Goal: Information Seeking & Learning: Learn about a topic

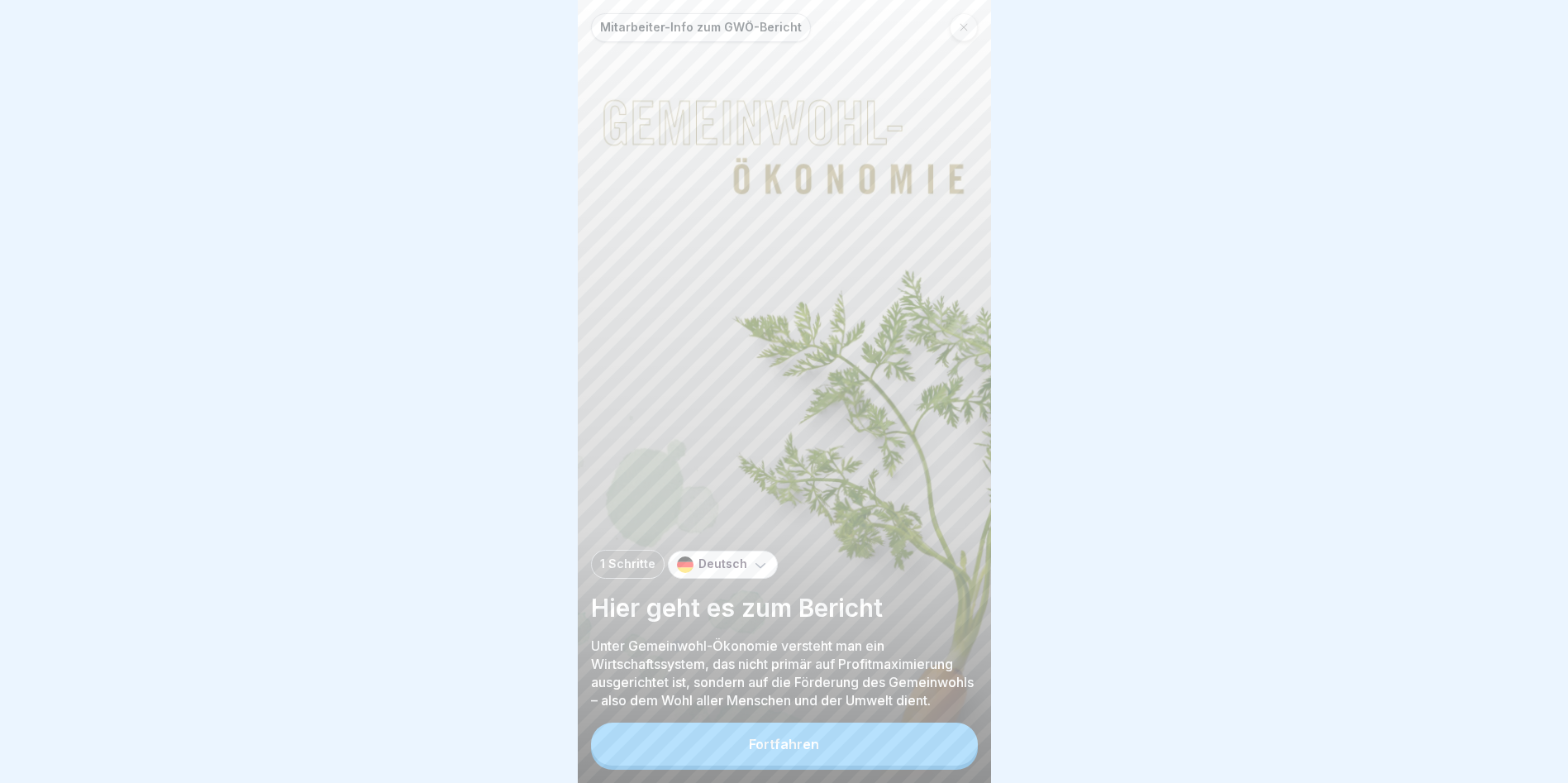
scroll to position [13, 0]
click at [795, 758] on button "Fortfahren" at bounding box center [784, 744] width 387 height 43
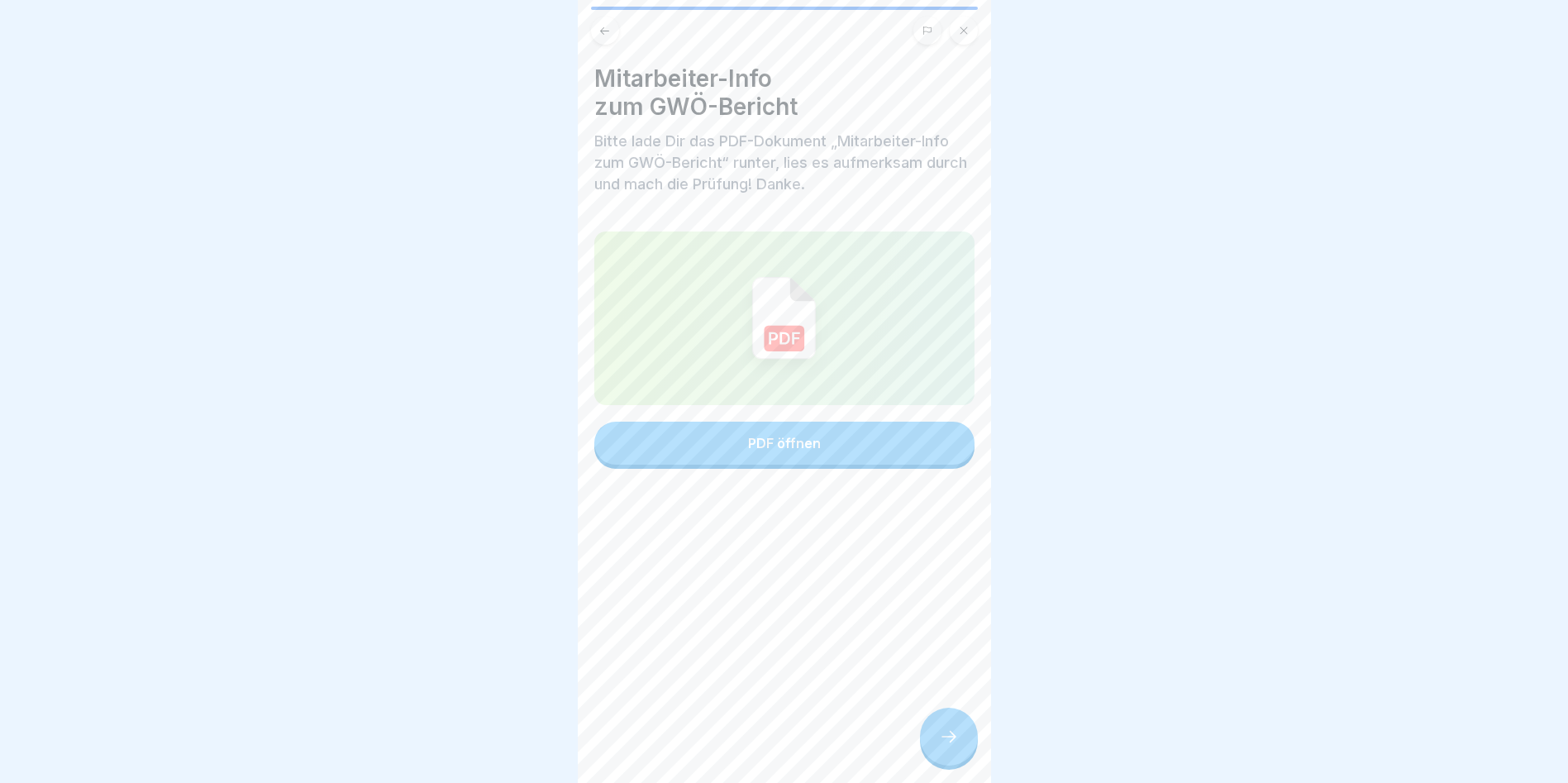
click at [800, 442] on button "PDF öffnen" at bounding box center [784, 442] width 380 height 43
click at [948, 766] on div "Mitarbeiter-Info zum GWÖ-Bericht Bitte lade Dir das PDF-Dokument „Mitarbeiter-I…" at bounding box center [785, 392] width 414 height 783
click at [948, 751] on div at bounding box center [948, 736] width 58 height 58
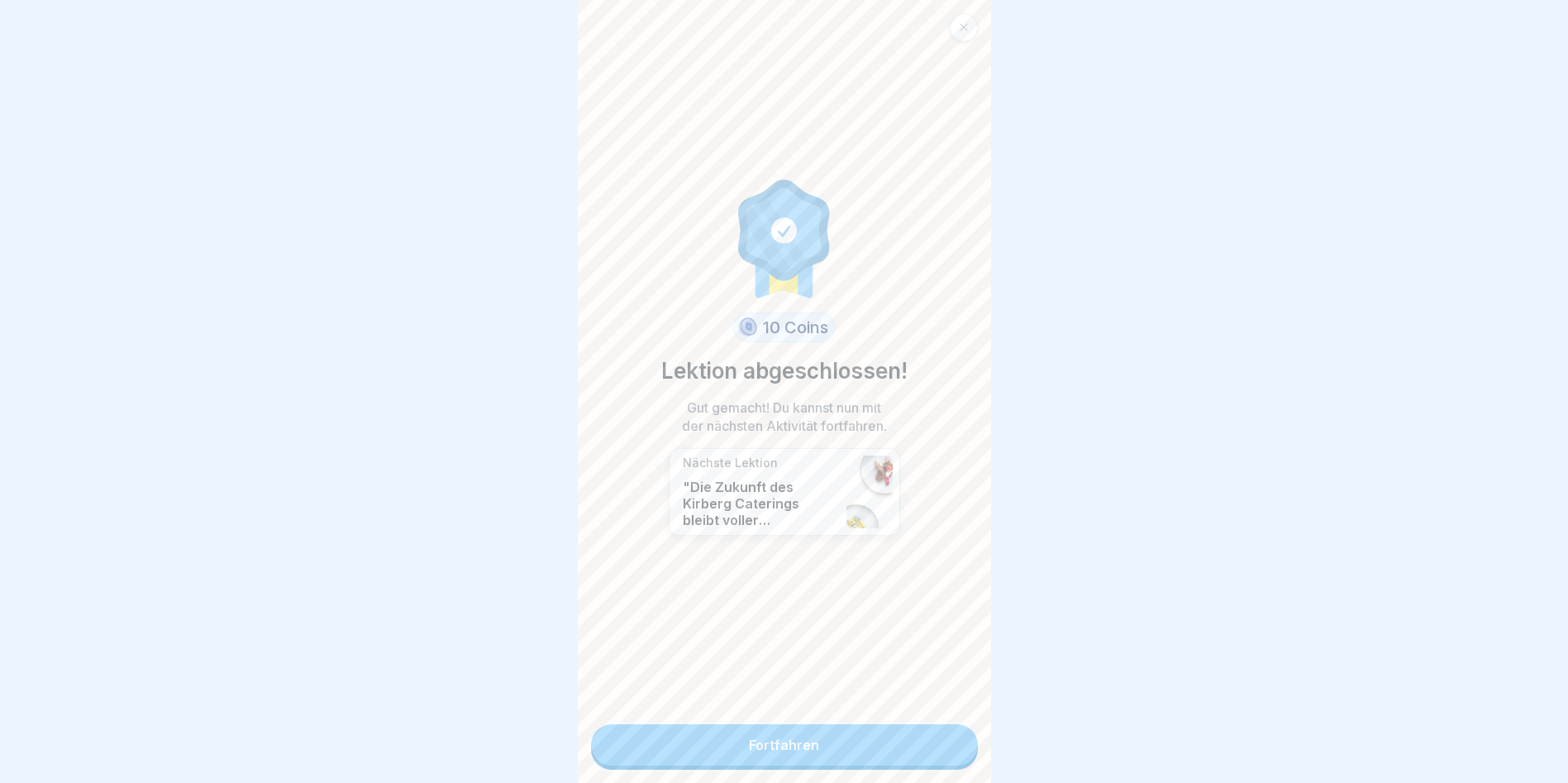
click at [831, 736] on link "Fortfahren" at bounding box center [784, 745] width 387 height 41
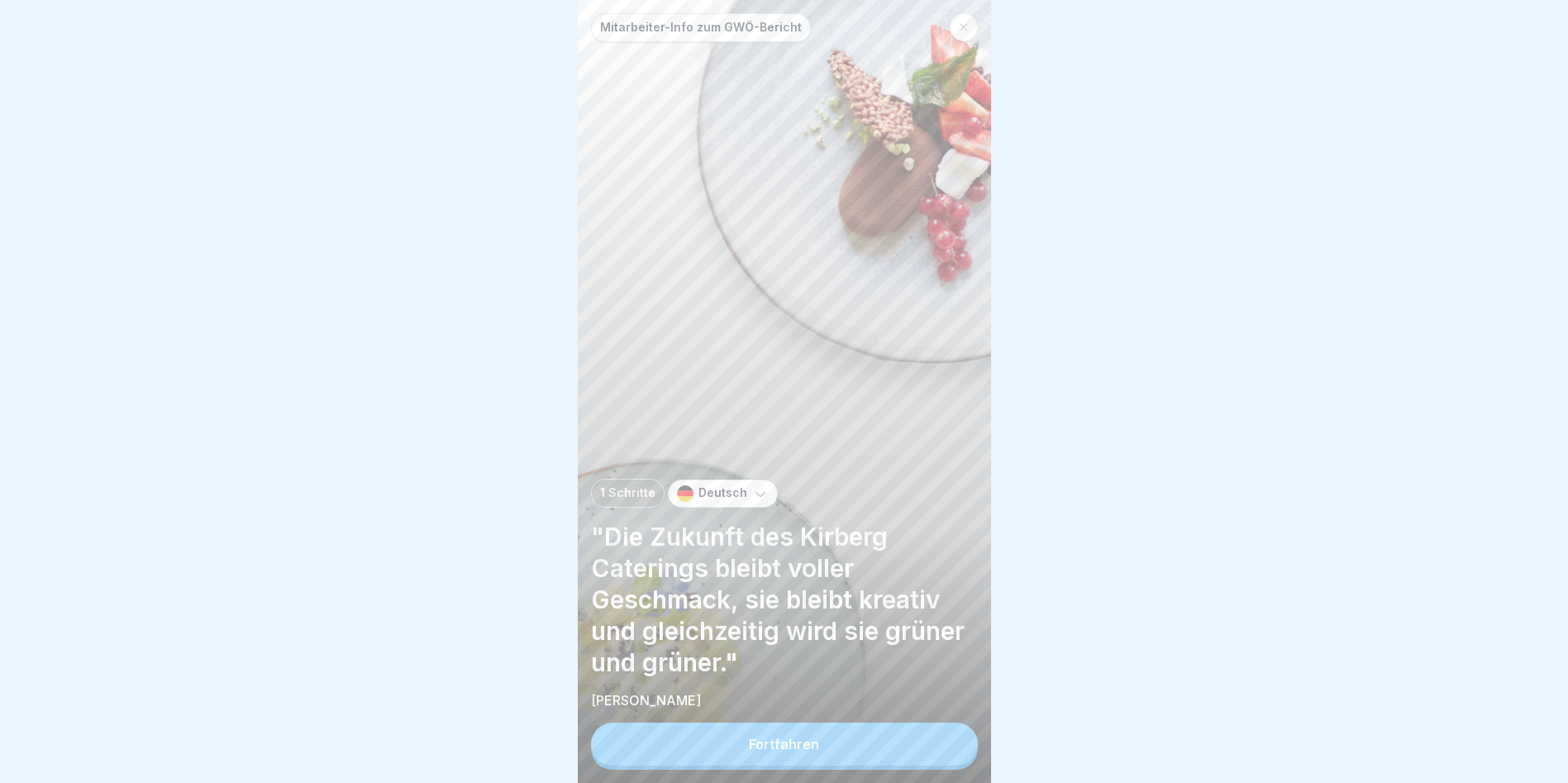
click at [820, 766] on button "Fortfahren" at bounding box center [784, 744] width 387 height 43
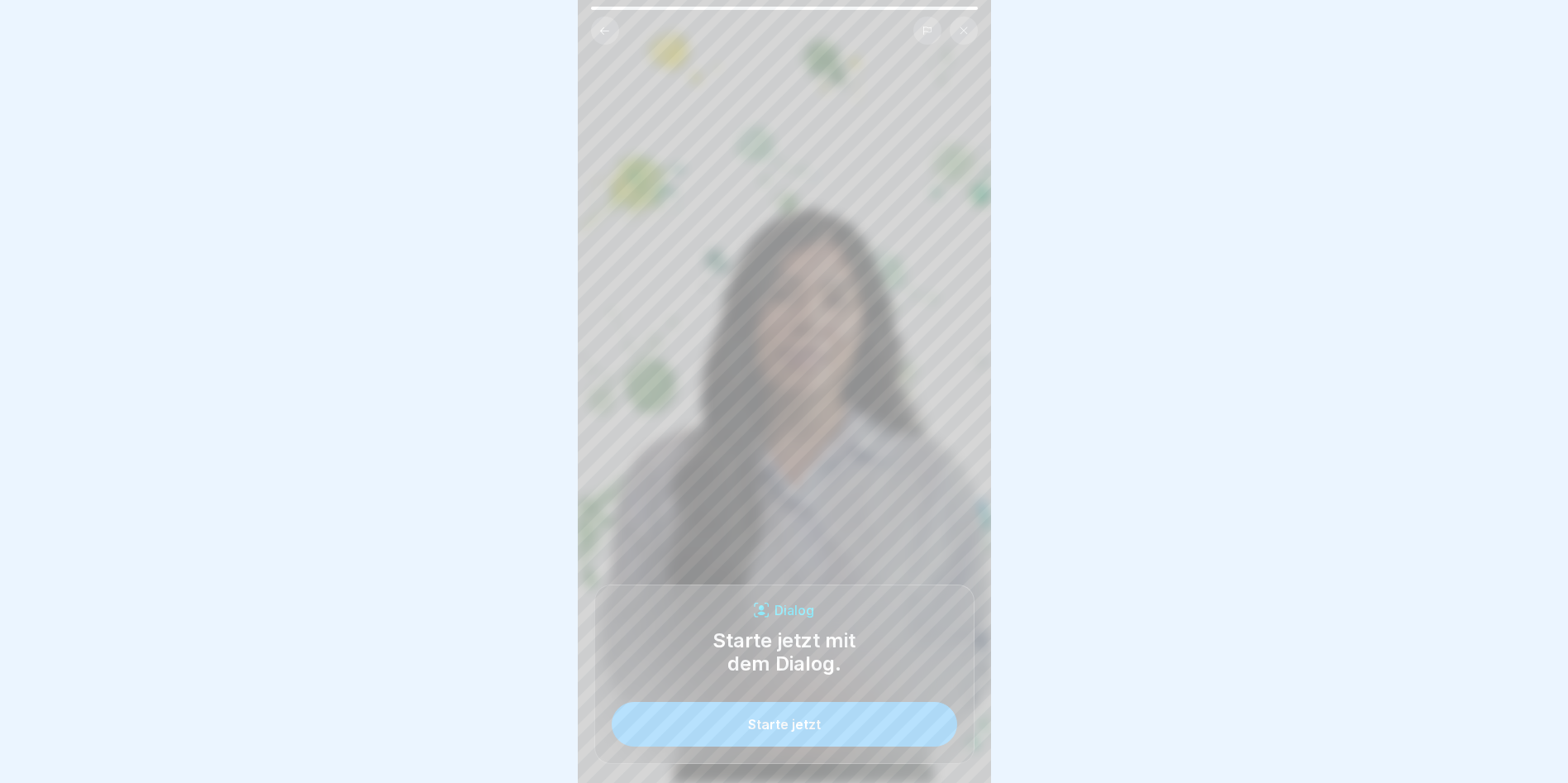
click at [819, 746] on button "Starte jetzt" at bounding box center [784, 723] width 345 height 44
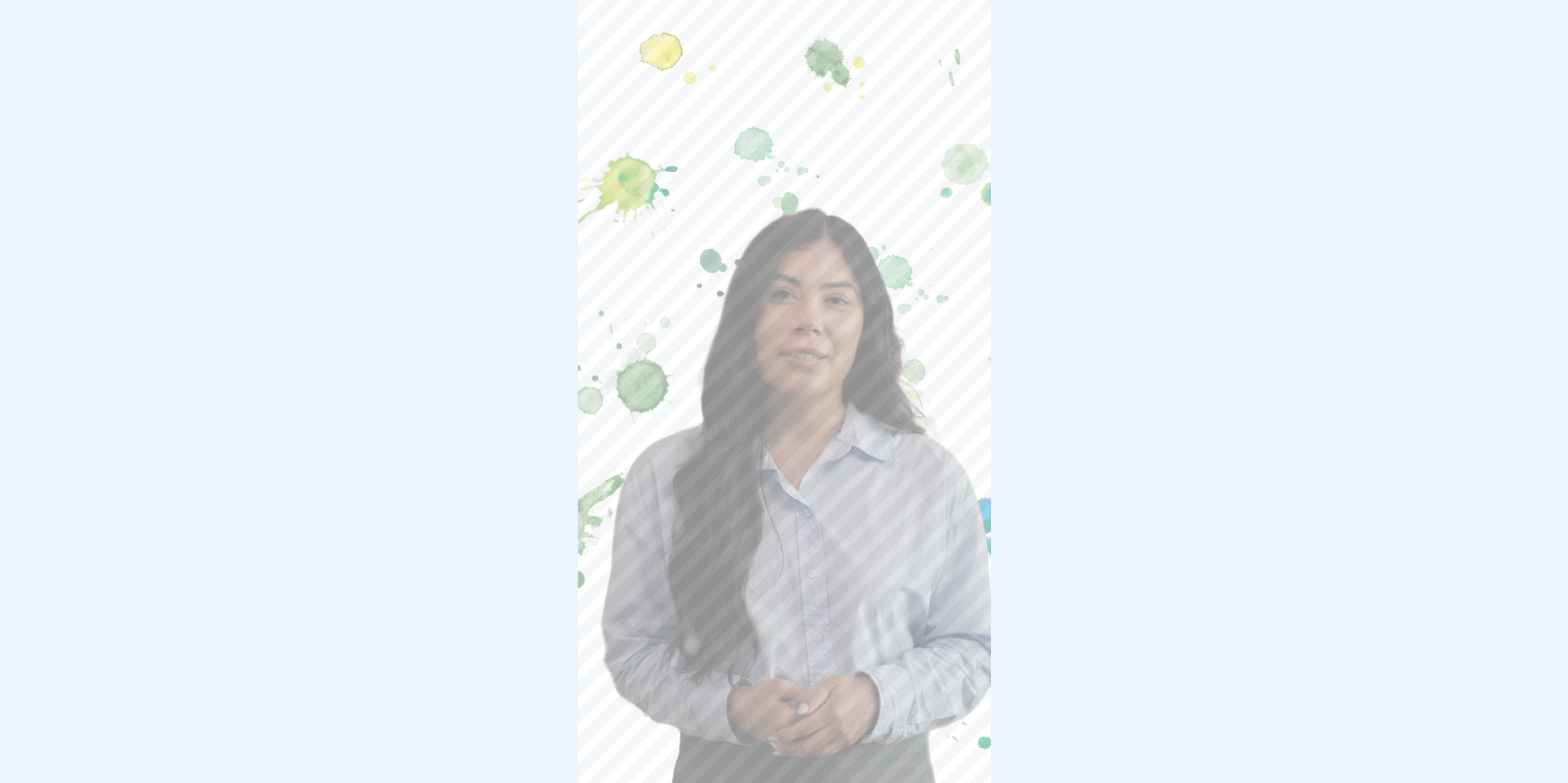
scroll to position [13, 0]
click at [818, 290] on video at bounding box center [785, 392] width 414 height 783
click at [932, 66] on video at bounding box center [785, 392] width 414 height 783
click at [179, 209] on div at bounding box center [784, 392] width 1568 height 783
click at [895, 47] on video at bounding box center [785, 392] width 414 height 783
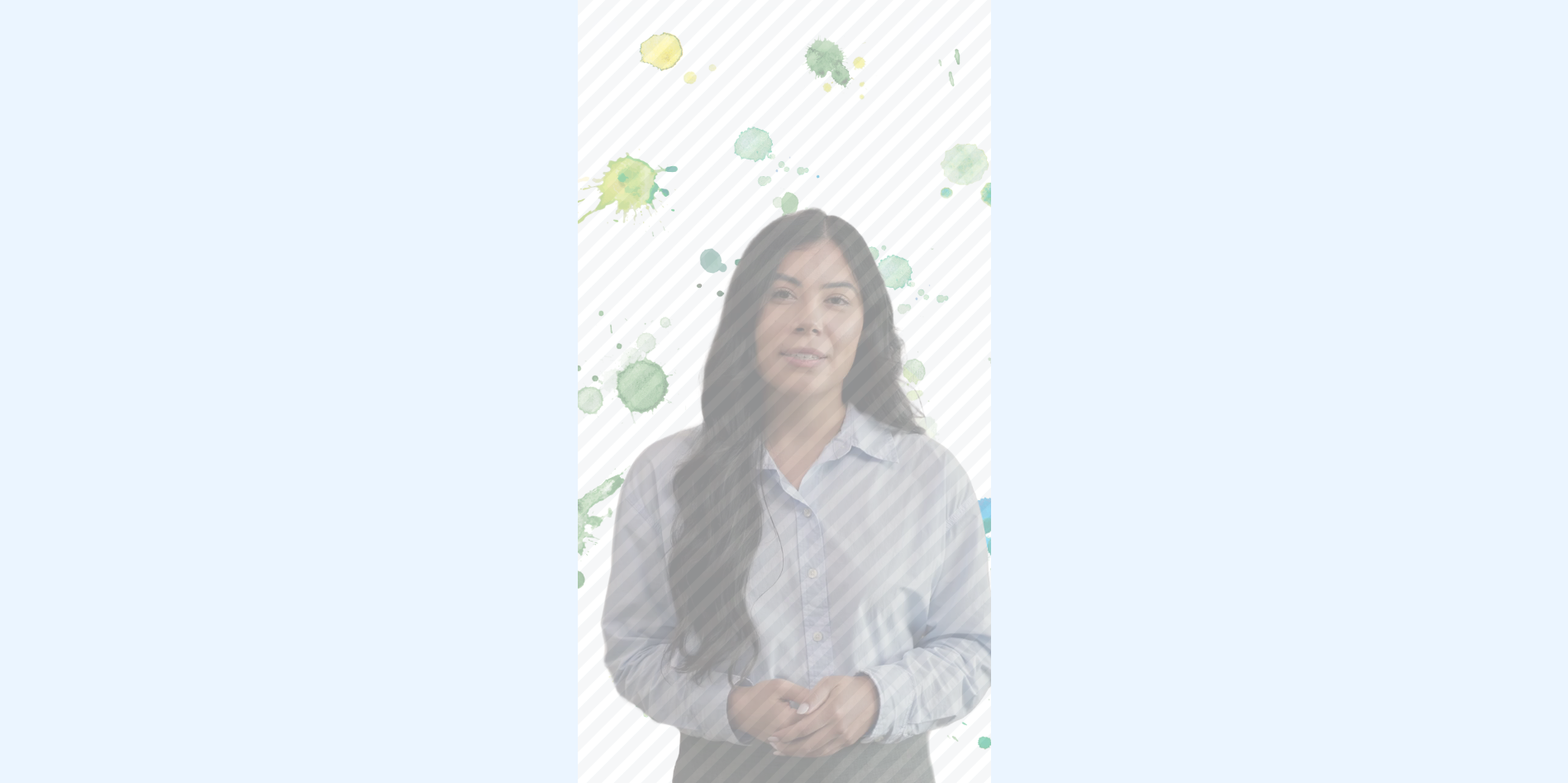
click at [800, 370] on video at bounding box center [785, 392] width 414 height 783
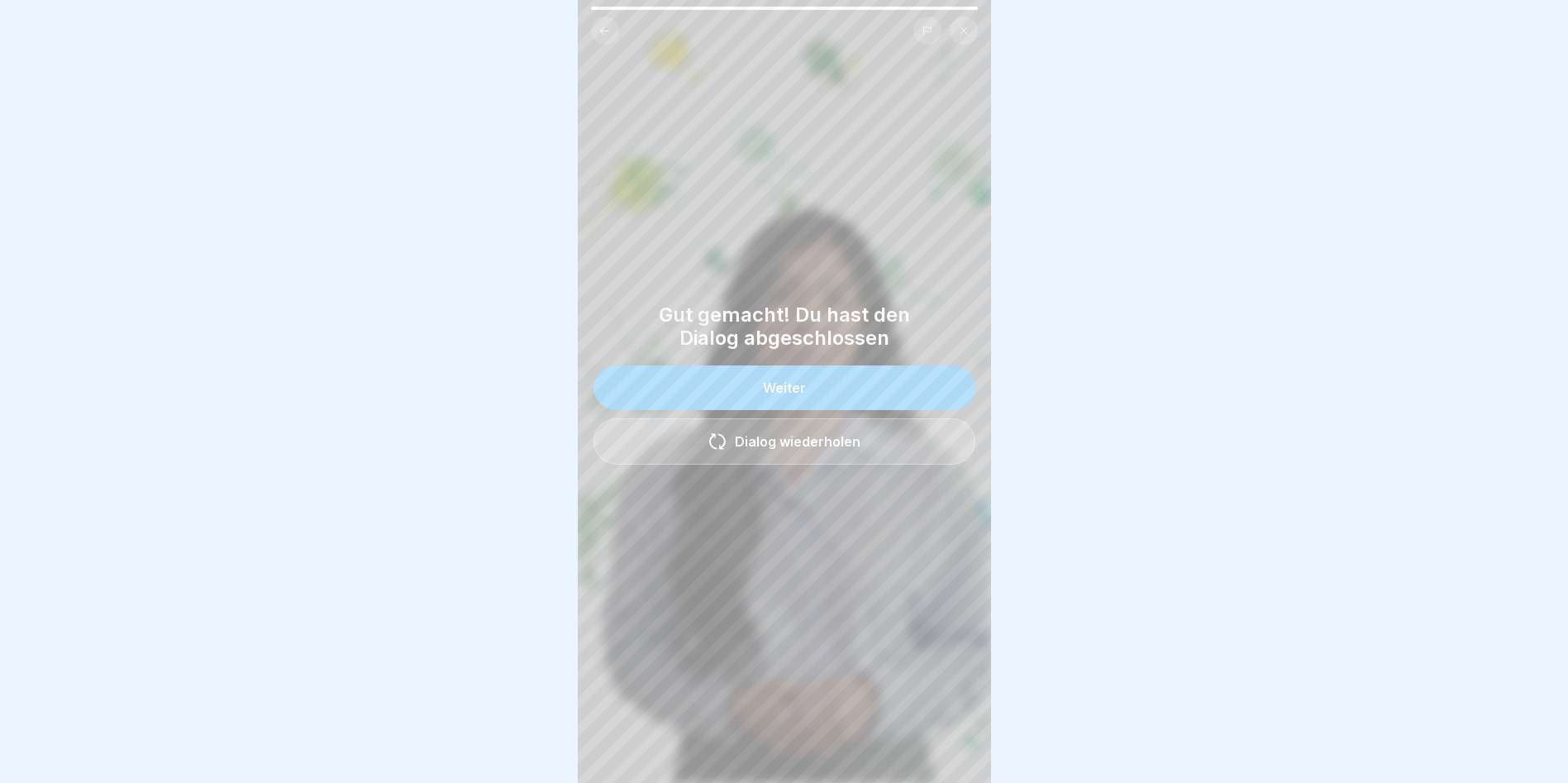
click at [847, 385] on button "Weiter" at bounding box center [784, 388] width 382 height 44
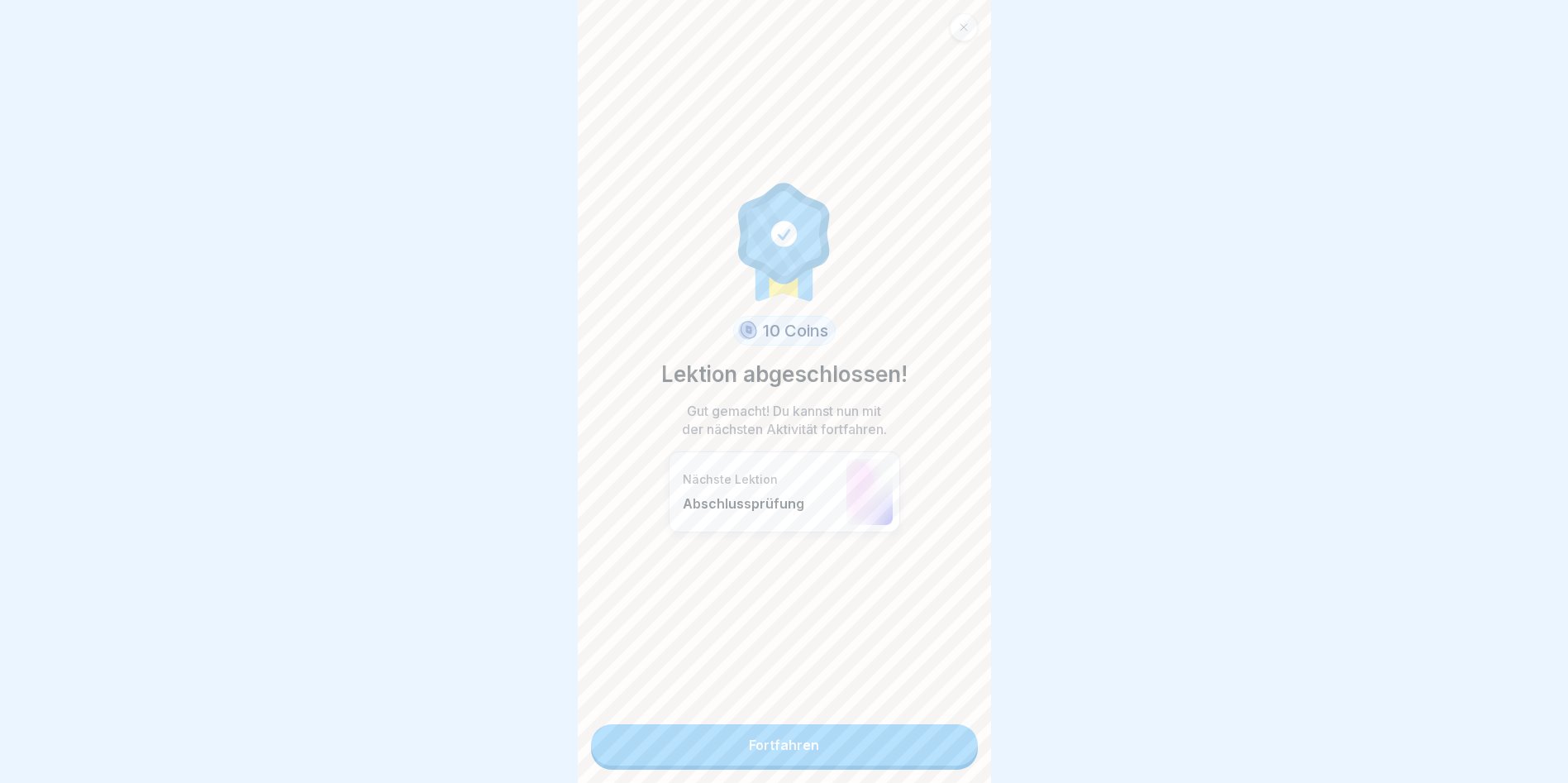
click at [867, 742] on link "Fortfahren" at bounding box center [784, 745] width 387 height 41
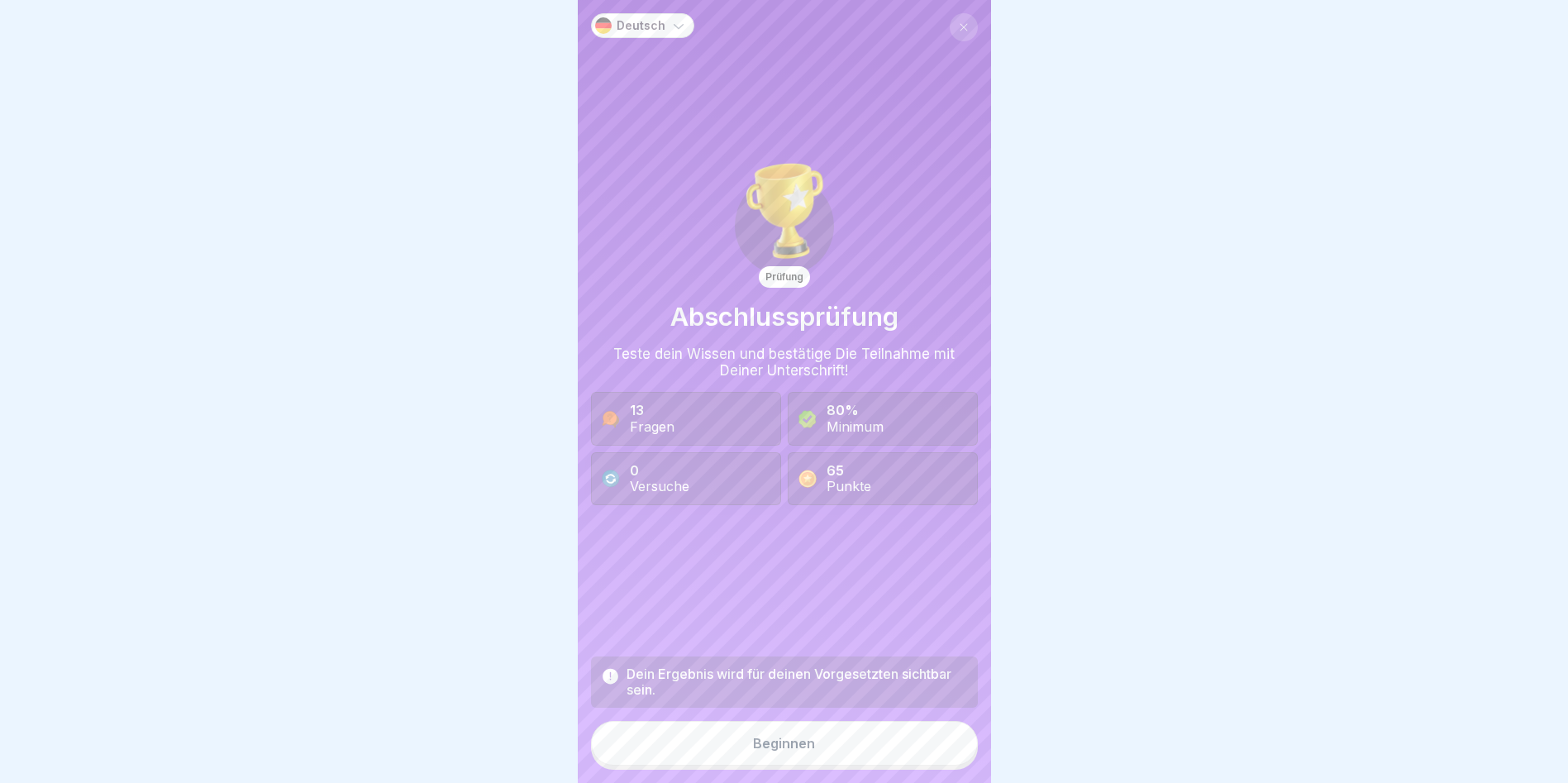
scroll to position [13, 0]
click at [847, 750] on button "Beginnen" at bounding box center [784, 743] width 387 height 44
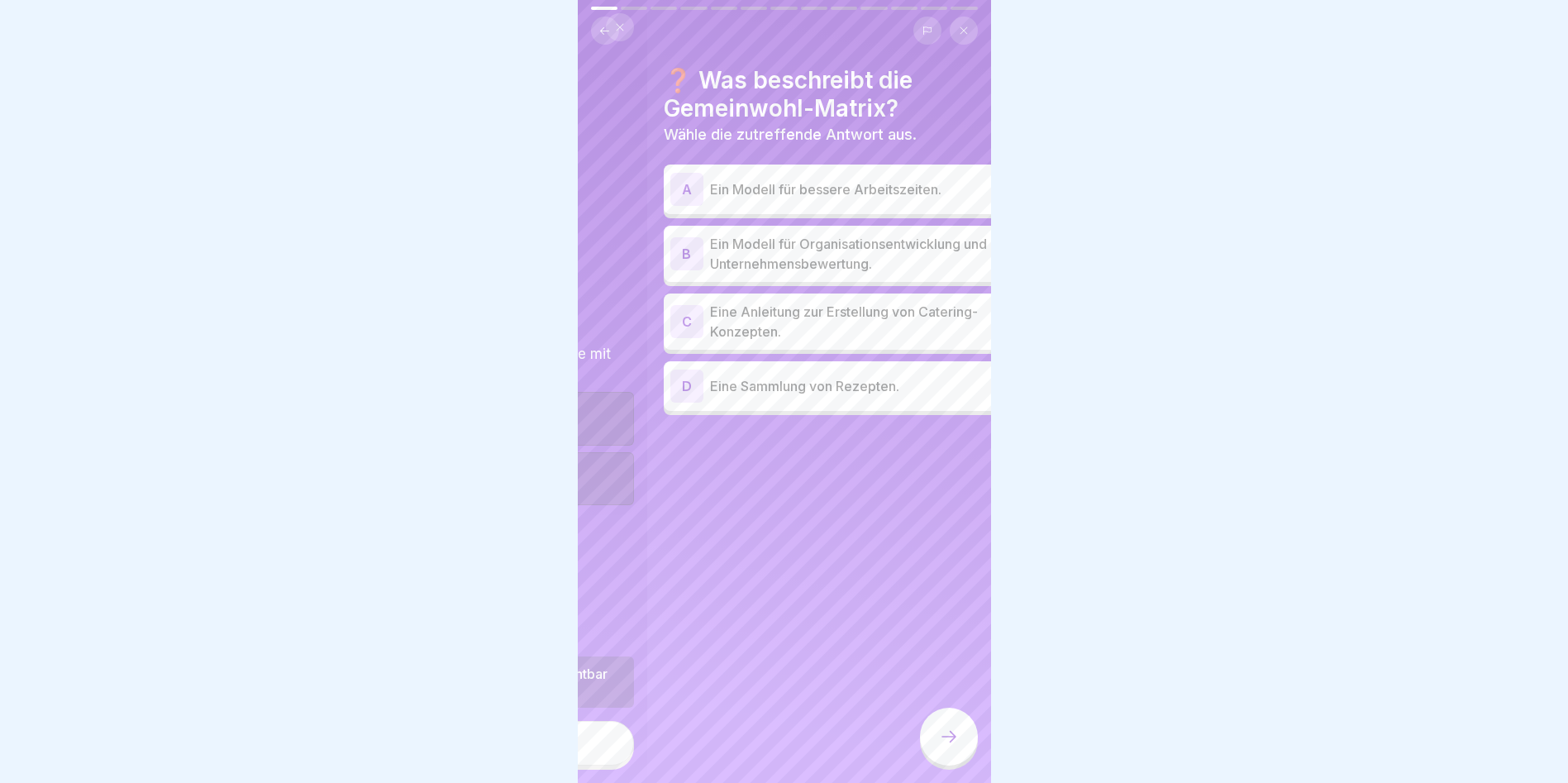
click at [693, 98] on h4 "❓ Was beschreibt die Gemeinwohl-Matrix?" at bounding box center [853, 94] width 380 height 56
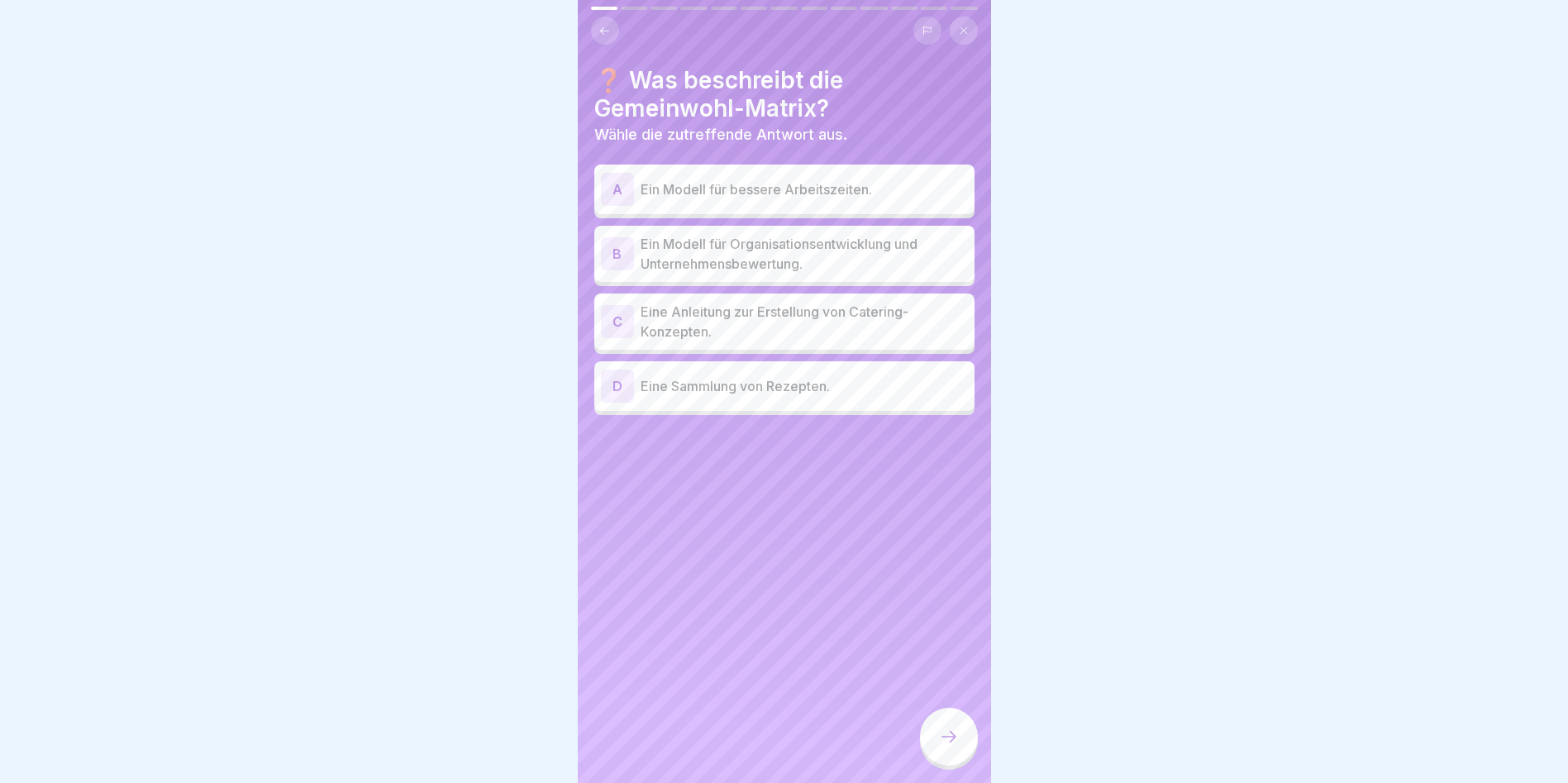
click at [853, 243] on p "Ein Modell für Organisationsentwicklung und Unternehmensbewertung." at bounding box center [804, 253] width 327 height 39
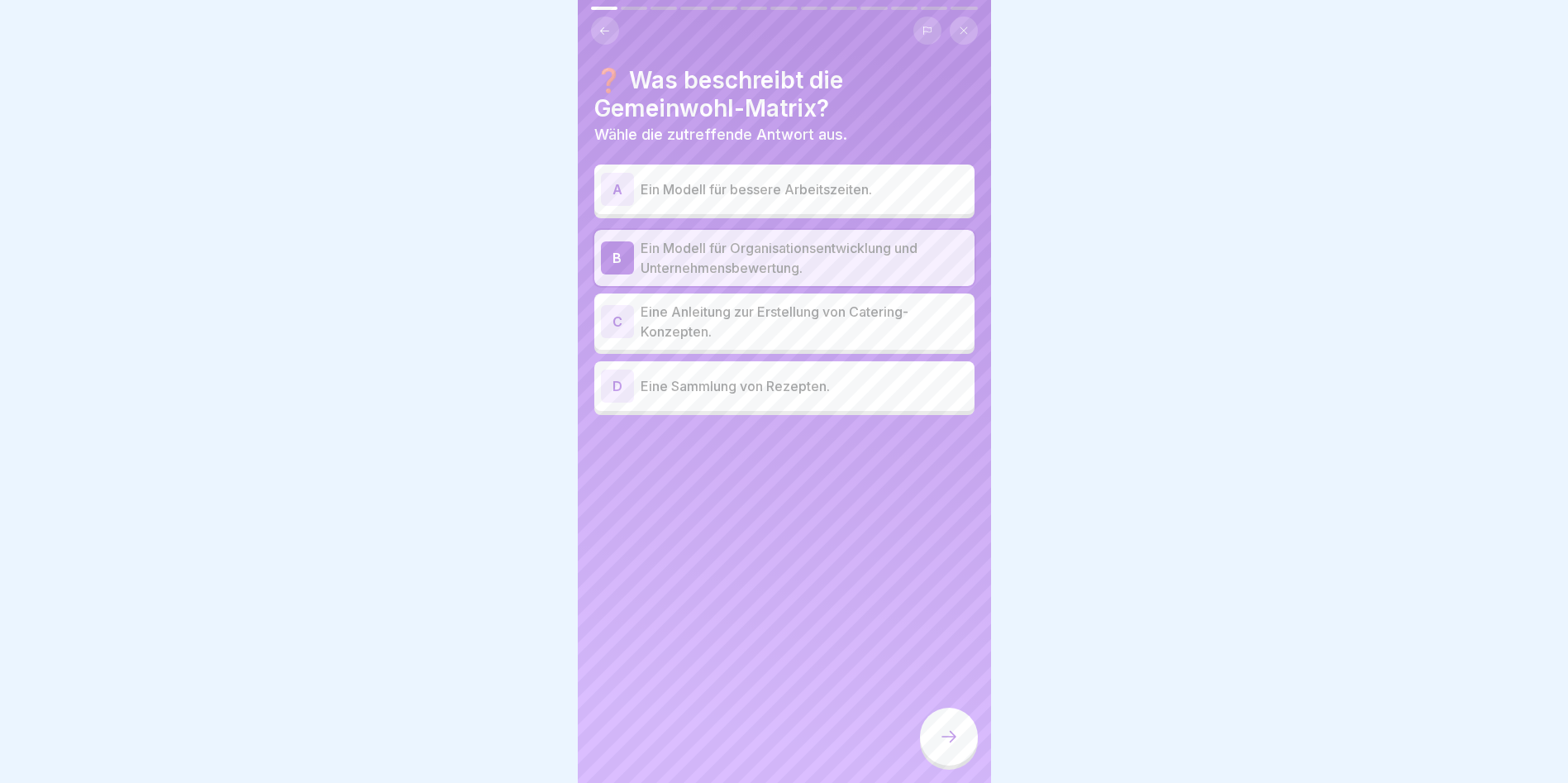
click at [948, 727] on div at bounding box center [948, 736] width 58 height 58
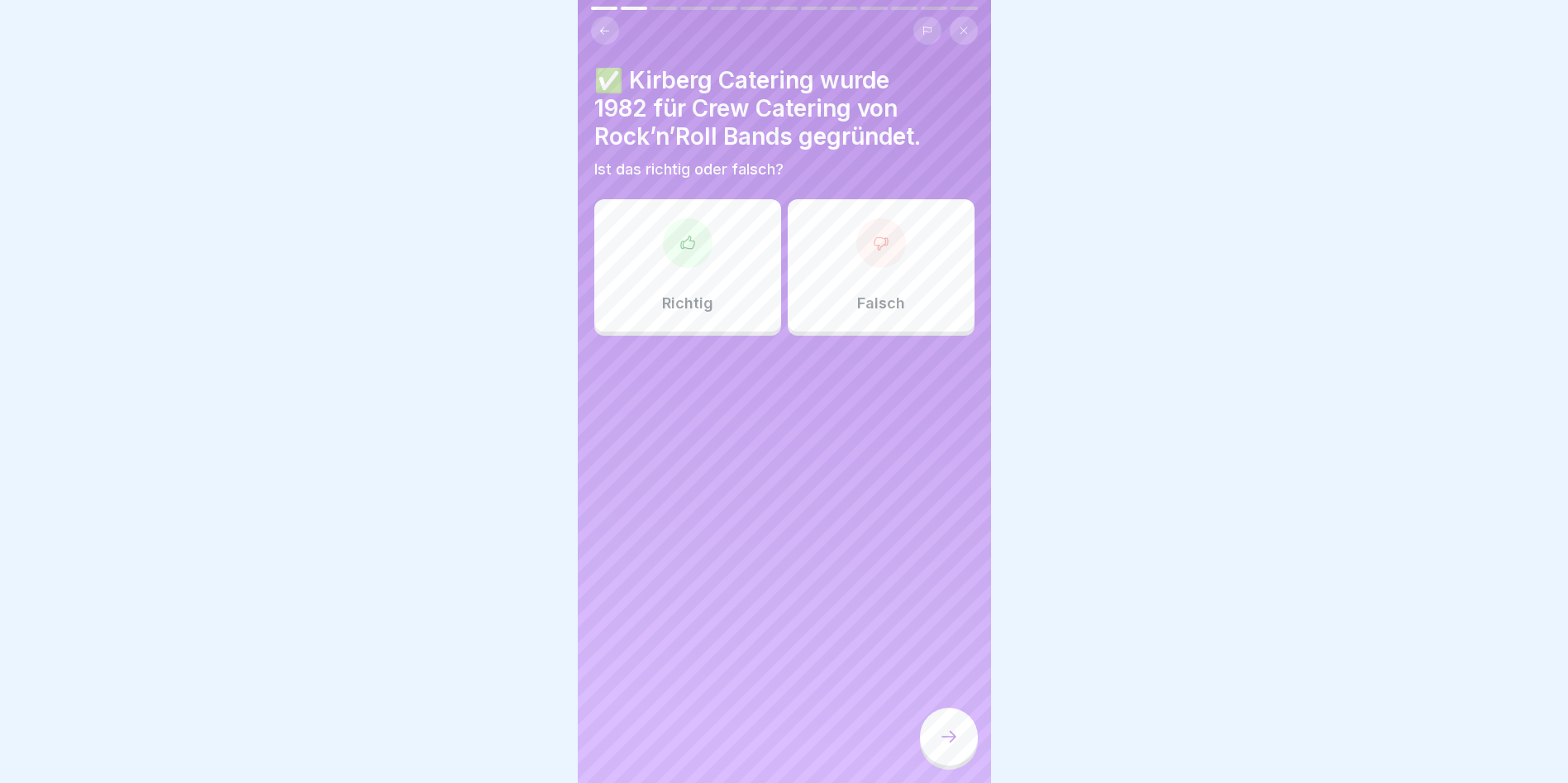
click at [722, 265] on div "Richtig" at bounding box center [688, 265] width 187 height 132
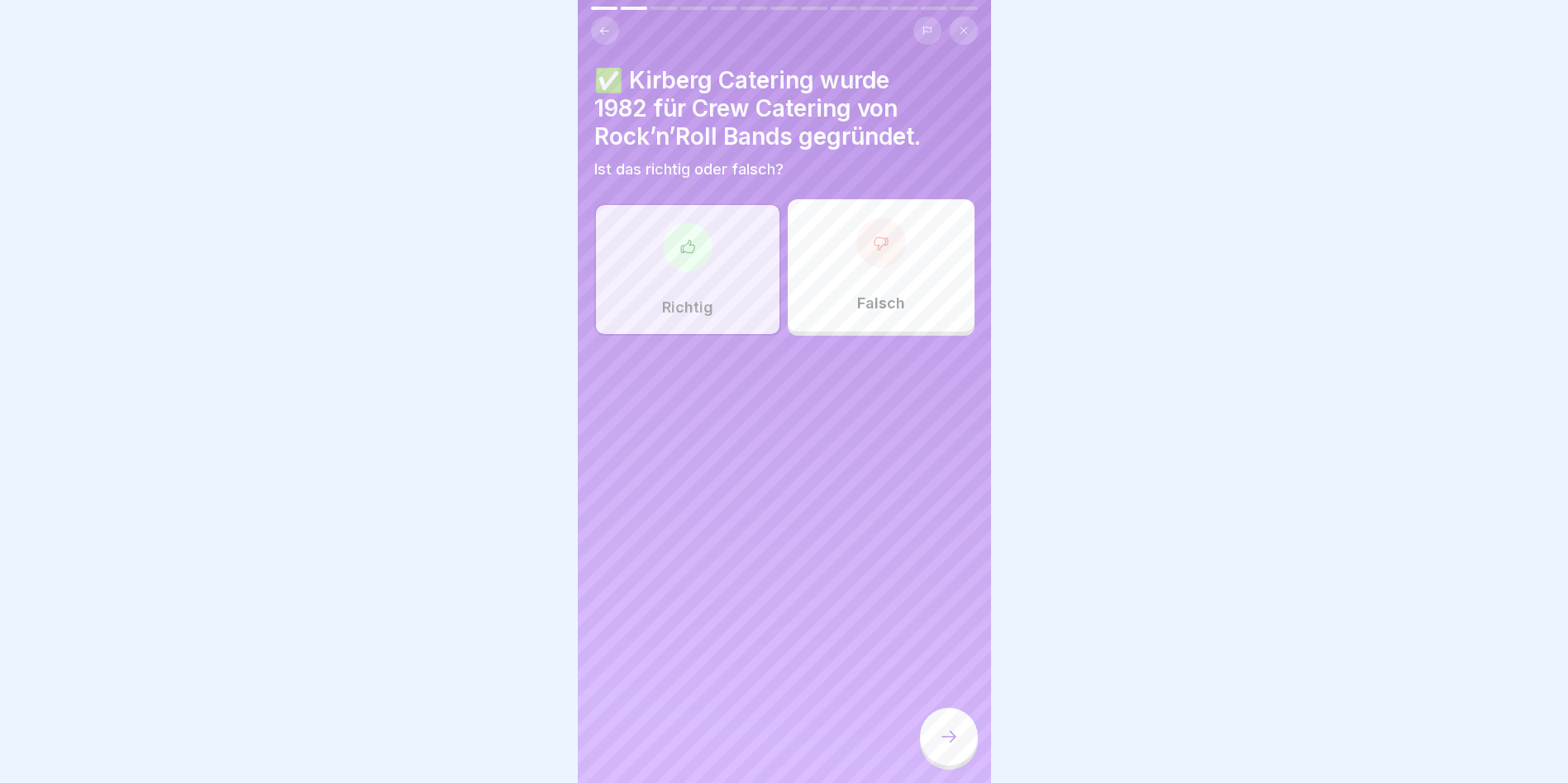
click at [947, 748] on div at bounding box center [948, 736] width 58 height 58
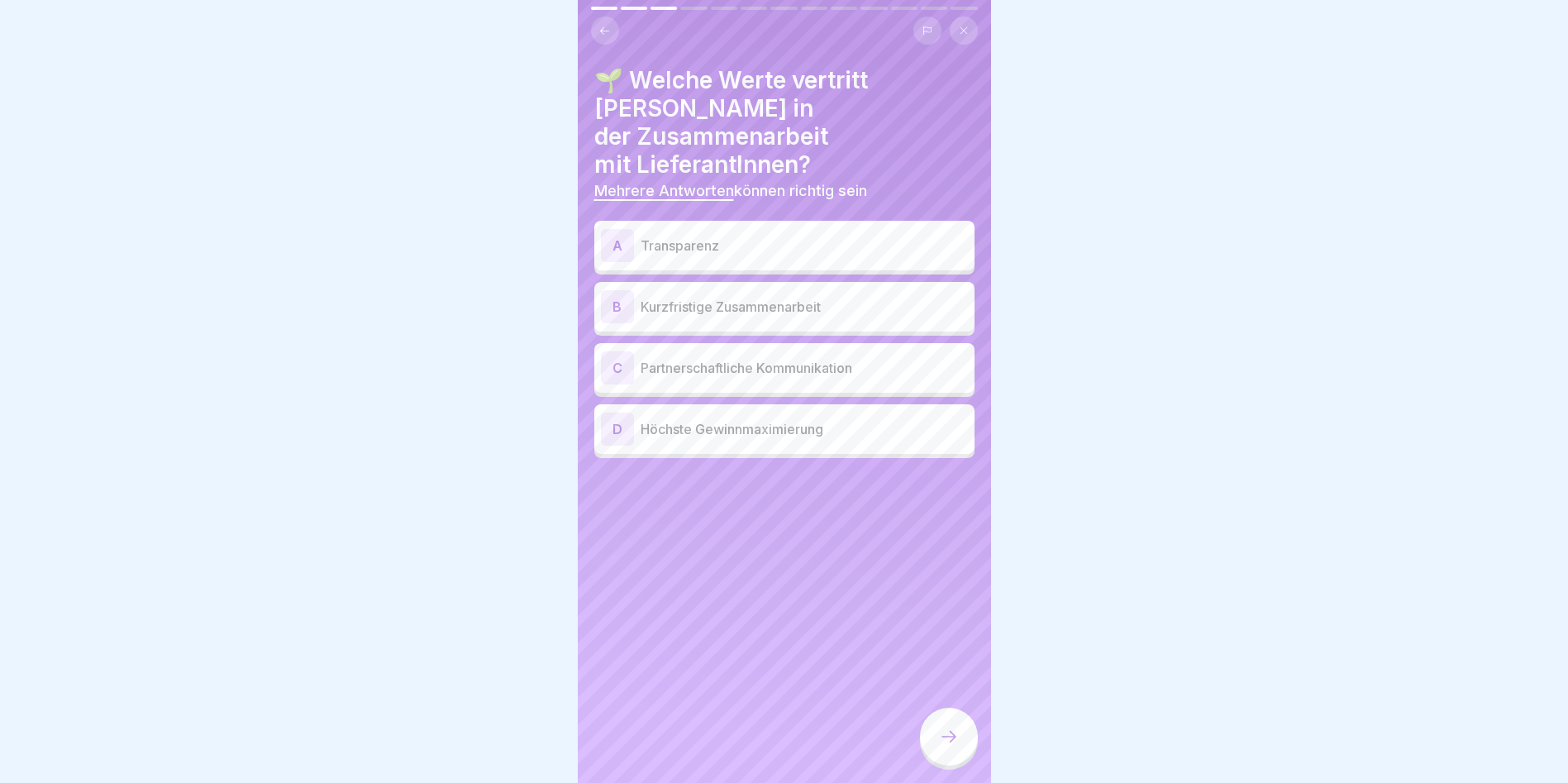
click at [684, 358] on p "Partnerschaftliche Kommunikation" at bounding box center [804, 367] width 327 height 20
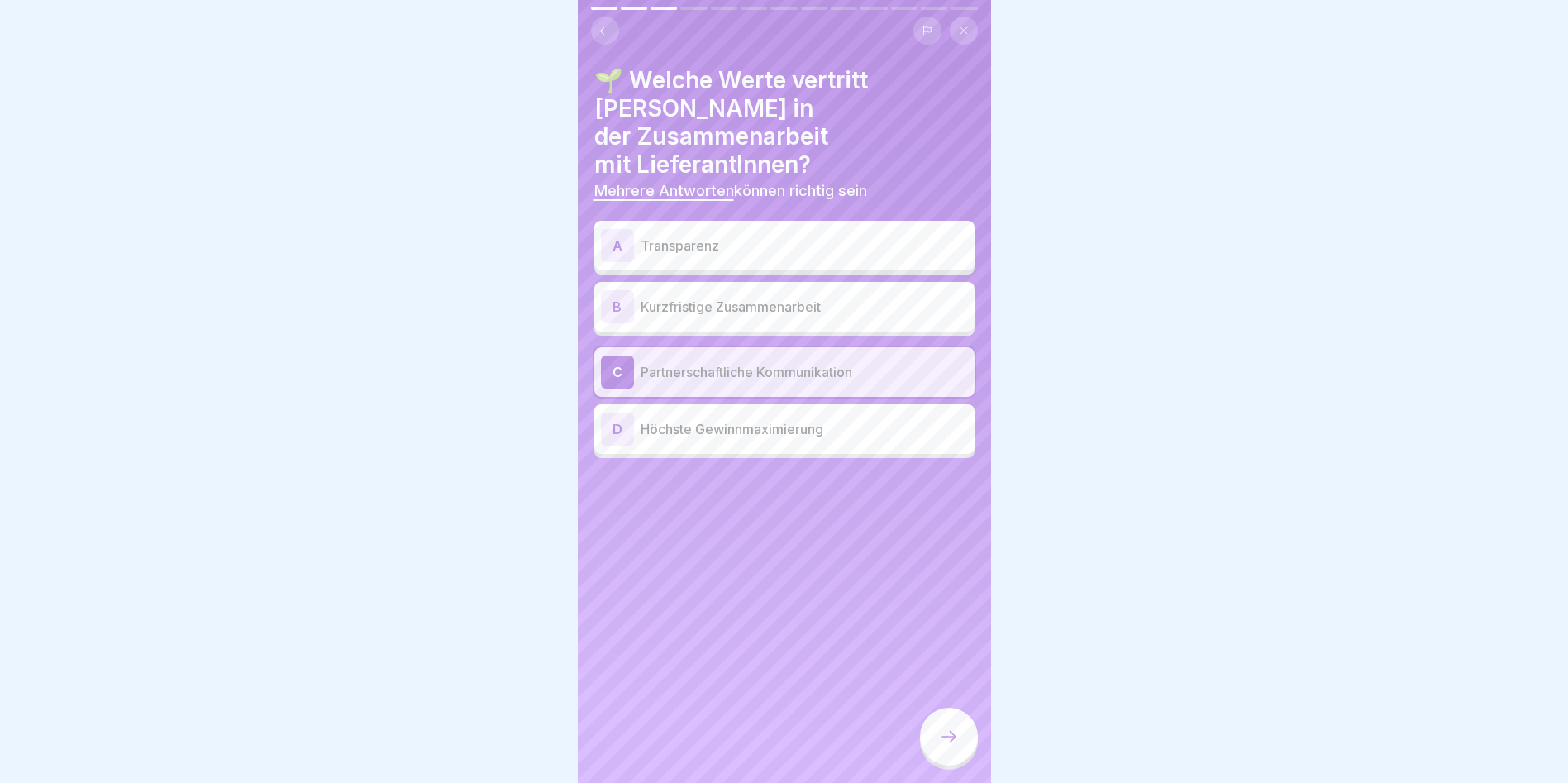
click at [668, 236] on p "Transparenz" at bounding box center [804, 245] width 327 height 20
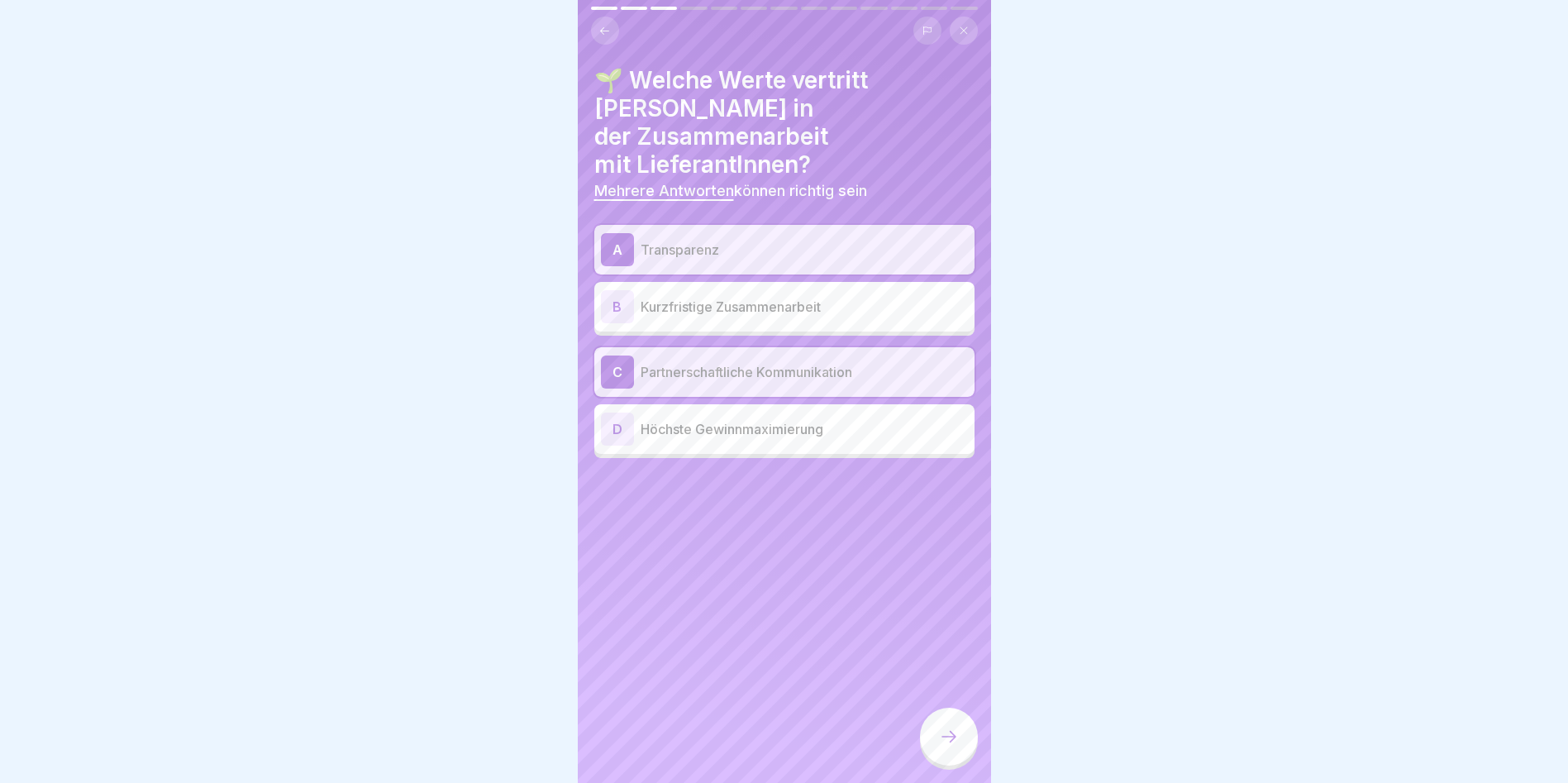
click at [942, 726] on div at bounding box center [948, 736] width 58 height 58
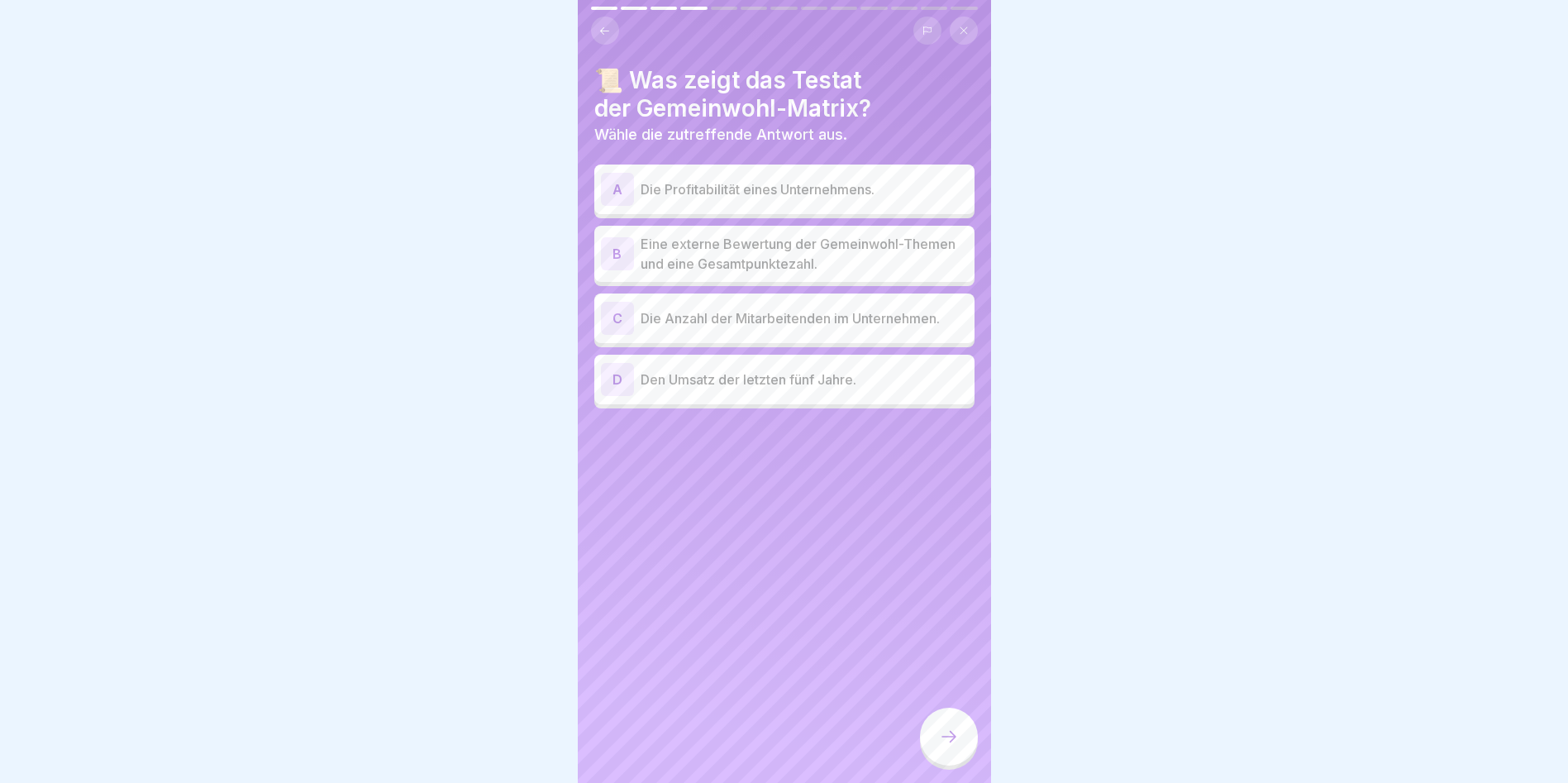
click at [329, 95] on div at bounding box center [784, 392] width 1568 height 783
click at [795, 247] on p "Eine externe Bewertung der Gemeinwohl-Themen und eine Gesamtpunktezahl." at bounding box center [804, 253] width 327 height 39
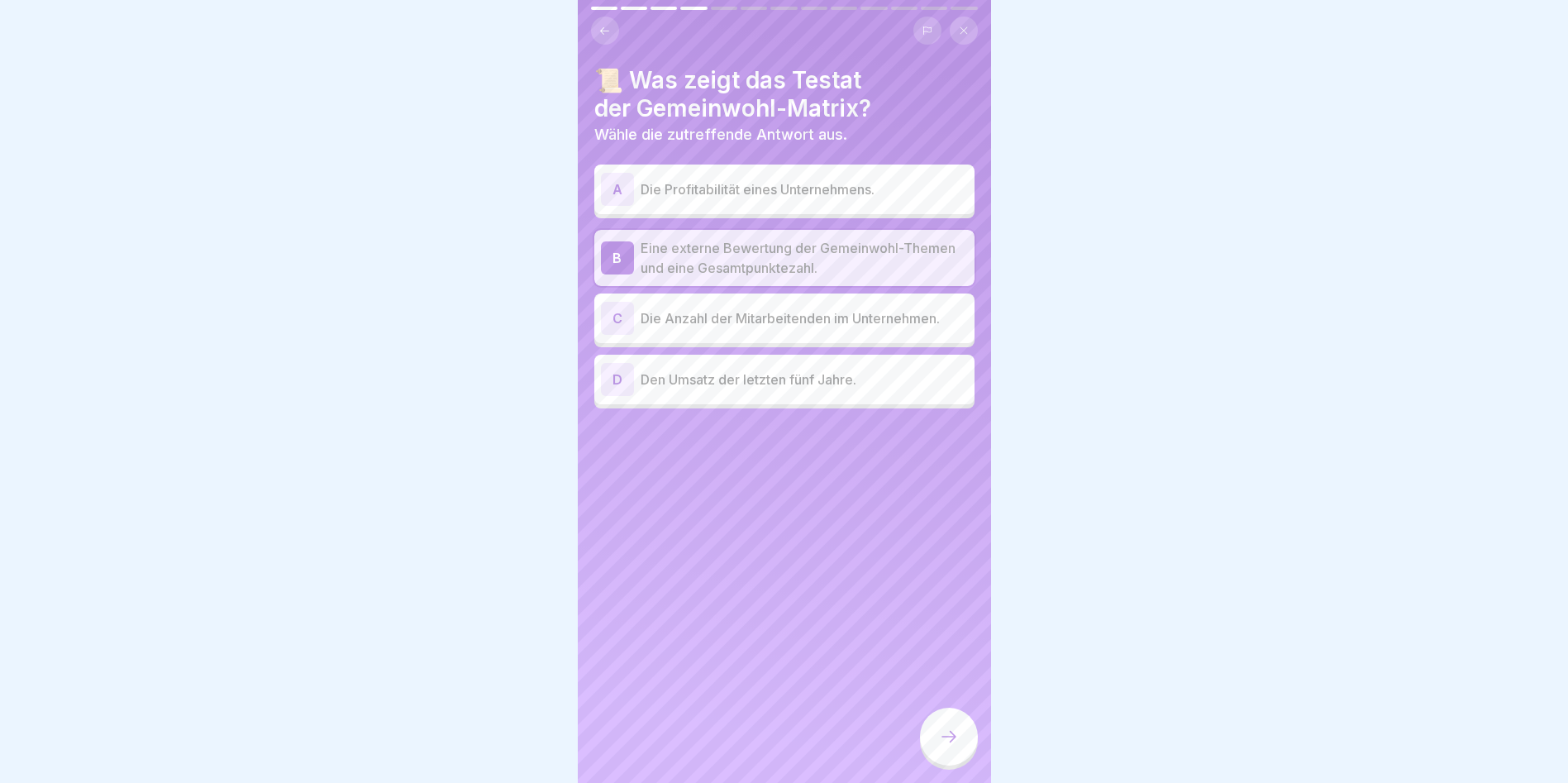
click at [961, 742] on div at bounding box center [948, 736] width 58 height 58
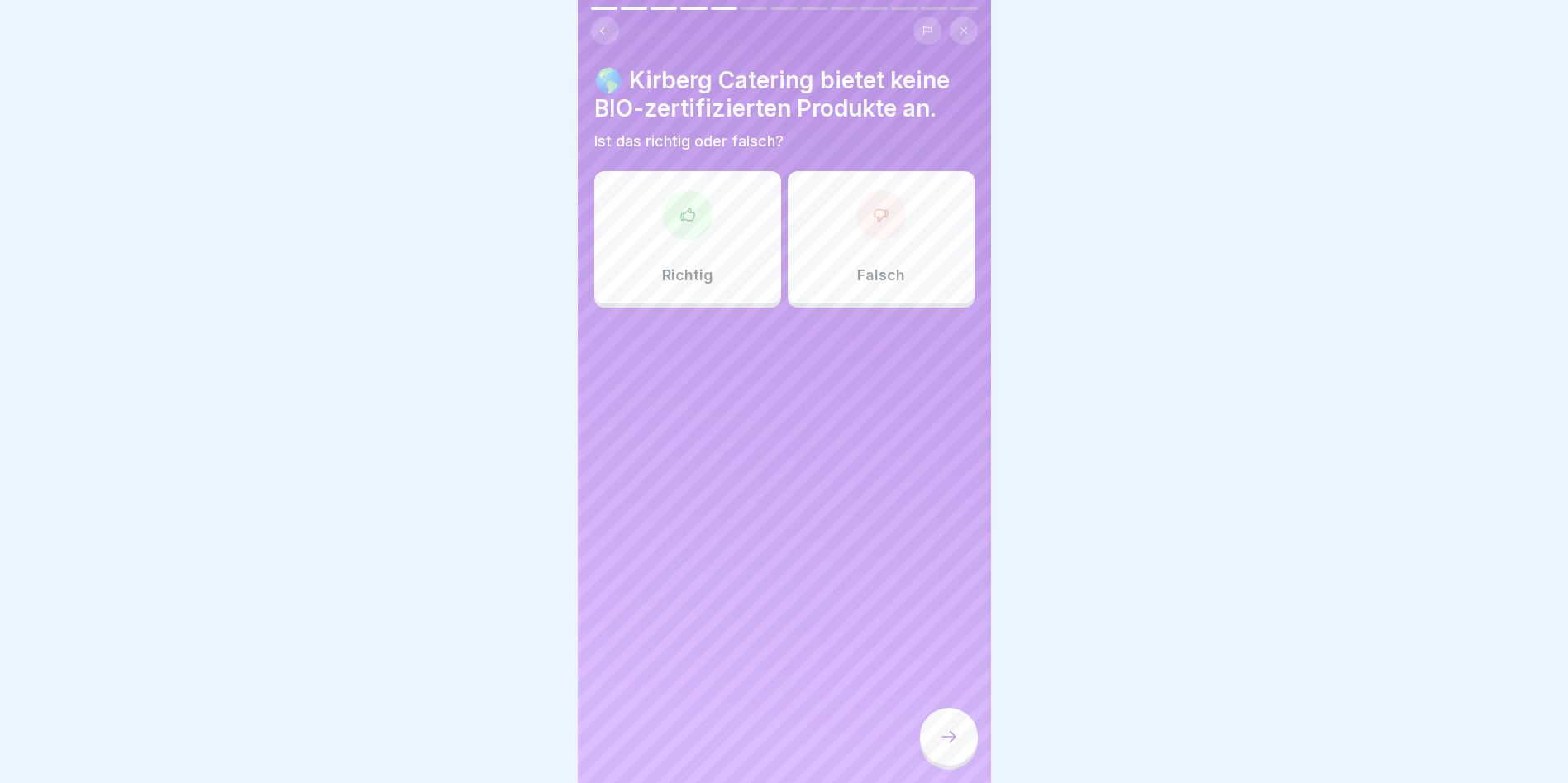
click at [915, 218] on div "Falsch" at bounding box center [881, 237] width 187 height 132
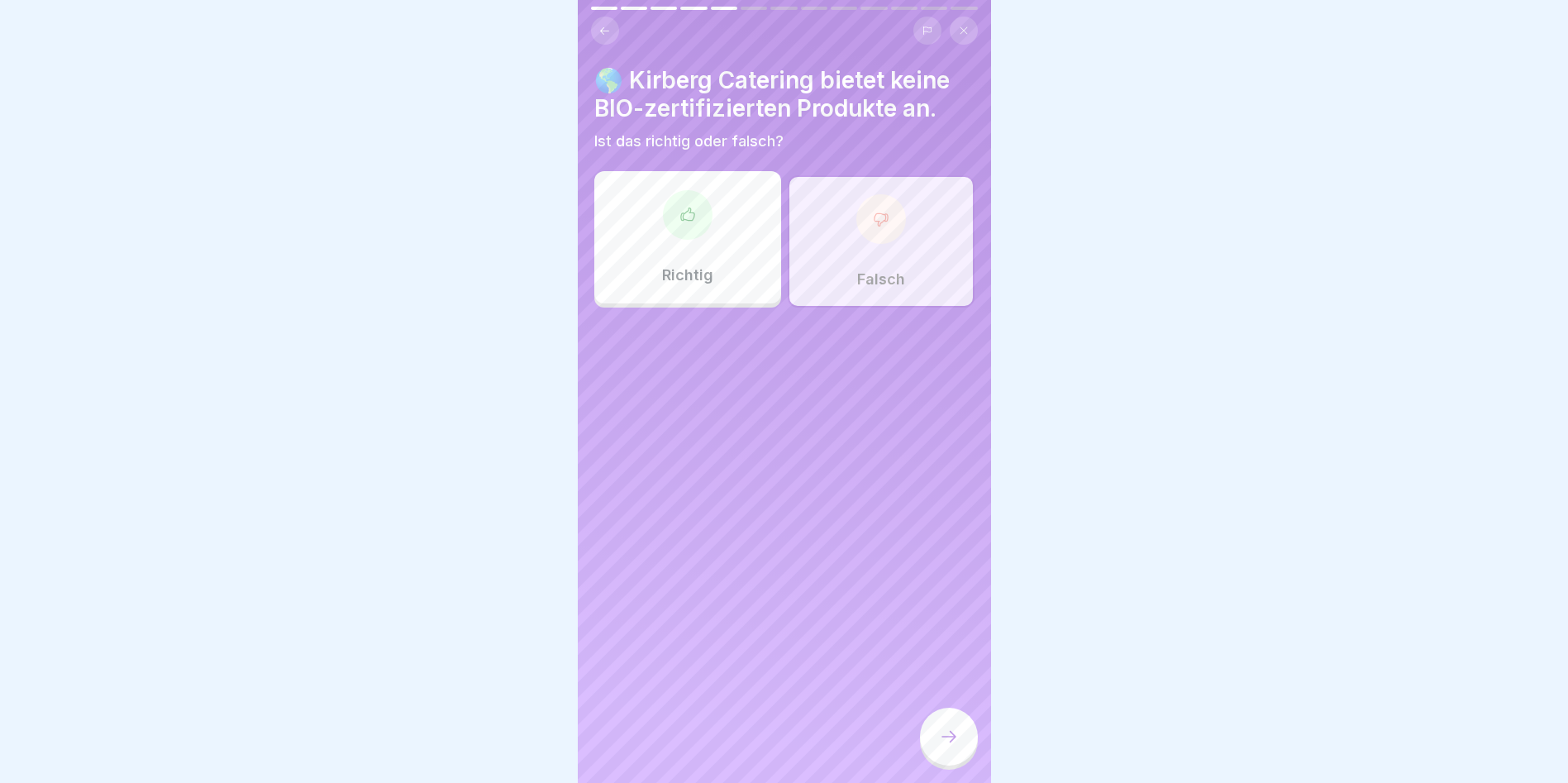
click at [952, 736] on icon at bounding box center [948, 736] width 20 height 20
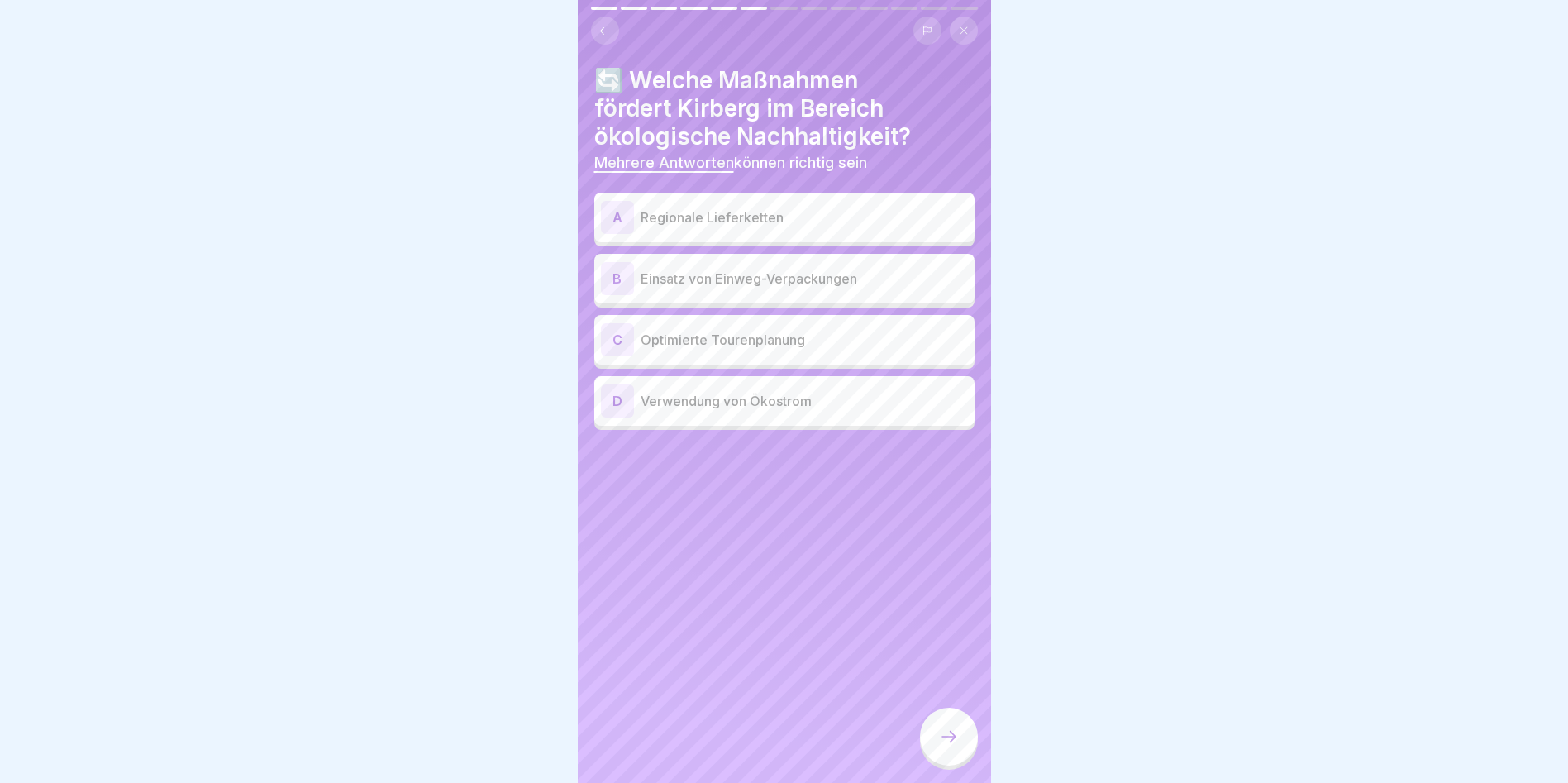
click at [702, 208] on p "Regionale Lieferketten" at bounding box center [804, 217] width 327 height 20
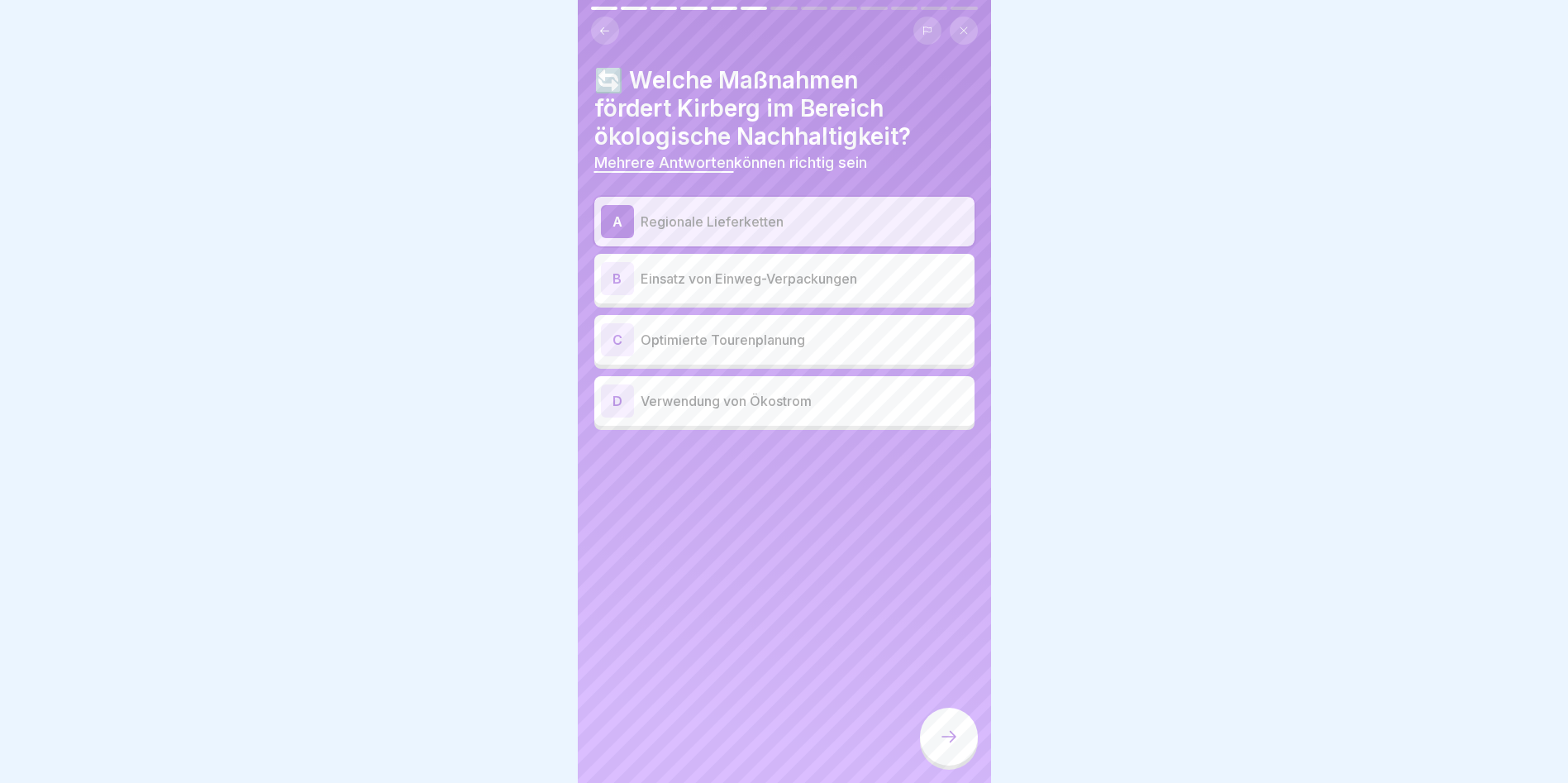
click at [791, 330] on p "Optimierte Tourenplanung" at bounding box center [804, 340] width 327 height 20
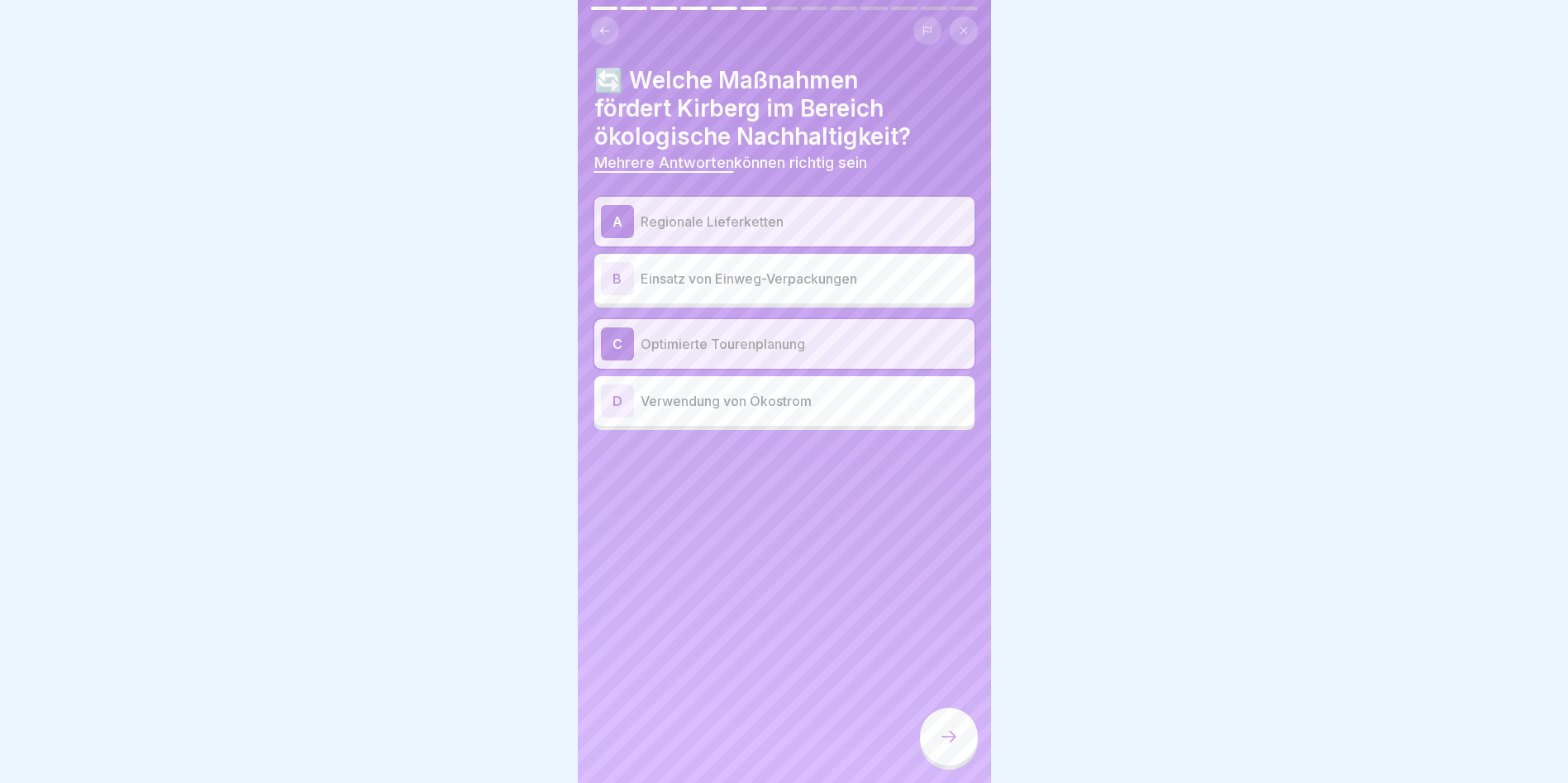
click at [775, 384] on div "D Verwendung von Ökostrom" at bounding box center [784, 400] width 367 height 33
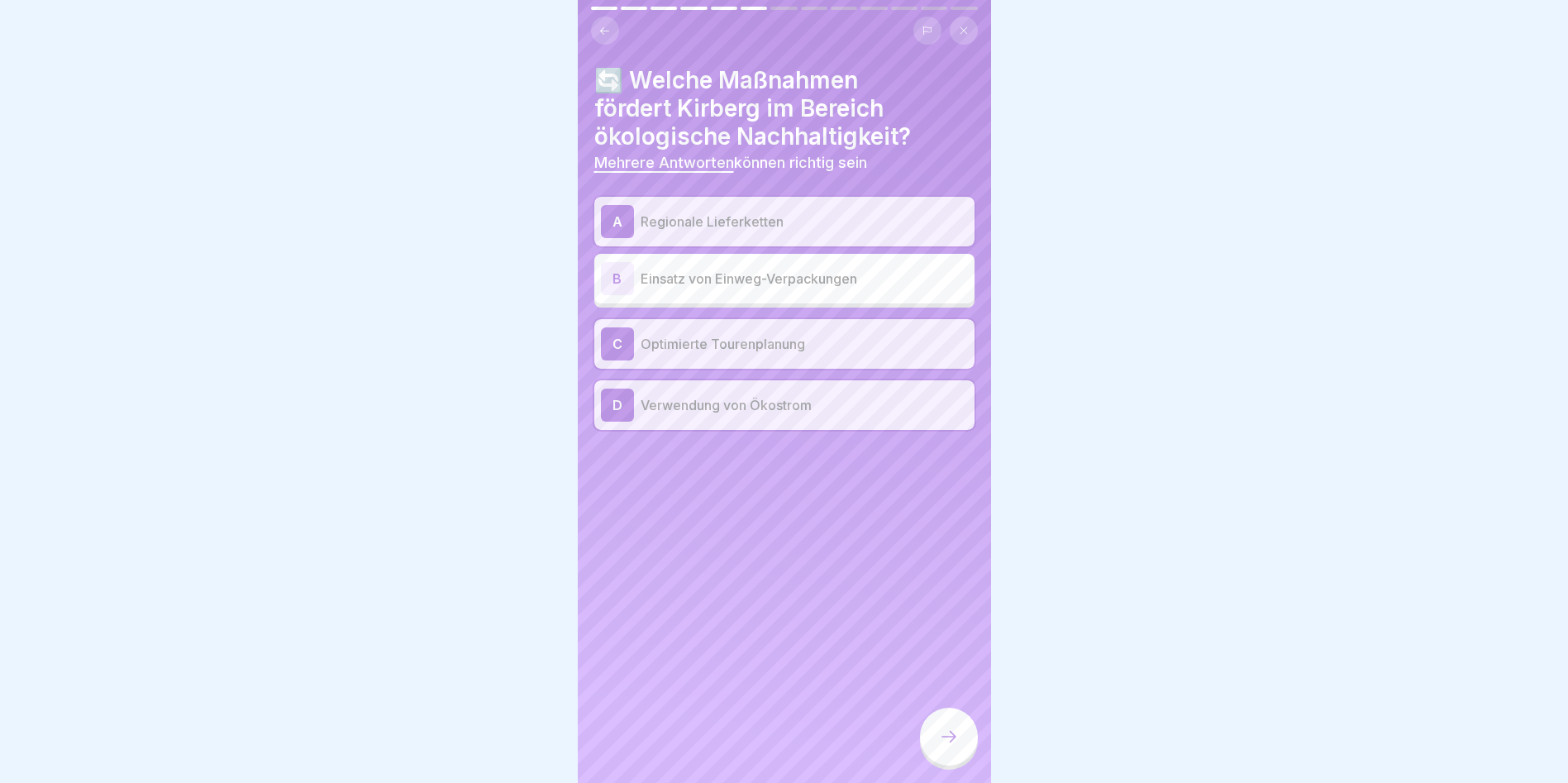
click at [952, 740] on icon at bounding box center [948, 736] width 20 height 20
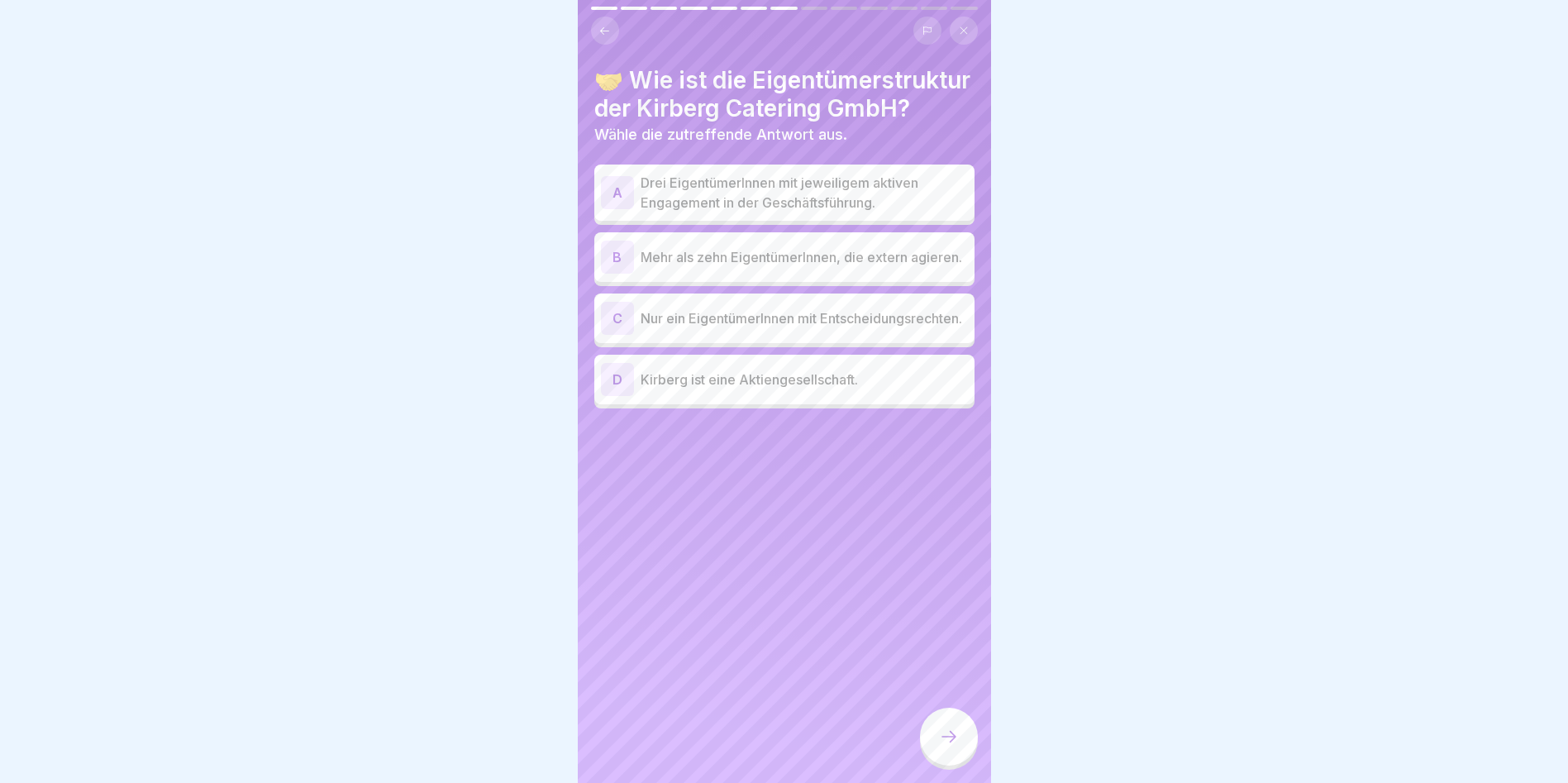
click at [781, 201] on p "Drei EigentümerInnen mit jeweiligem aktiven Engagement in der Geschäftsführung." at bounding box center [804, 192] width 327 height 39
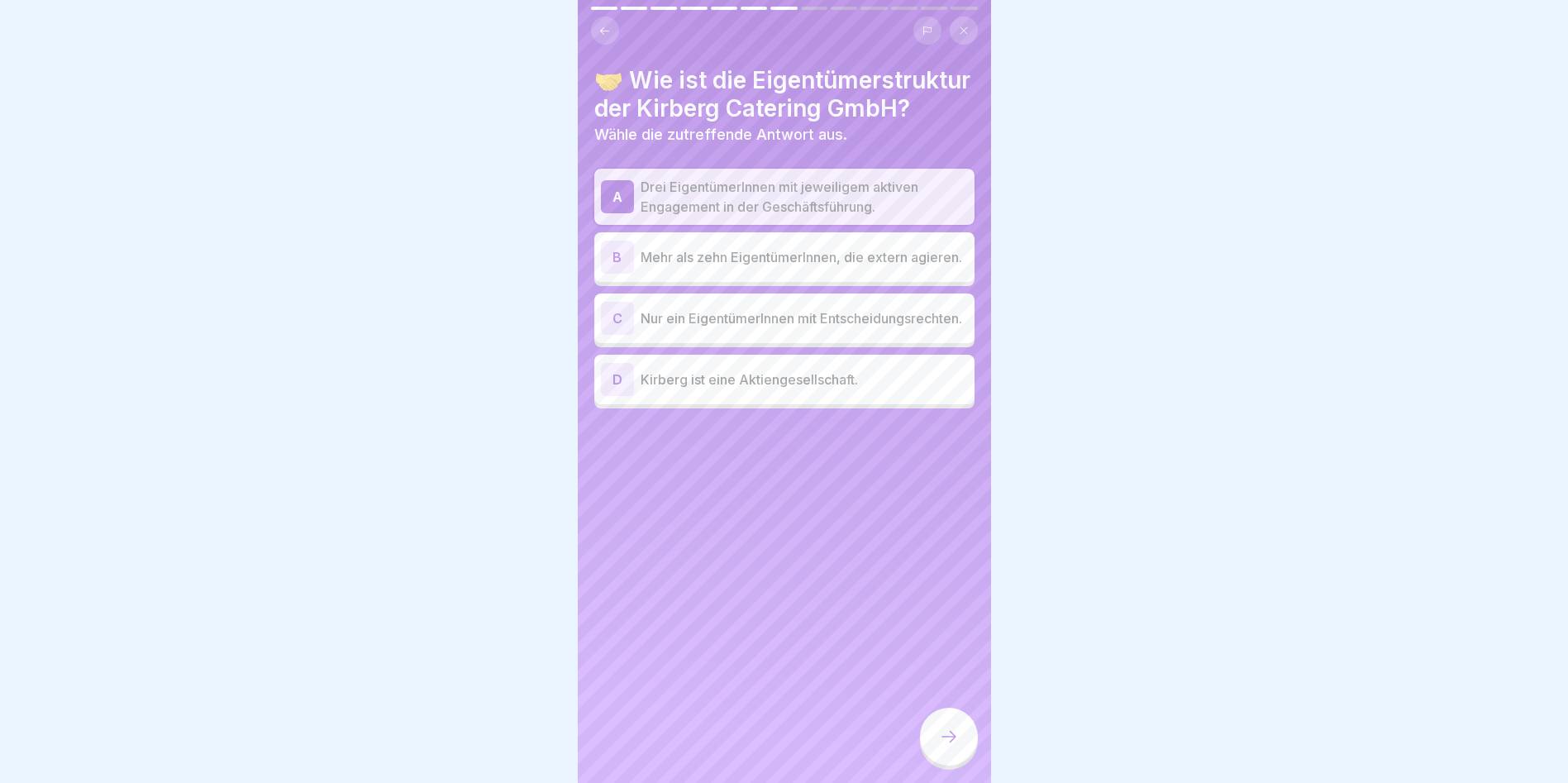
click at [958, 741] on icon at bounding box center [948, 736] width 20 height 20
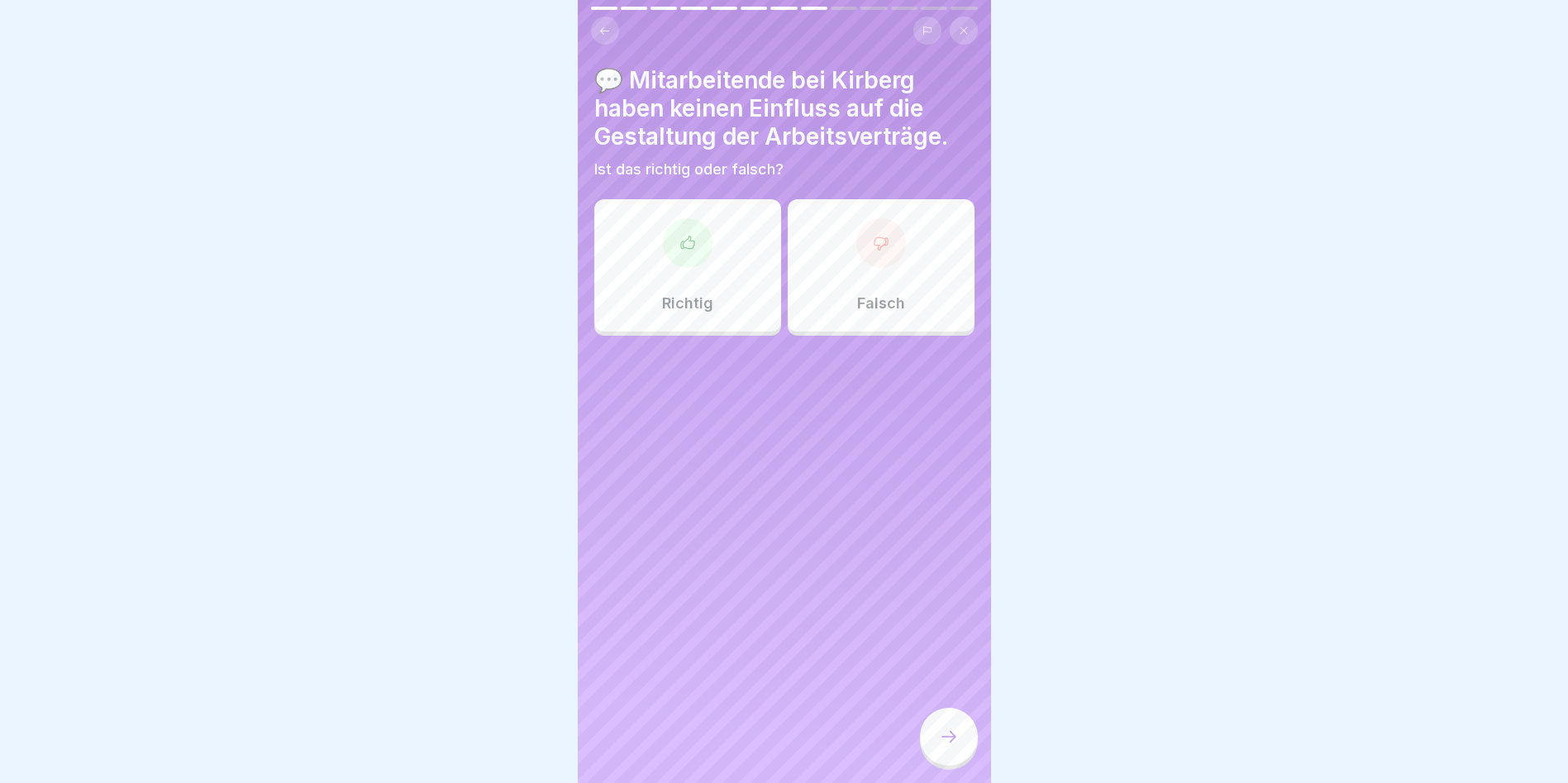
click at [914, 268] on div "Falsch" at bounding box center [881, 265] width 187 height 132
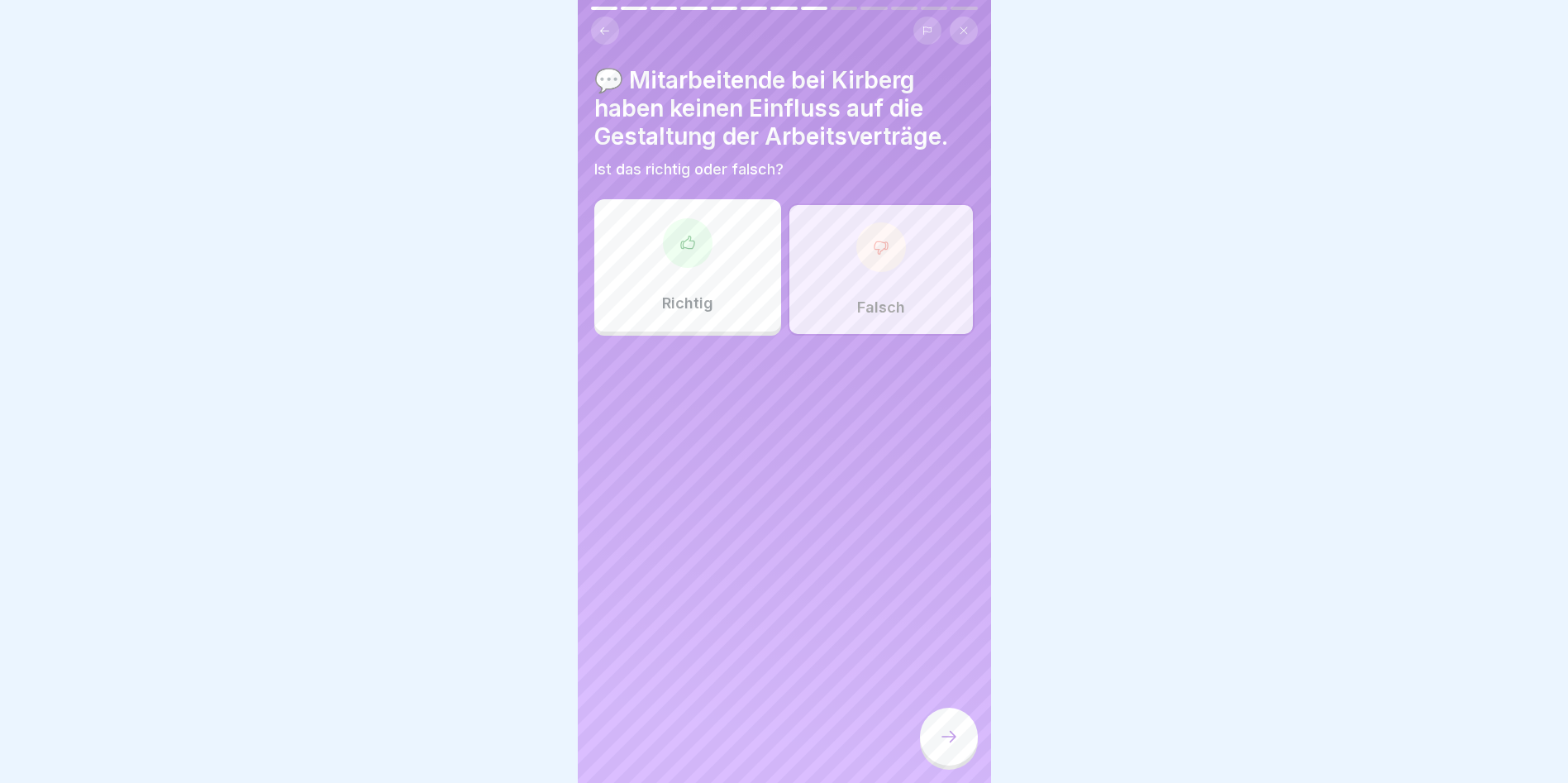
click at [942, 741] on icon at bounding box center [948, 736] width 20 height 20
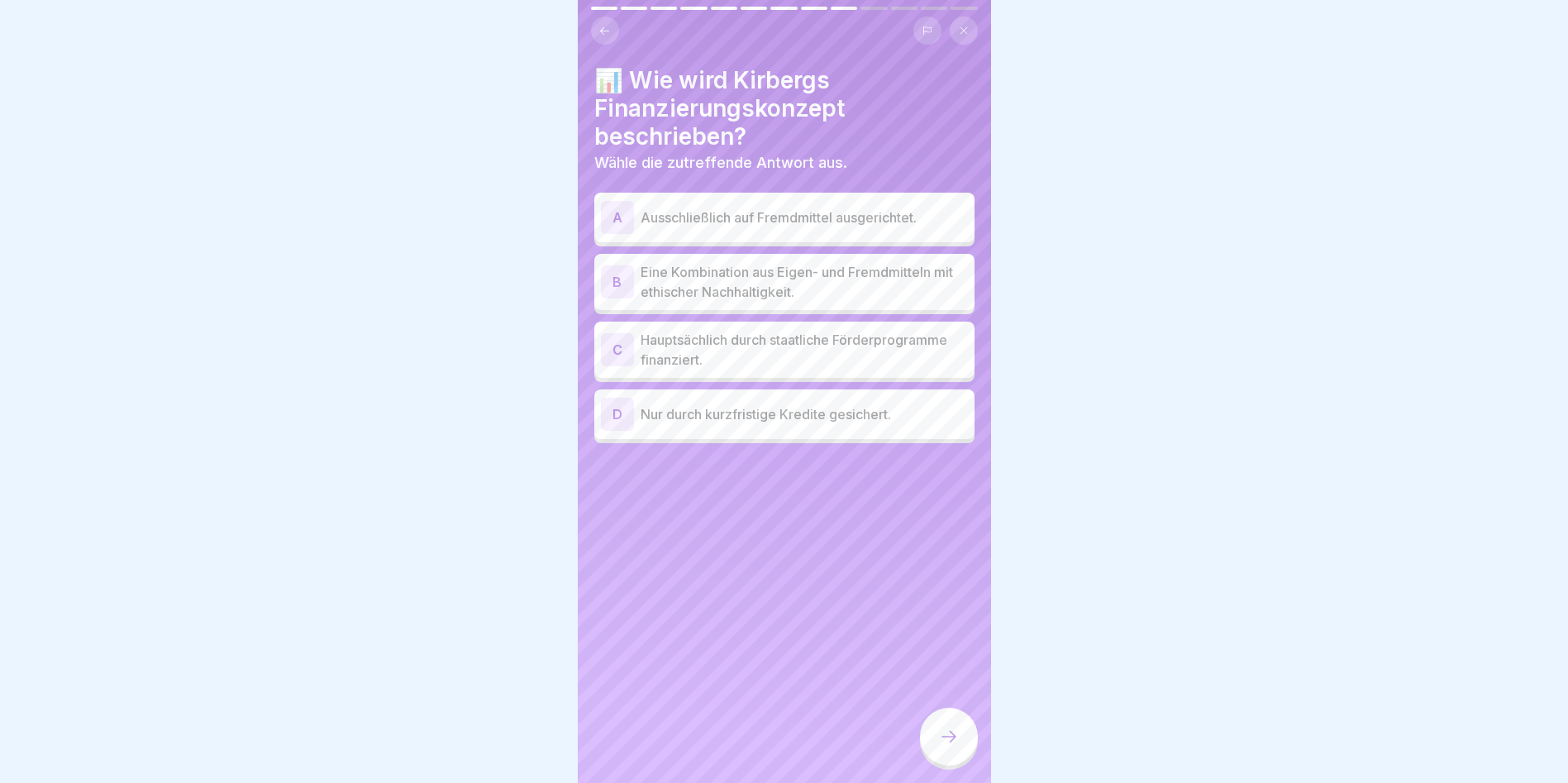
click at [817, 262] on p "Eine Kombination aus Eigen- und Fremdmitteln mit ethischer Nachhaltigkeit." at bounding box center [804, 281] width 327 height 39
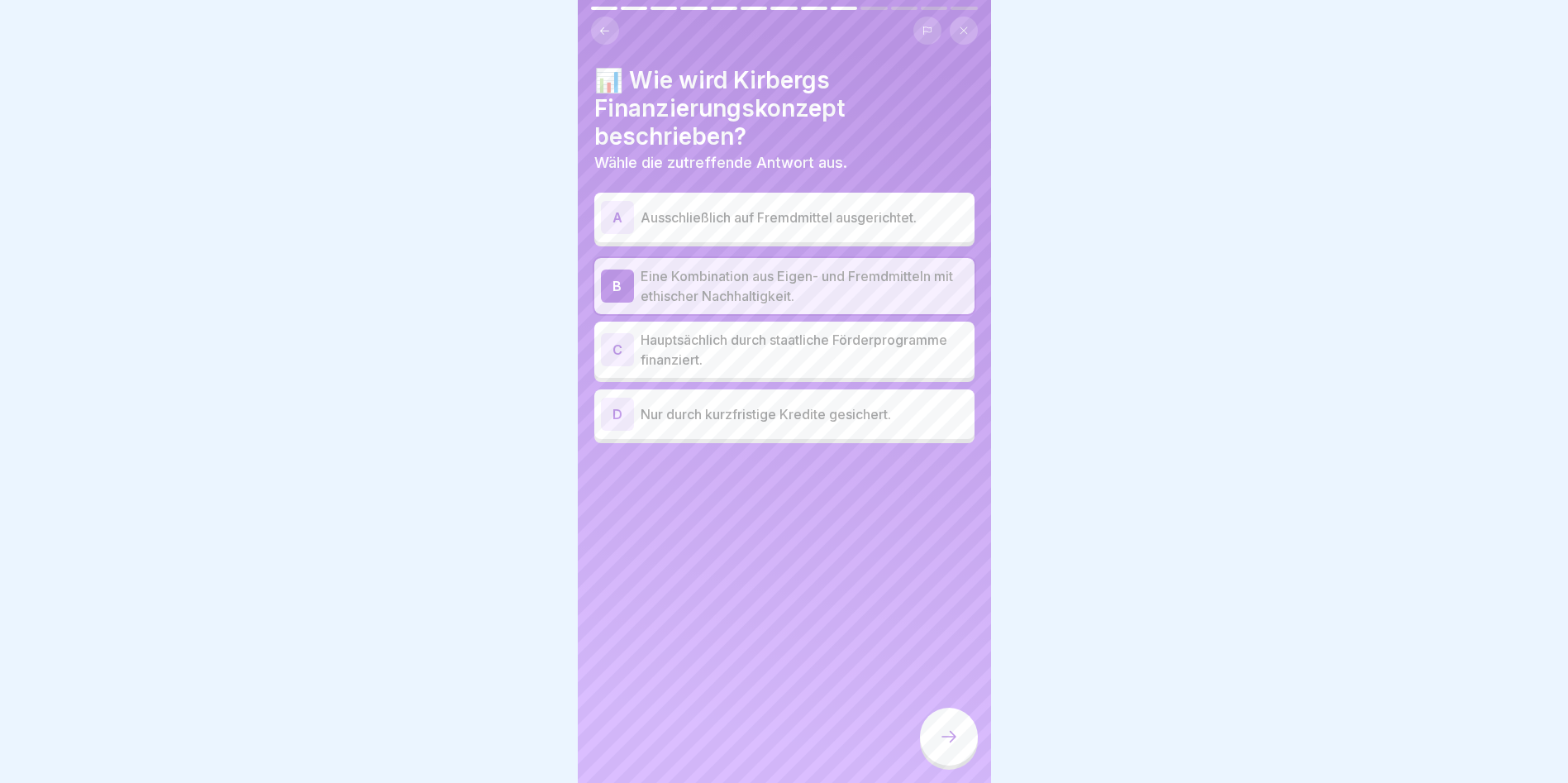
click at [965, 744] on div at bounding box center [948, 736] width 58 height 58
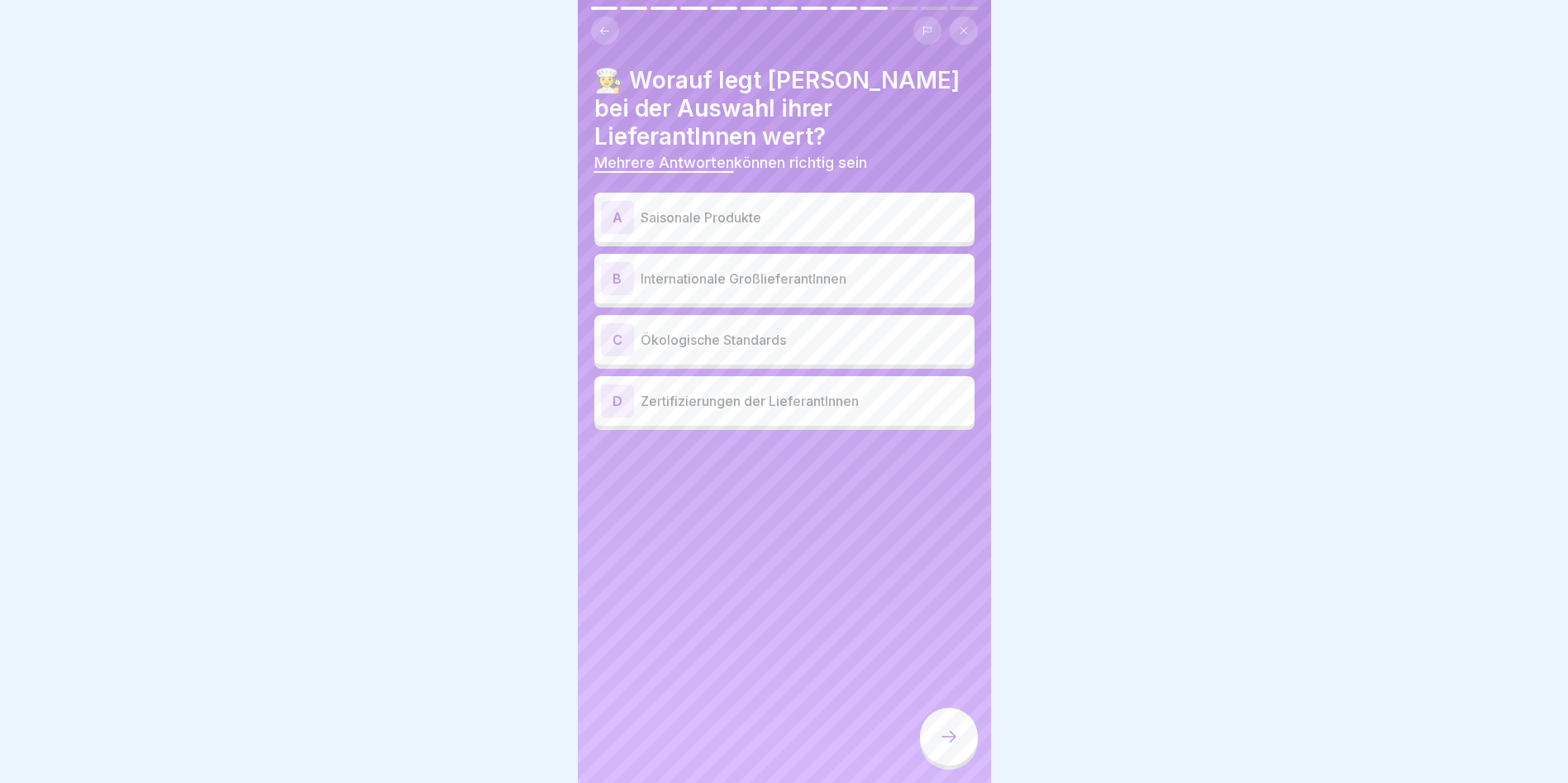
click at [754, 208] on p "Saisonale Produkte" at bounding box center [804, 217] width 327 height 20
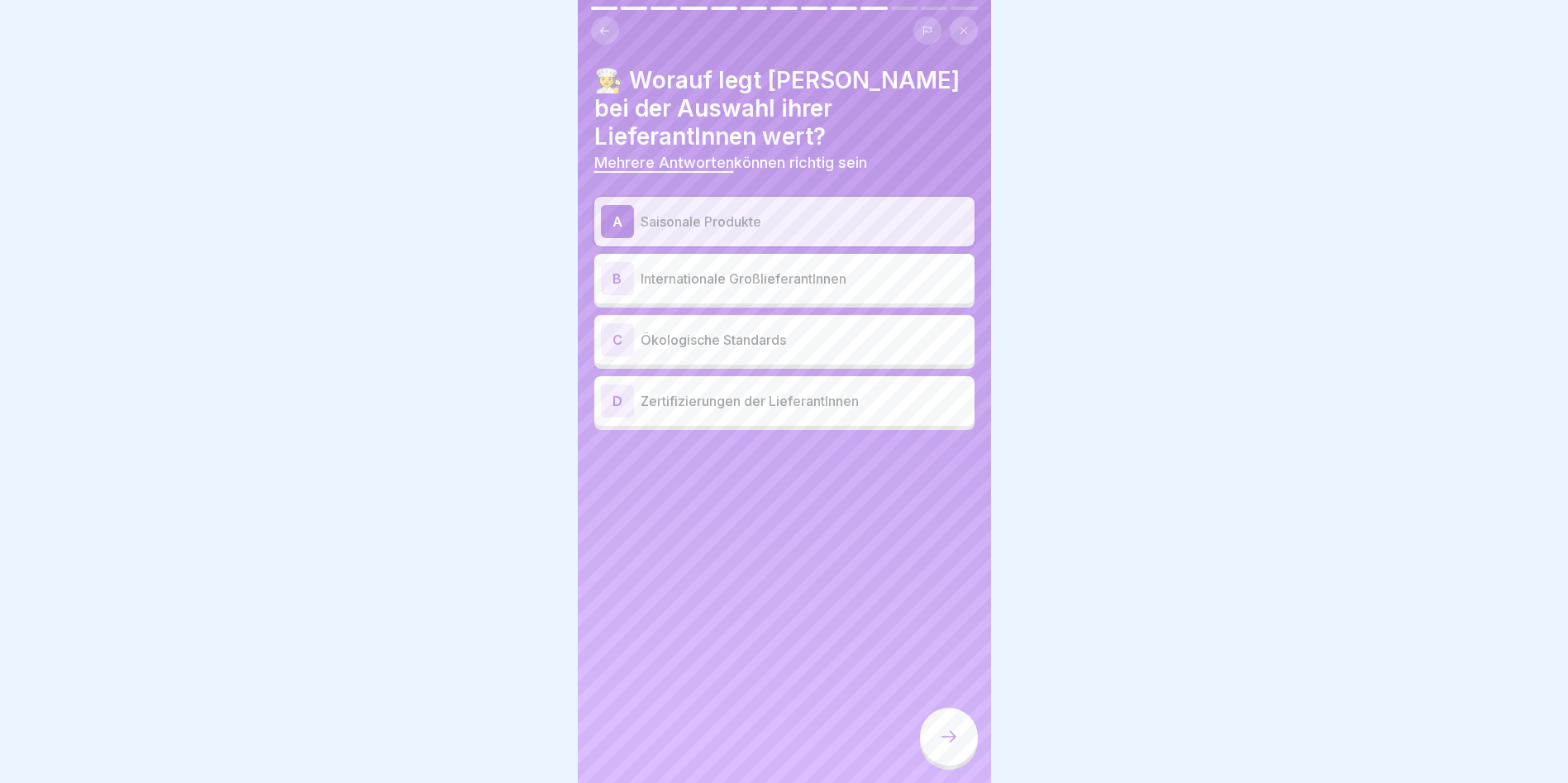
click at [785, 331] on p "Ökologische Standards" at bounding box center [804, 340] width 327 height 20
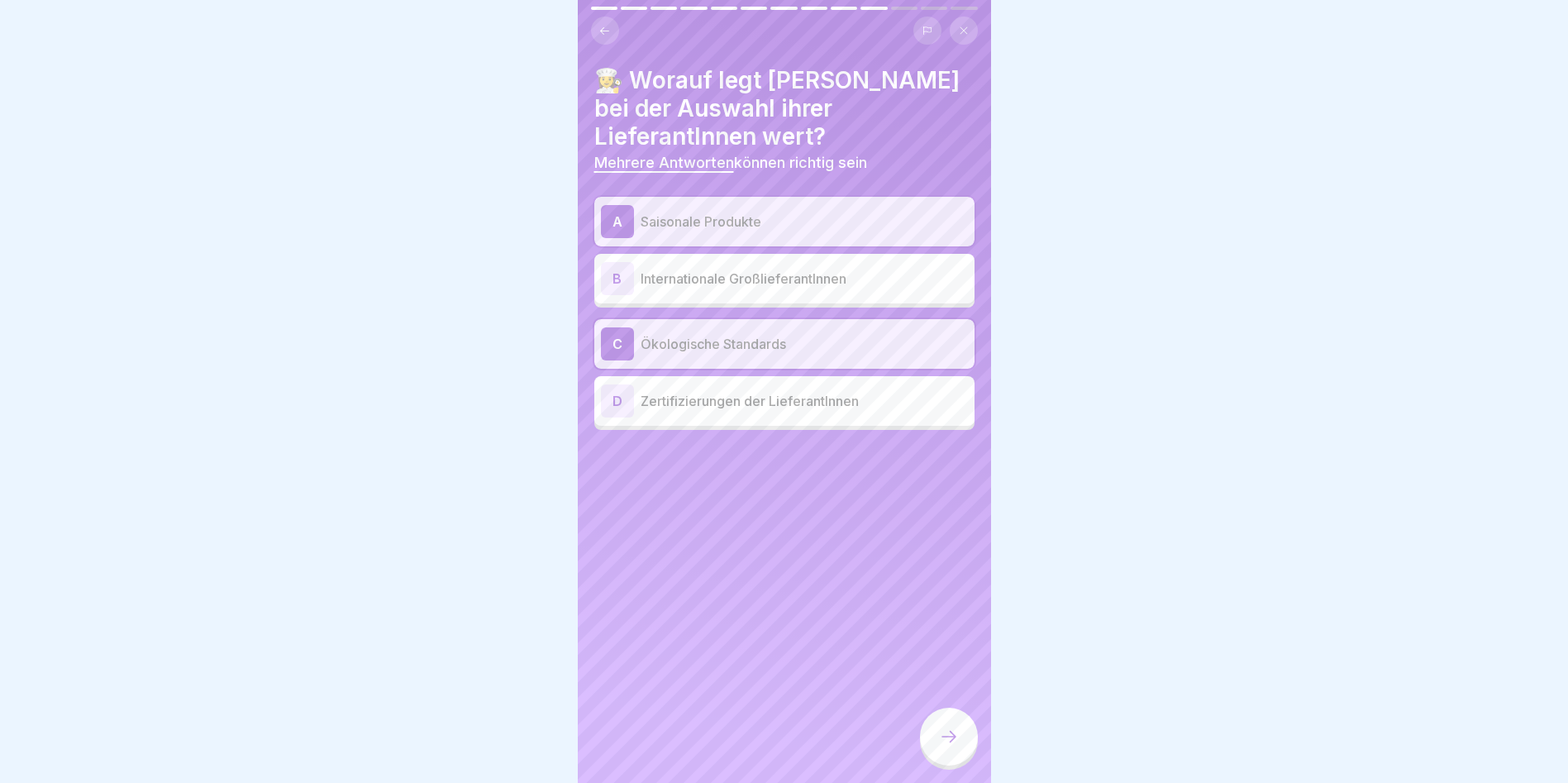
click at [834, 399] on div "D Zertifizierungen der LieferantInnen" at bounding box center [784, 400] width 367 height 33
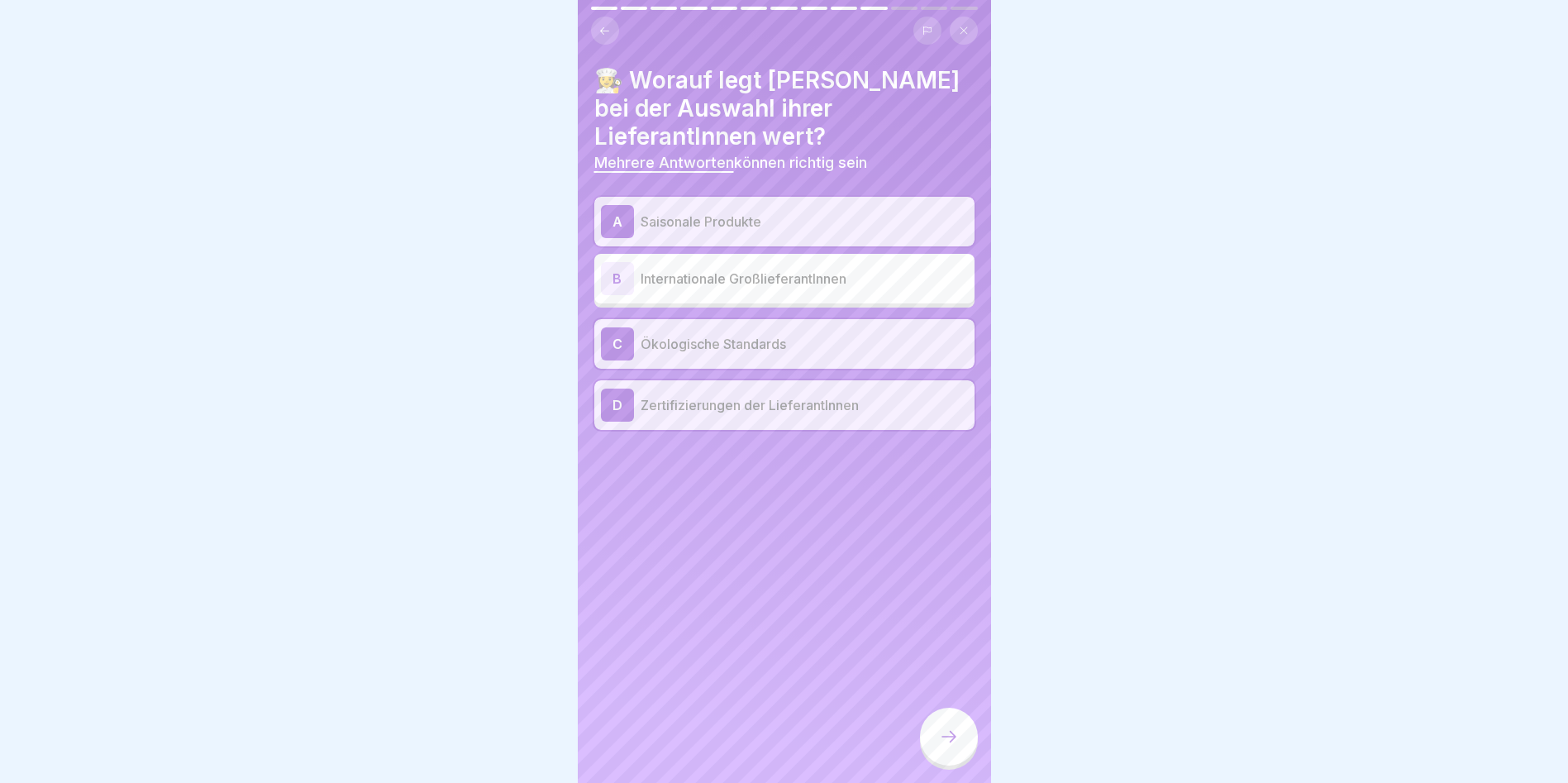
click at [953, 736] on icon at bounding box center [948, 736] width 20 height 20
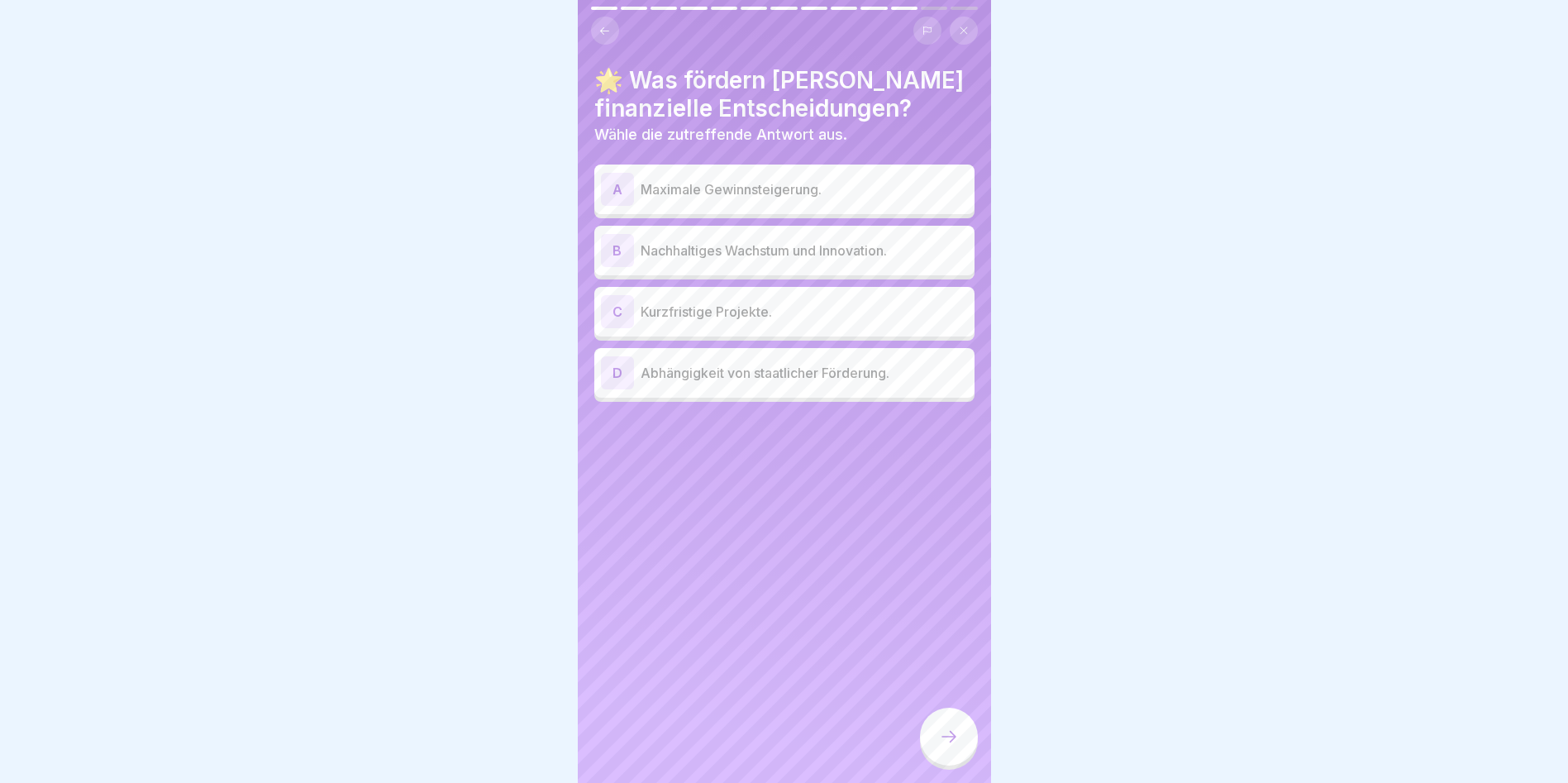
click at [883, 240] on p "Nachhaltiges Wachstum und Innovation." at bounding box center [804, 250] width 327 height 20
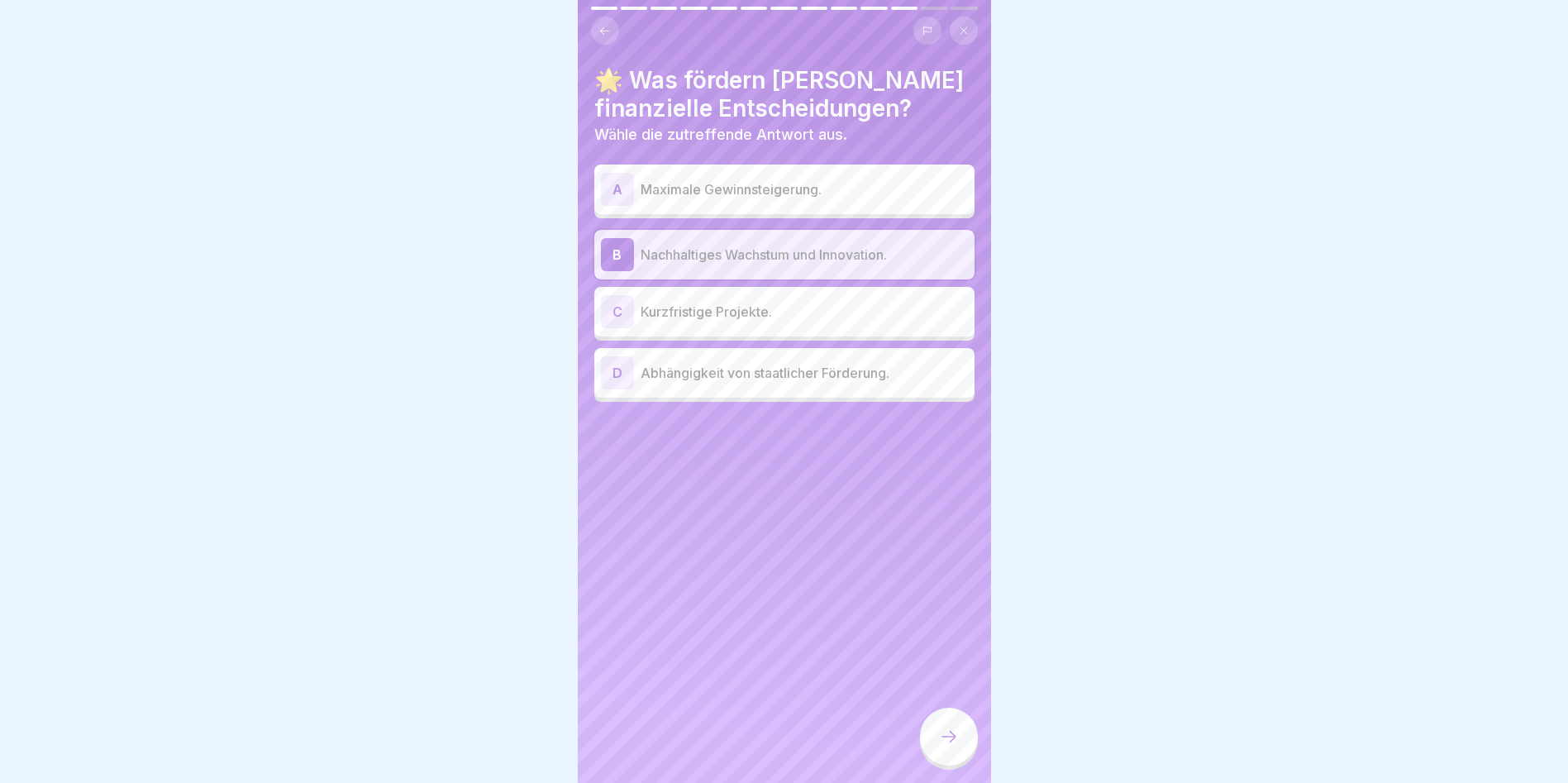
click at [938, 718] on div at bounding box center [948, 736] width 58 height 58
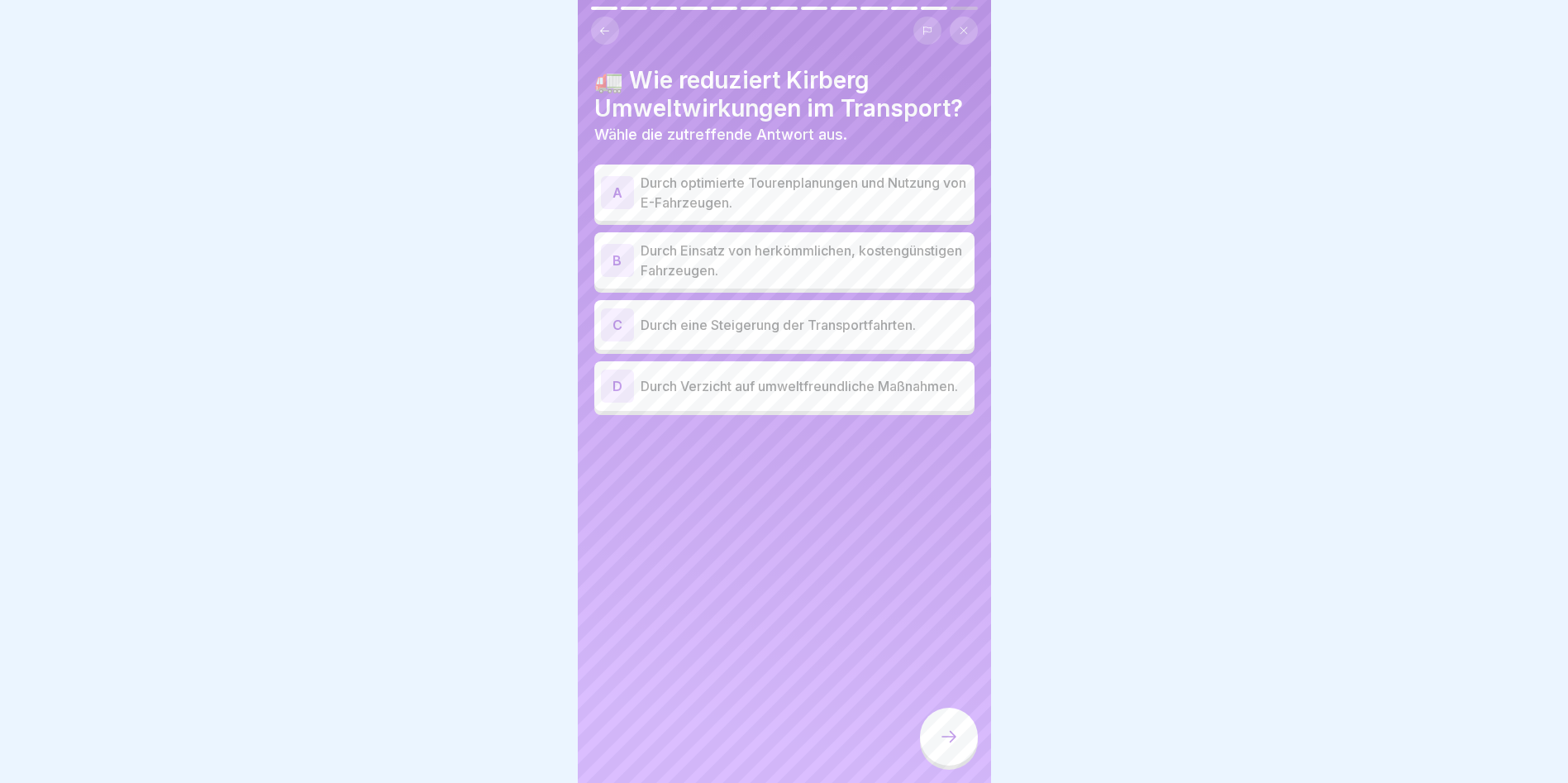
click at [822, 182] on p "Durch optimierte Tourenplanungen und Nutzung von E-Fahrzeugen." at bounding box center [804, 192] width 327 height 39
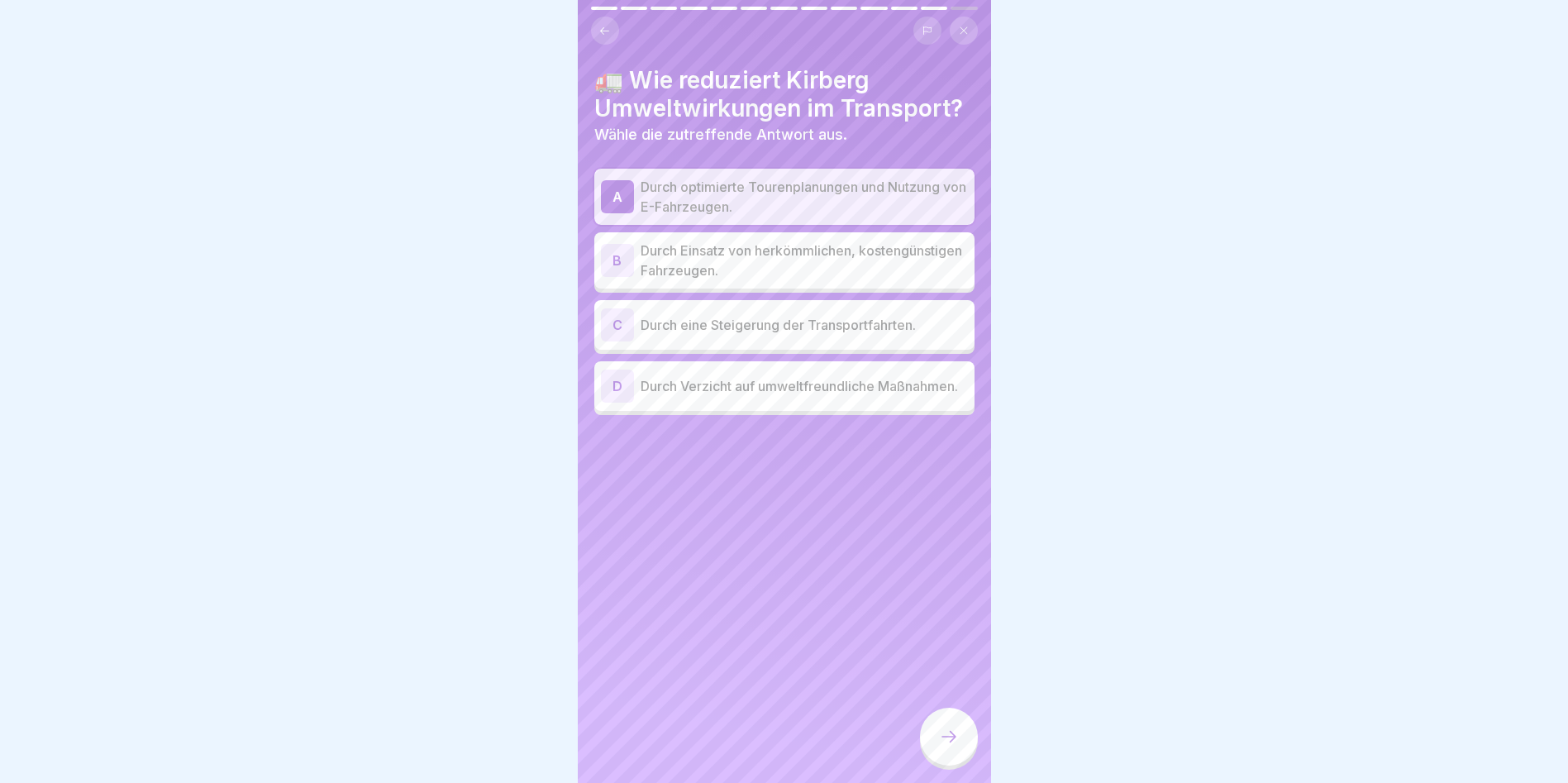
click at [964, 741] on div at bounding box center [948, 736] width 58 height 58
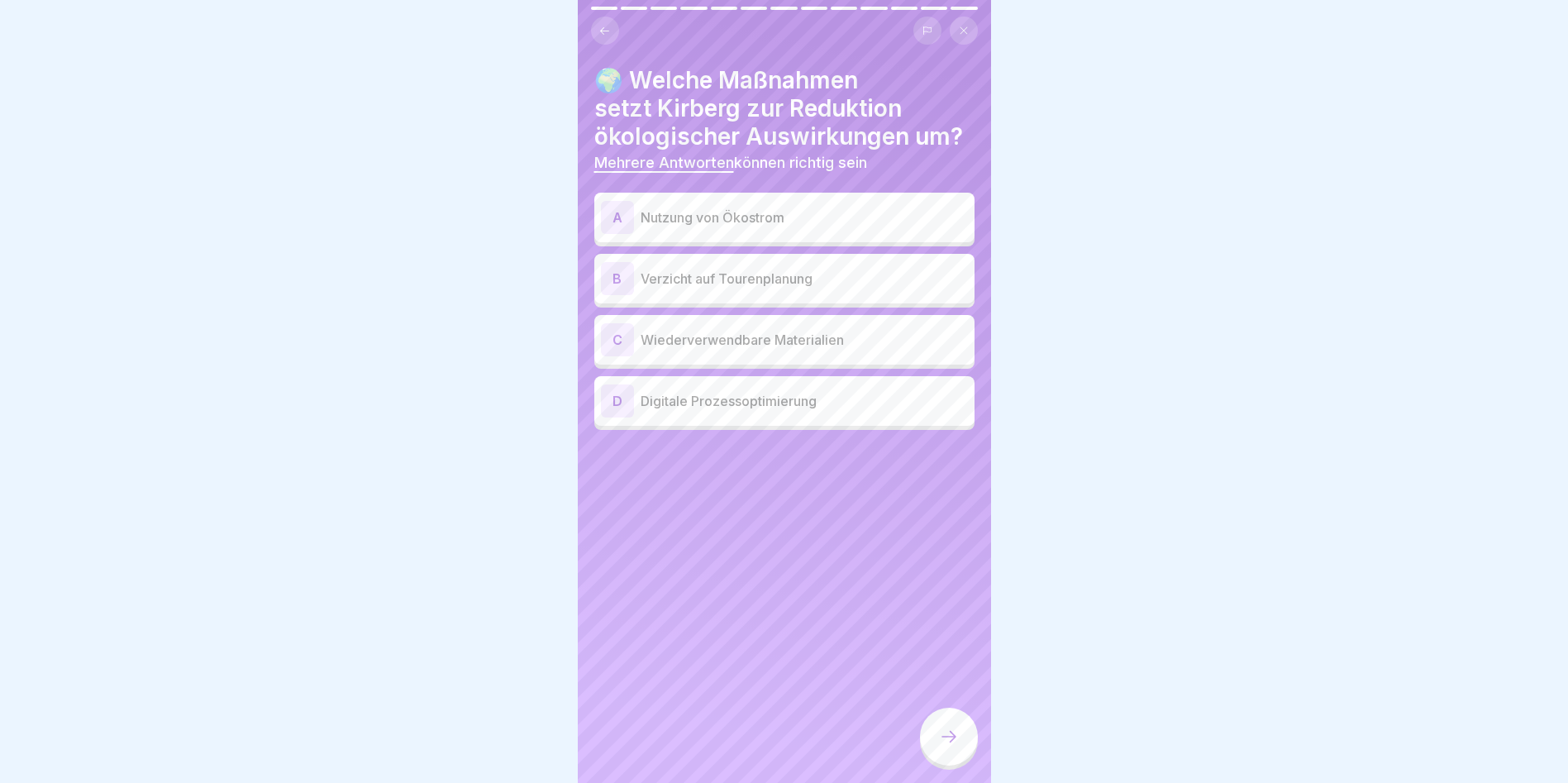
click at [767, 333] on p "Wiederverwendbare Materialien" at bounding box center [804, 340] width 327 height 20
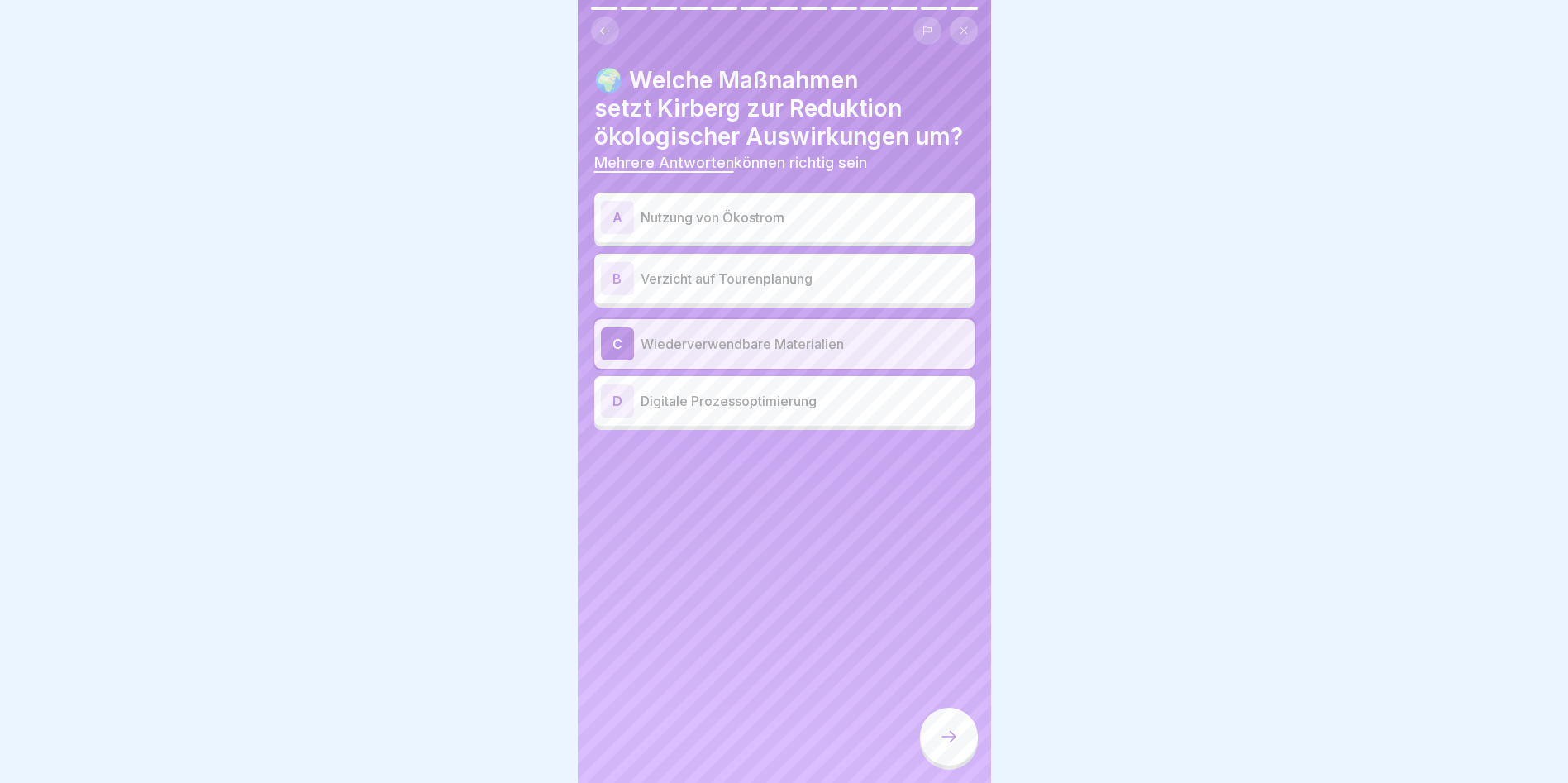
click at [824, 208] on p "Nutzung von Ökostrom" at bounding box center [804, 217] width 327 height 20
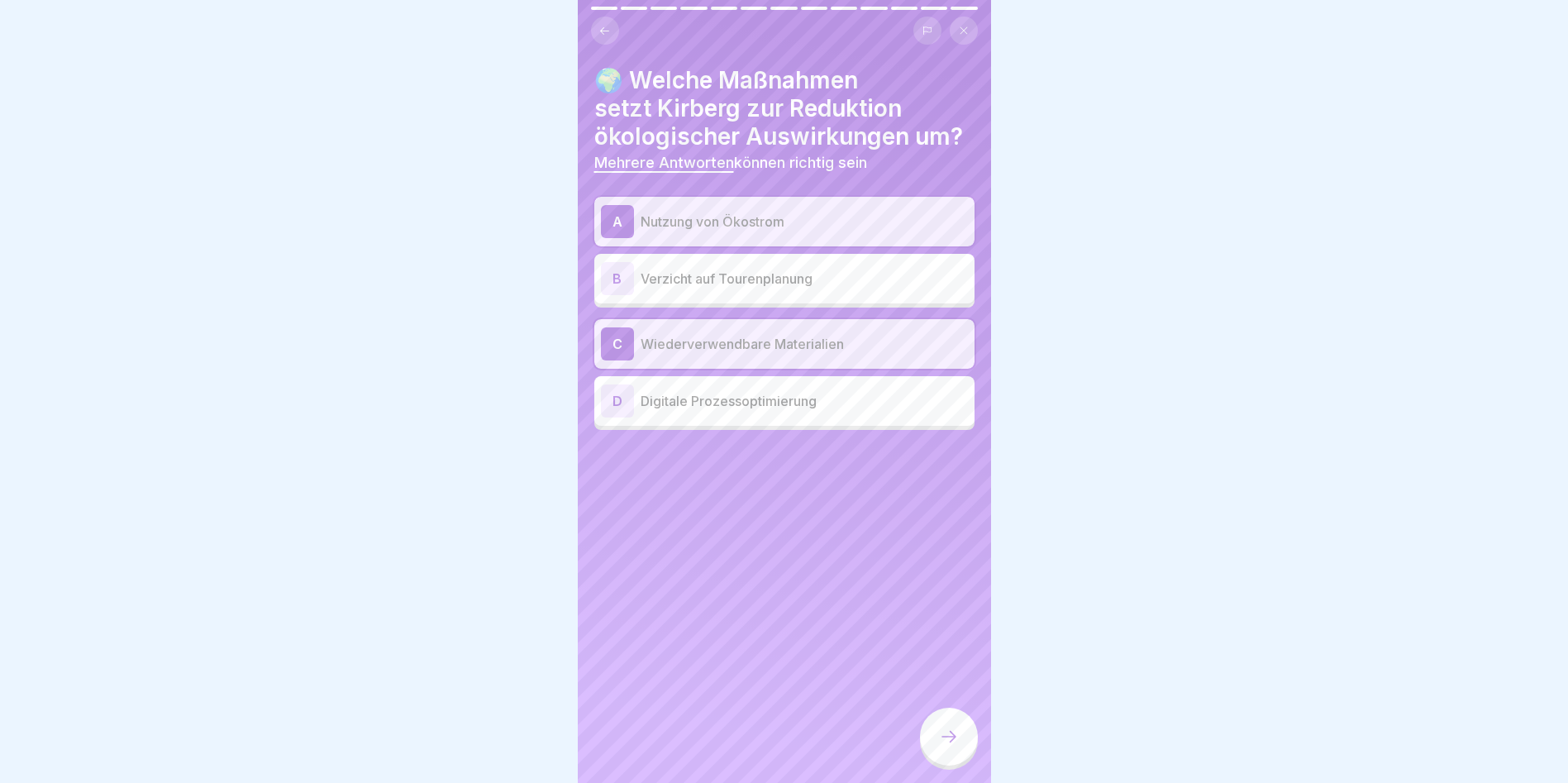
click at [771, 398] on div "D Digitale Prozessoptimierung" at bounding box center [784, 400] width 367 height 33
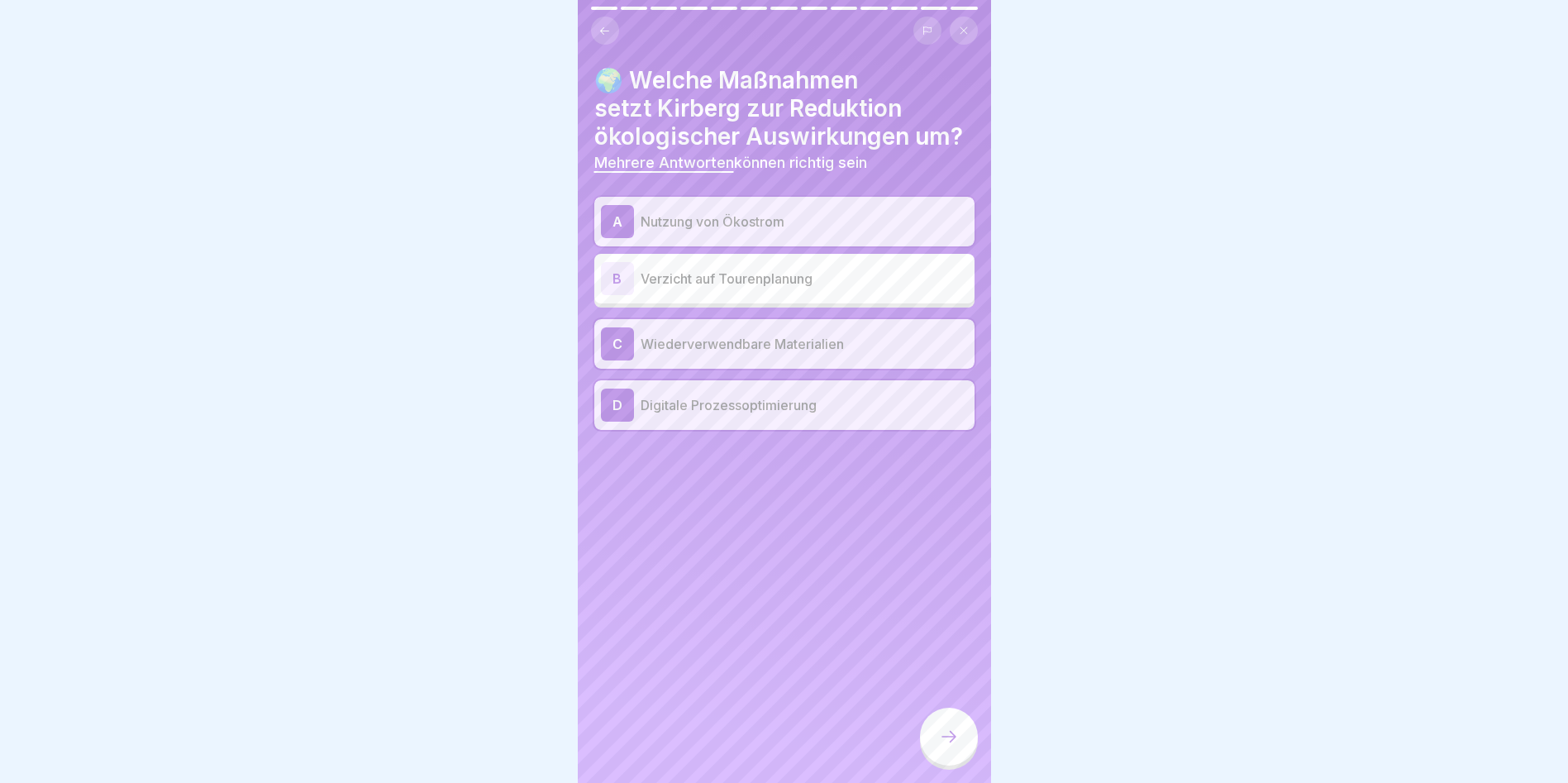
click at [956, 742] on icon at bounding box center [948, 736] width 20 height 20
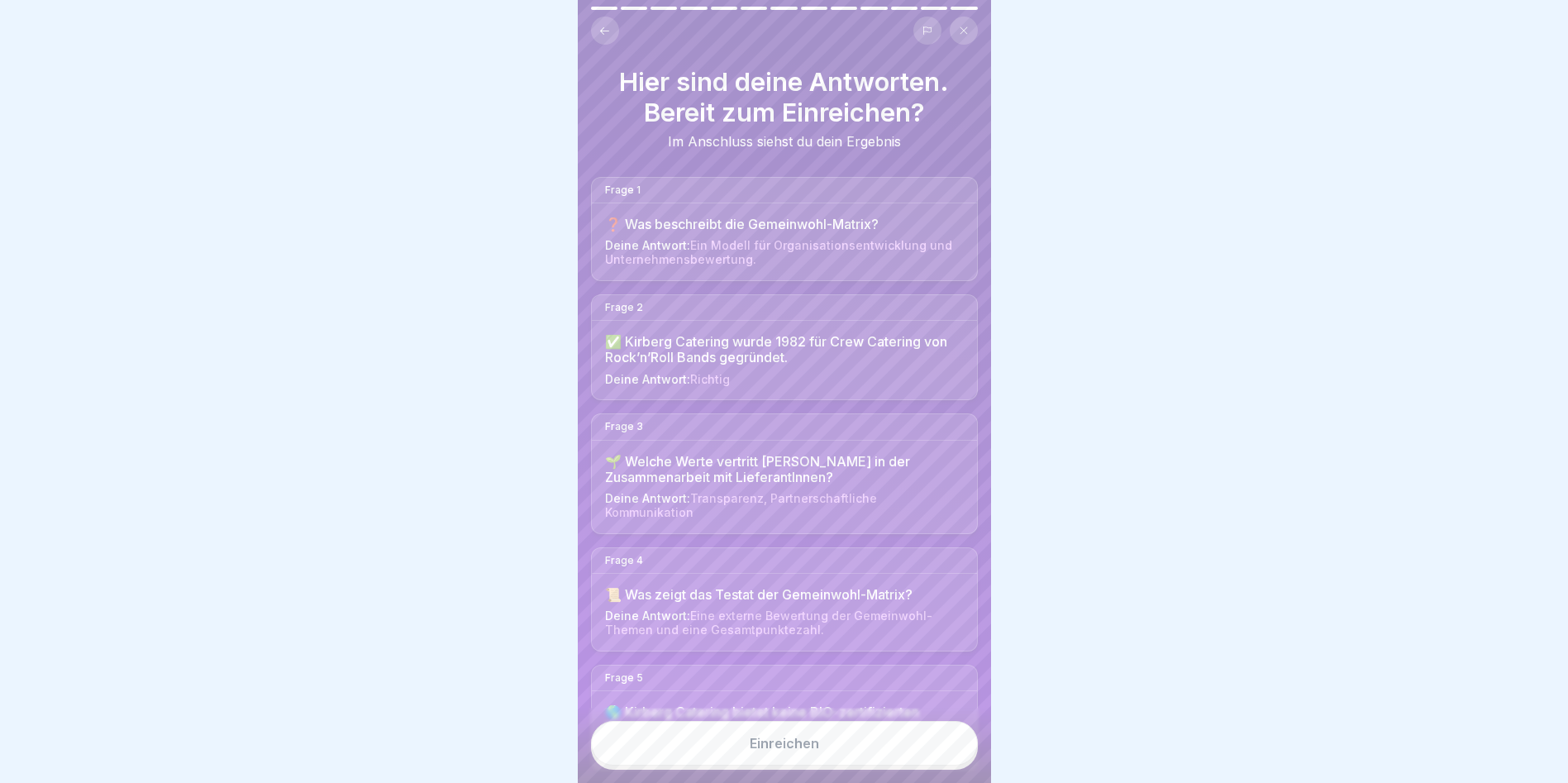
click at [800, 238] on span "Ein Modell für Organisationsentwicklung und Unternehmensbewertung." at bounding box center [778, 251] width 347 height 28
click at [638, 7] on div at bounding box center [633, 8] width 26 height 3
click at [665, 238] on div "❓ Was beschreibt die Gemeinwohl-Matrix? Deine Antwort: Ein Modell für Organisat…" at bounding box center [784, 241] width 385 height 77
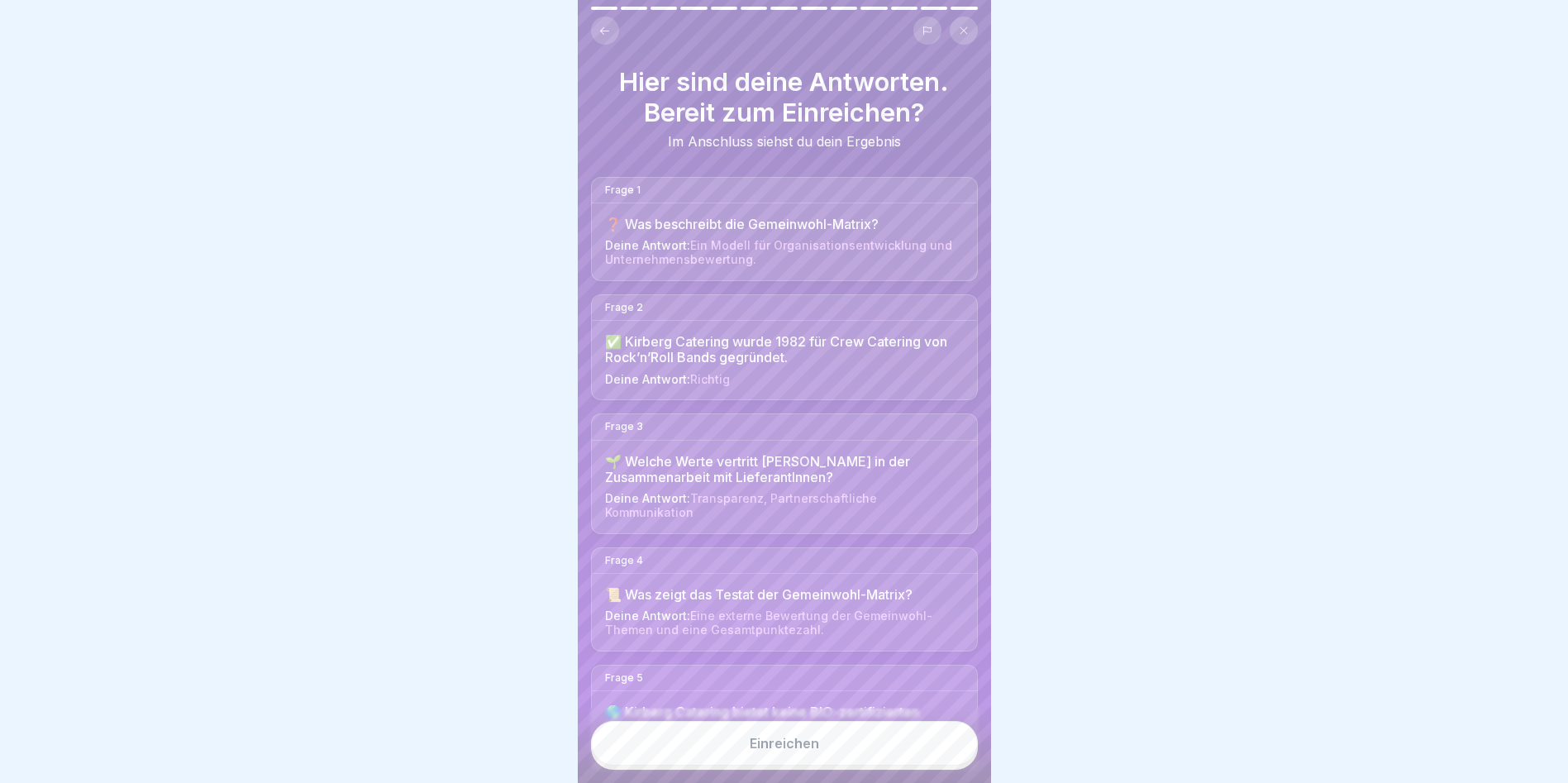
click at [621, 185] on div "Frage 1" at bounding box center [784, 190] width 385 height 26
click at [626, 185] on div "Frage 1" at bounding box center [784, 190] width 385 height 26
click at [747, 244] on span "Ein Modell für Organisationsentwicklung und Unternehmensbewertung." at bounding box center [778, 251] width 347 height 28
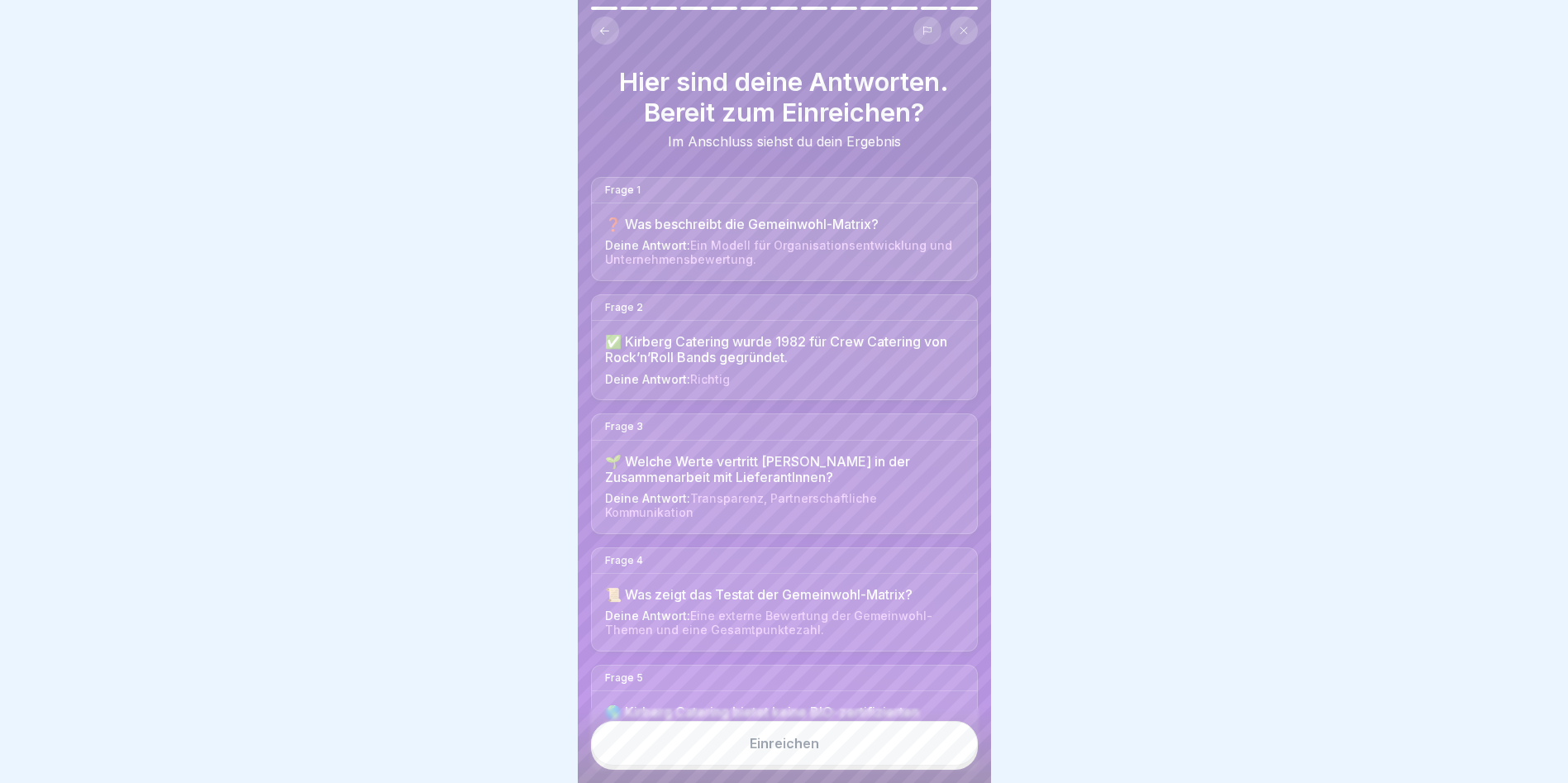
click at [747, 244] on span "Ein Modell für Organisationsentwicklung und Unternehmensbewertung." at bounding box center [778, 251] width 347 height 28
click at [715, 265] on span "Ein Modell für Organisationsentwicklung und Unternehmensbewertung." at bounding box center [778, 251] width 347 height 28
click at [715, 264] on span "Ein Modell für Organisationsentwicklung und Unternehmensbewertung." at bounding box center [778, 251] width 347 height 28
click at [613, 178] on div "Frage 1" at bounding box center [784, 190] width 385 height 26
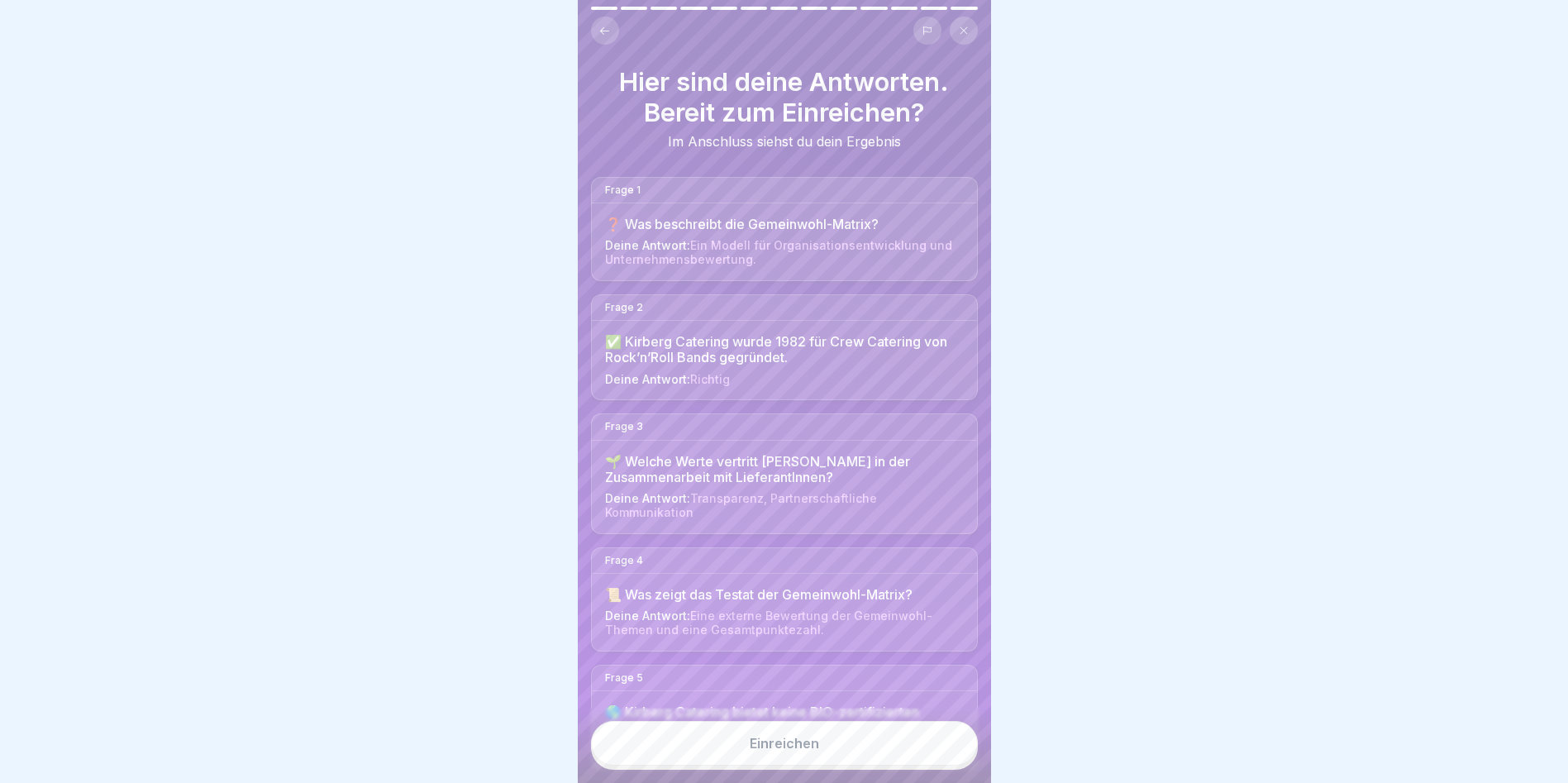
click at [705, 238] on span "Ein Modell für Organisationsentwicklung und Unternehmensbewertung." at bounding box center [778, 251] width 347 height 28
click at [704, 238] on span "Ein Modell für Organisationsentwicklung und Unternehmensbewertung." at bounding box center [778, 251] width 347 height 28
click at [604, 25] on icon at bounding box center [604, 31] width 13 height 13
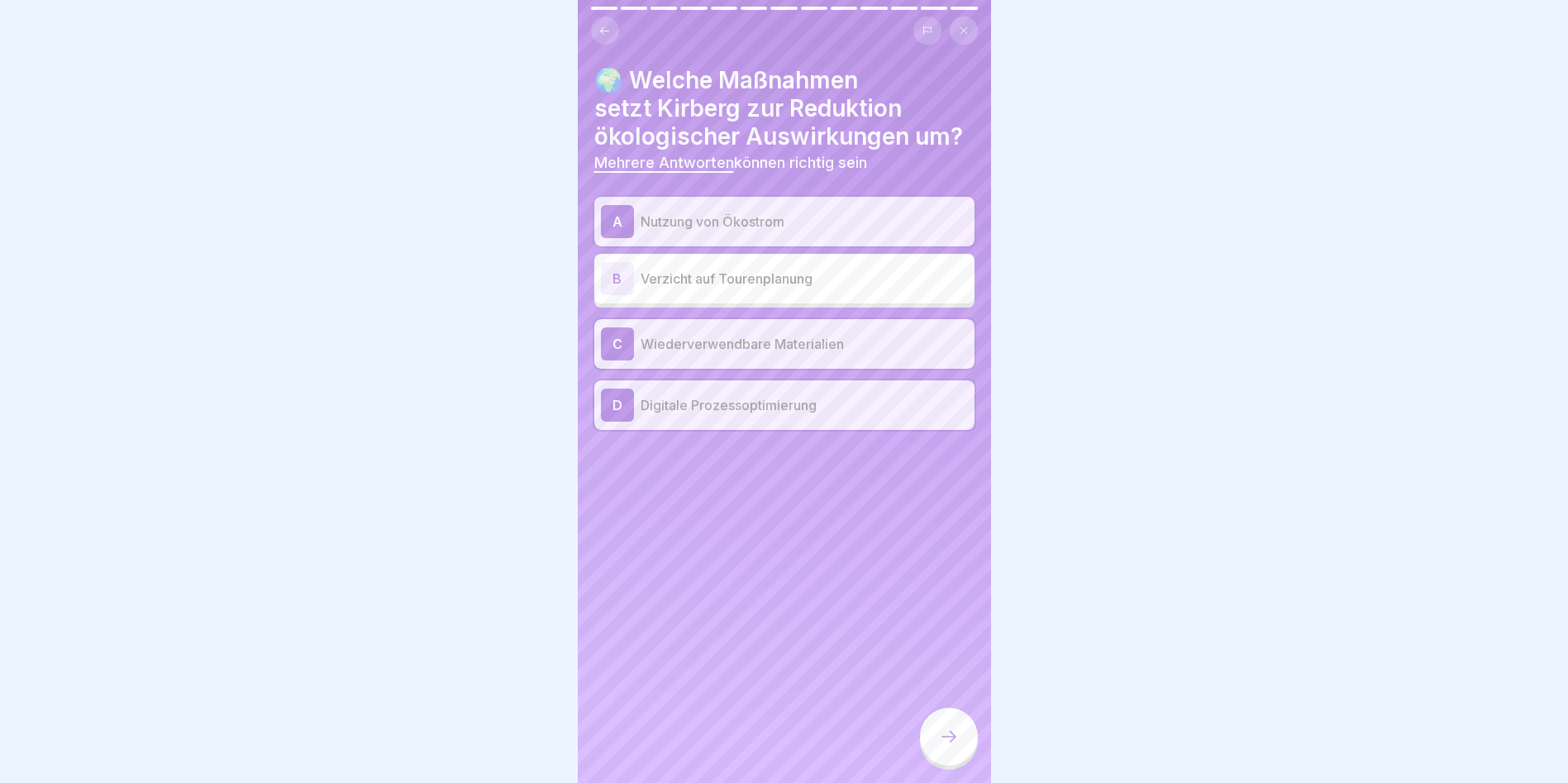
click at [604, 25] on icon at bounding box center [604, 31] width 13 height 13
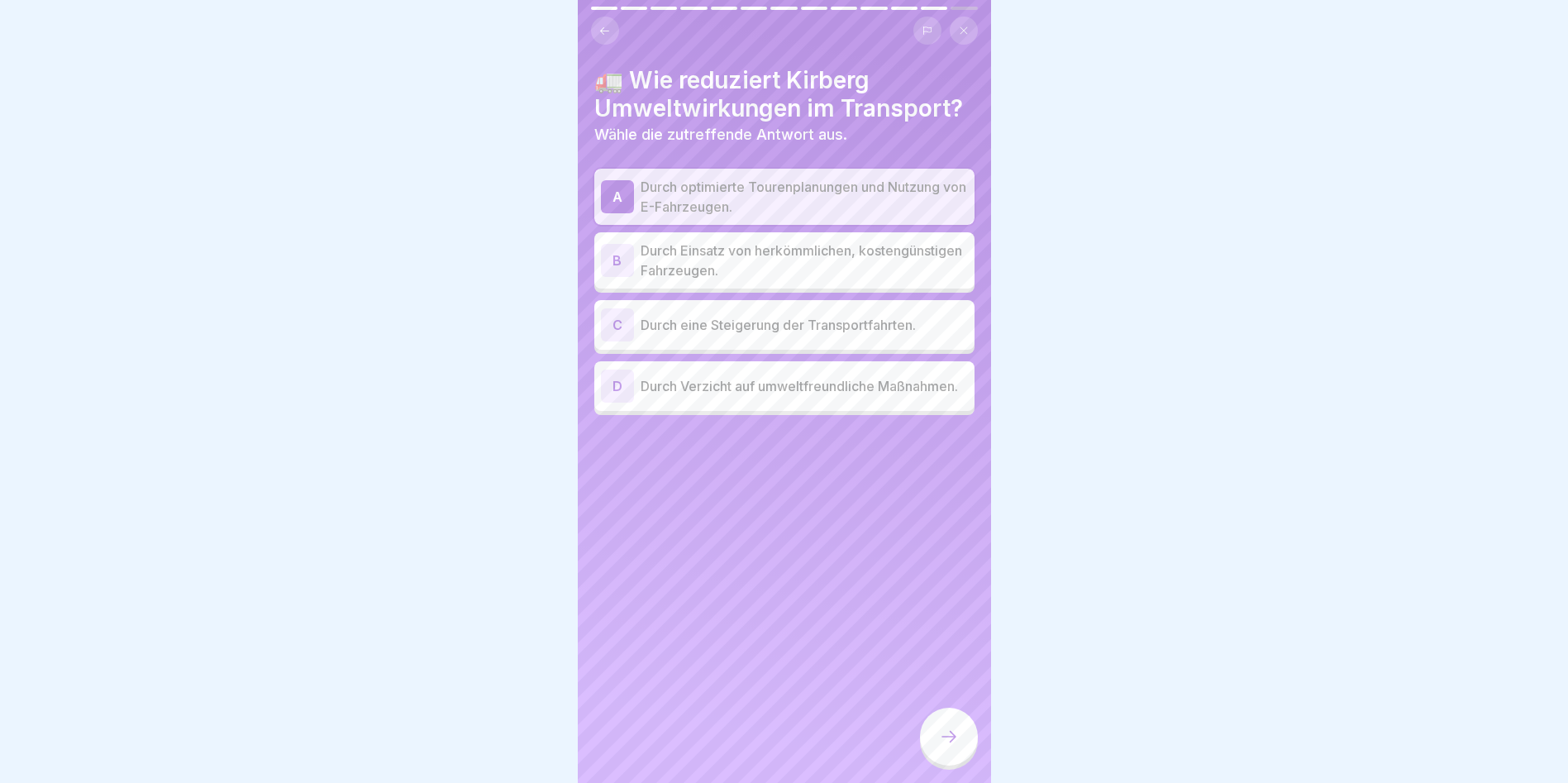
click at [604, 25] on icon at bounding box center [604, 31] width 13 height 13
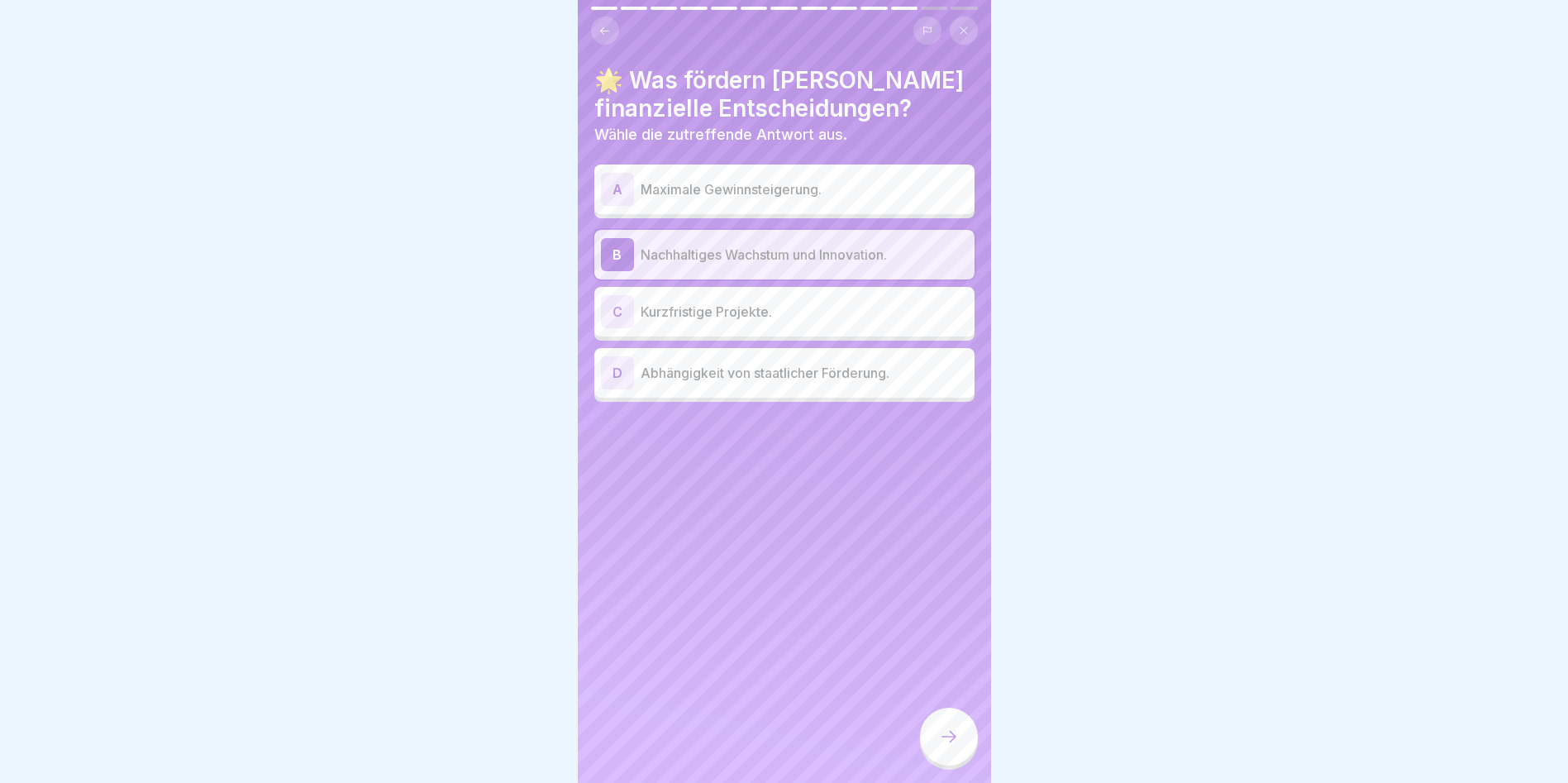
click at [604, 25] on icon at bounding box center [604, 31] width 13 height 13
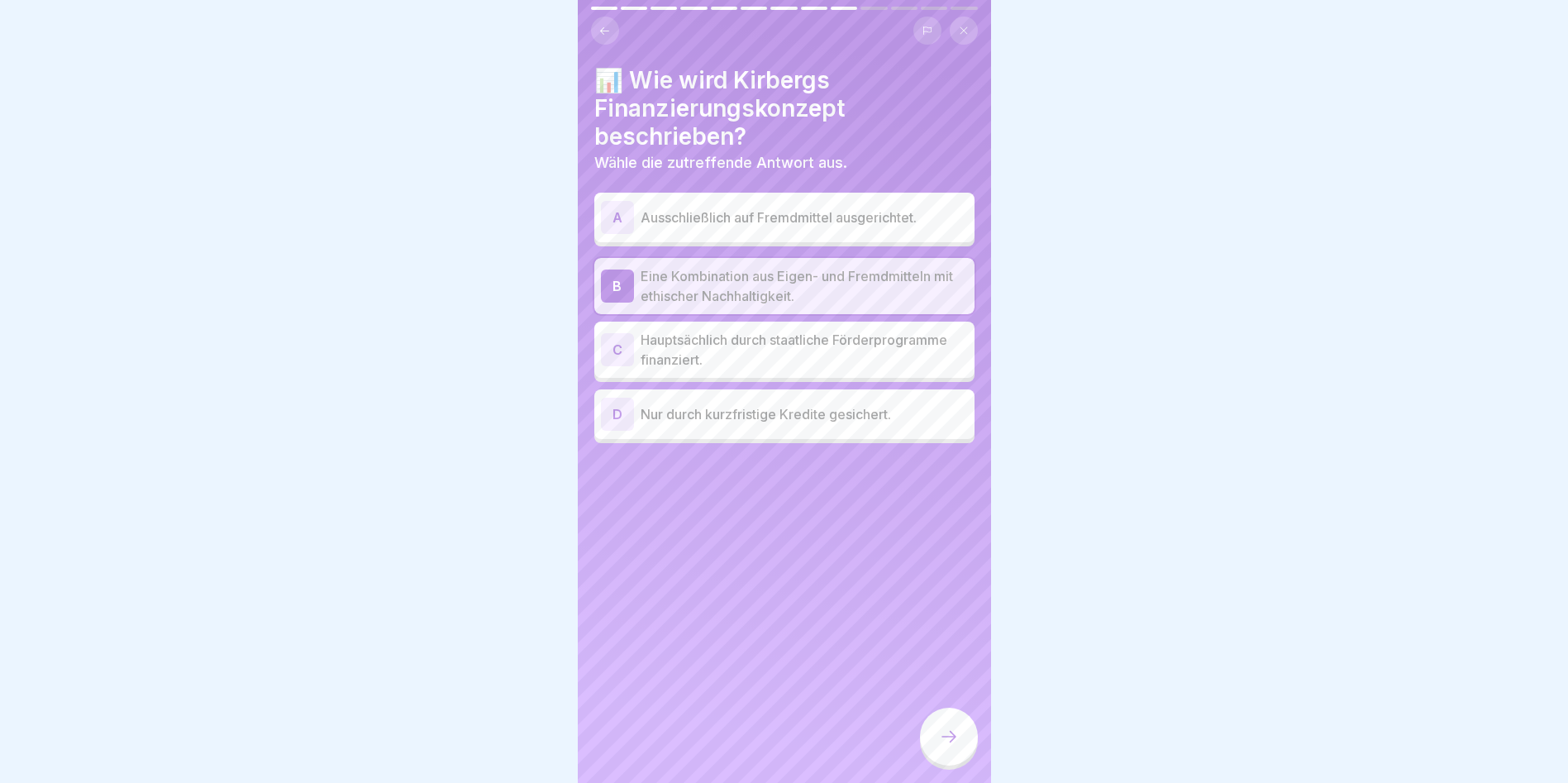
click at [604, 25] on icon at bounding box center [604, 31] width 13 height 13
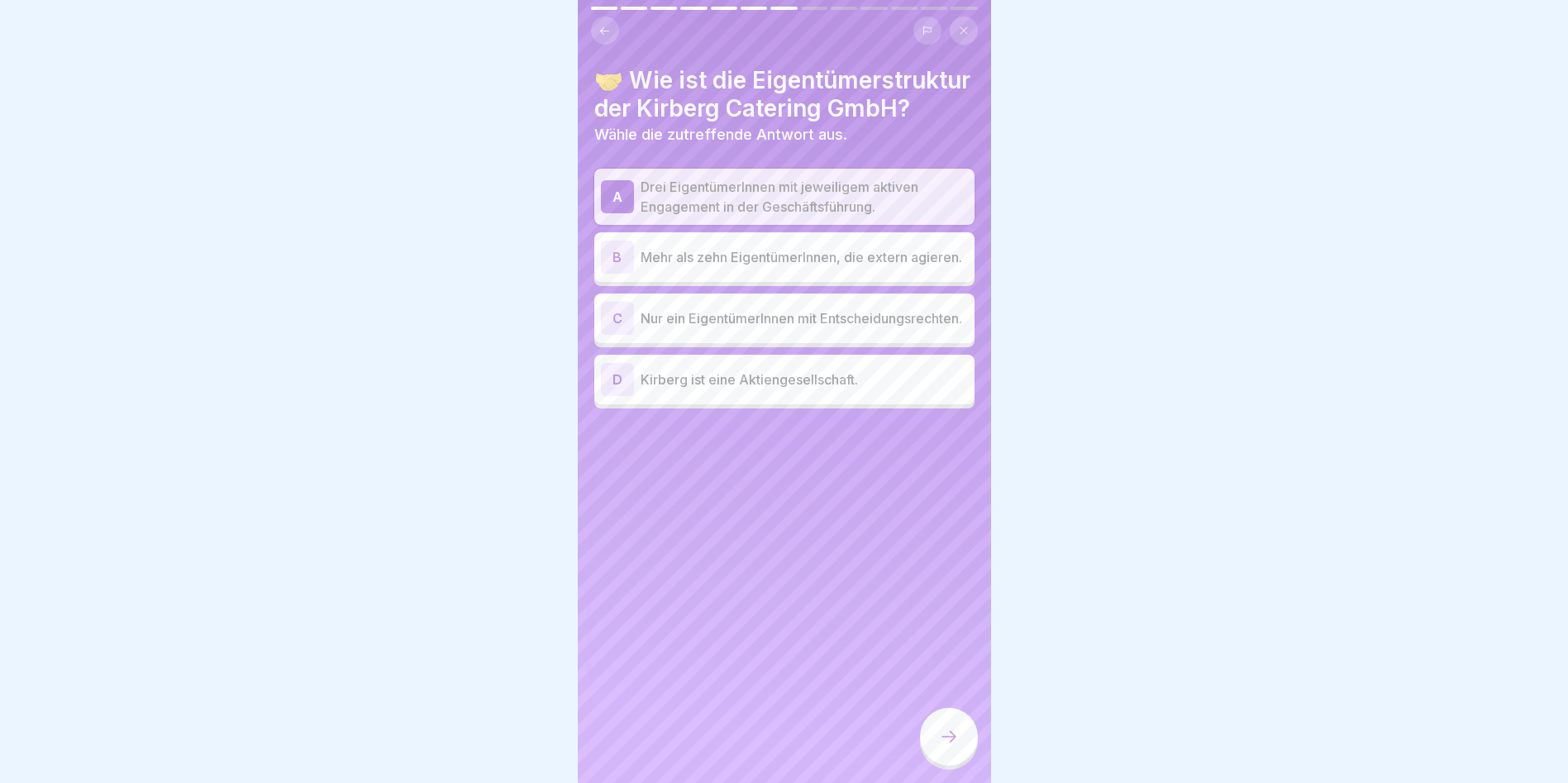
click at [604, 25] on icon at bounding box center [604, 31] width 13 height 13
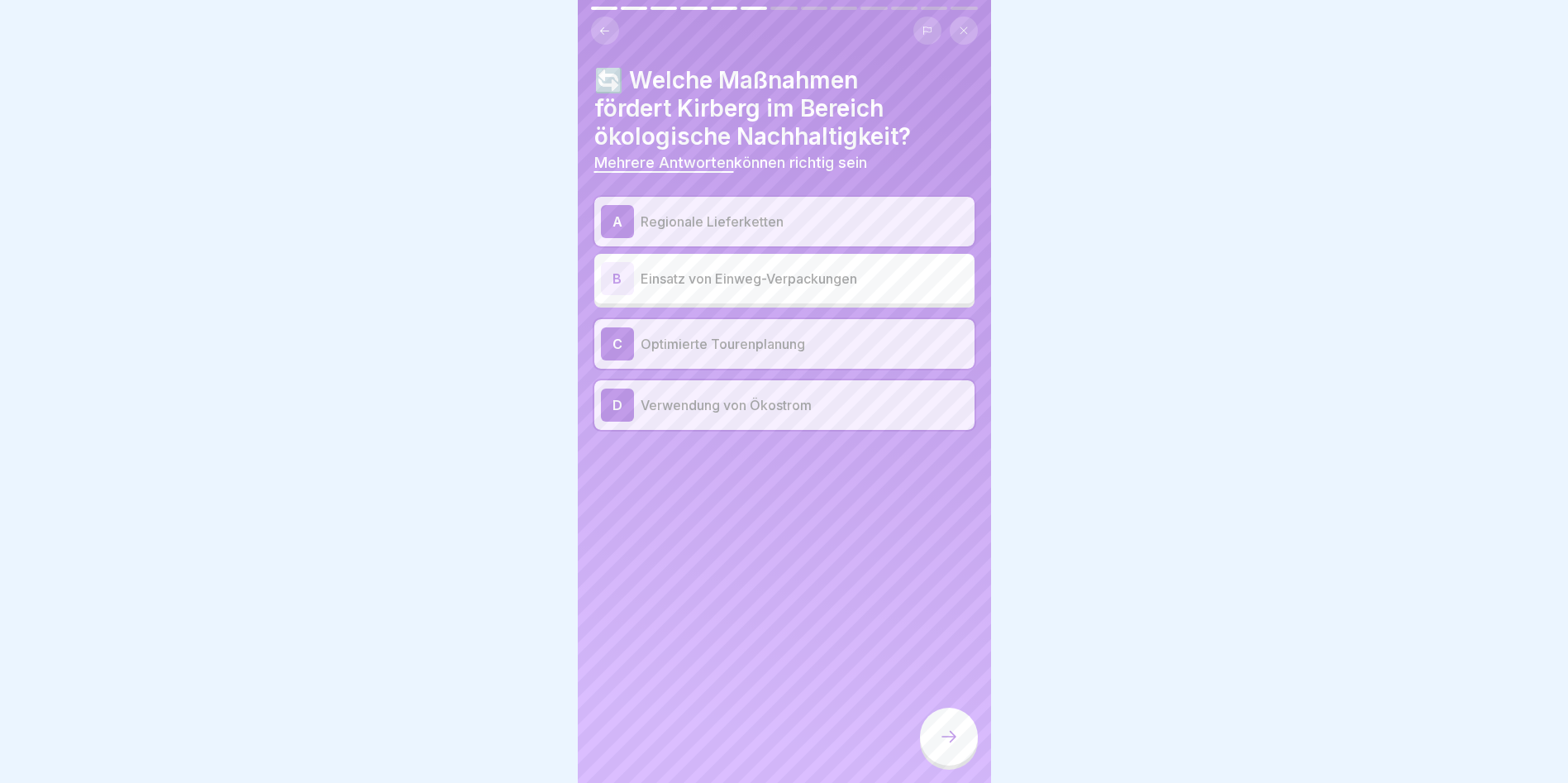
click at [604, 25] on icon at bounding box center [604, 31] width 13 height 13
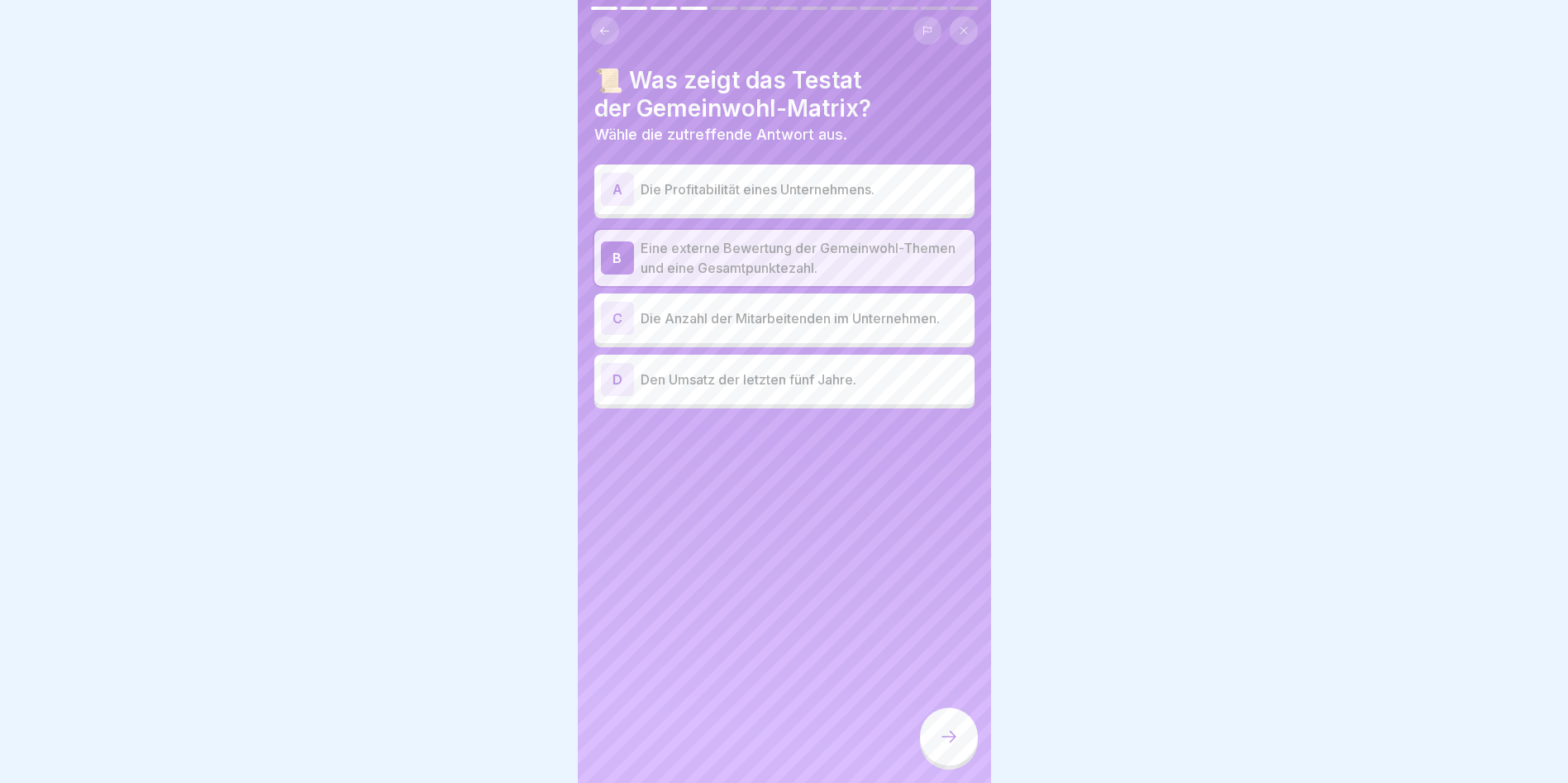
click at [604, 25] on icon at bounding box center [604, 31] width 13 height 13
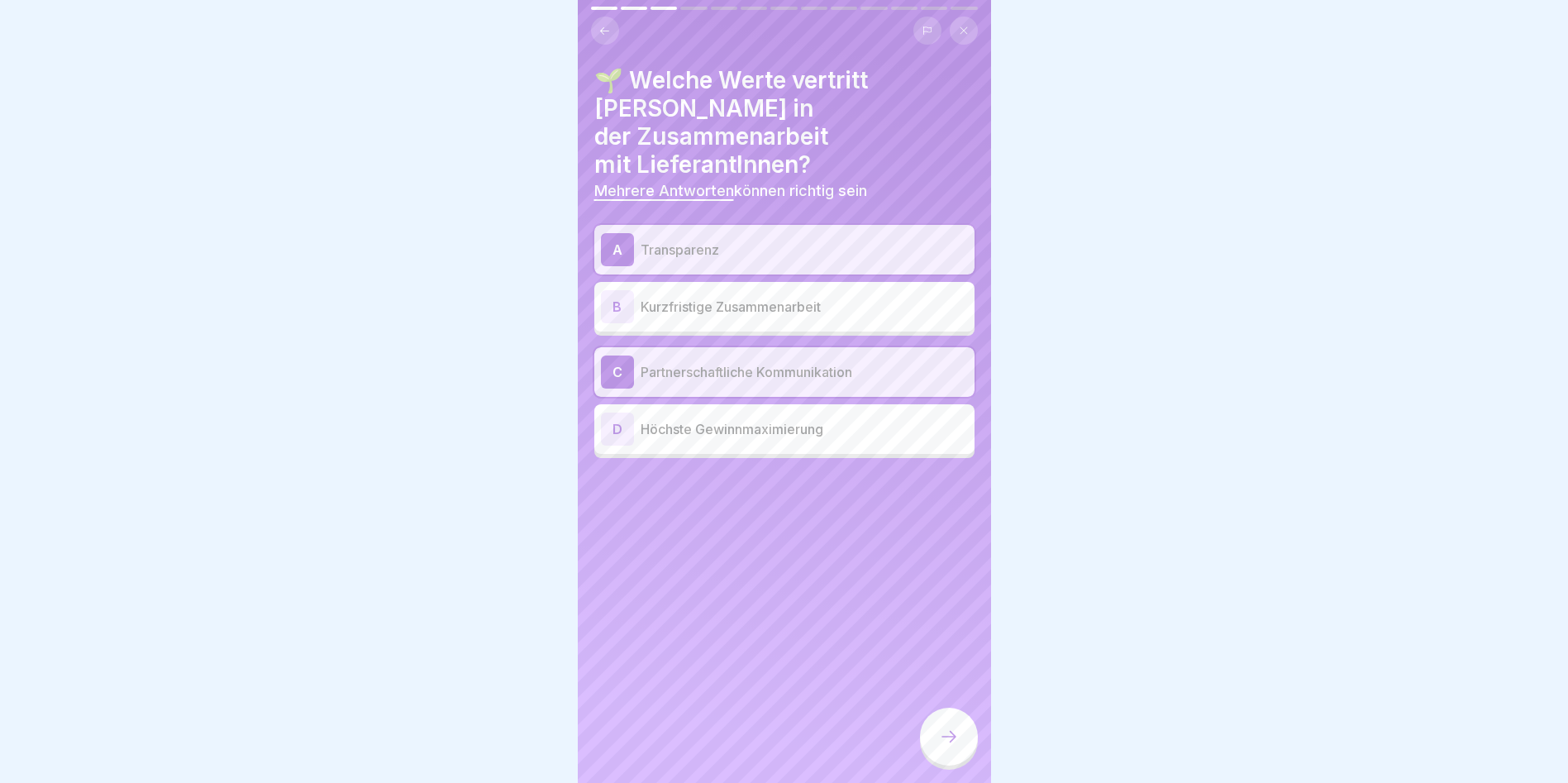
click at [604, 25] on icon at bounding box center [604, 31] width 13 height 13
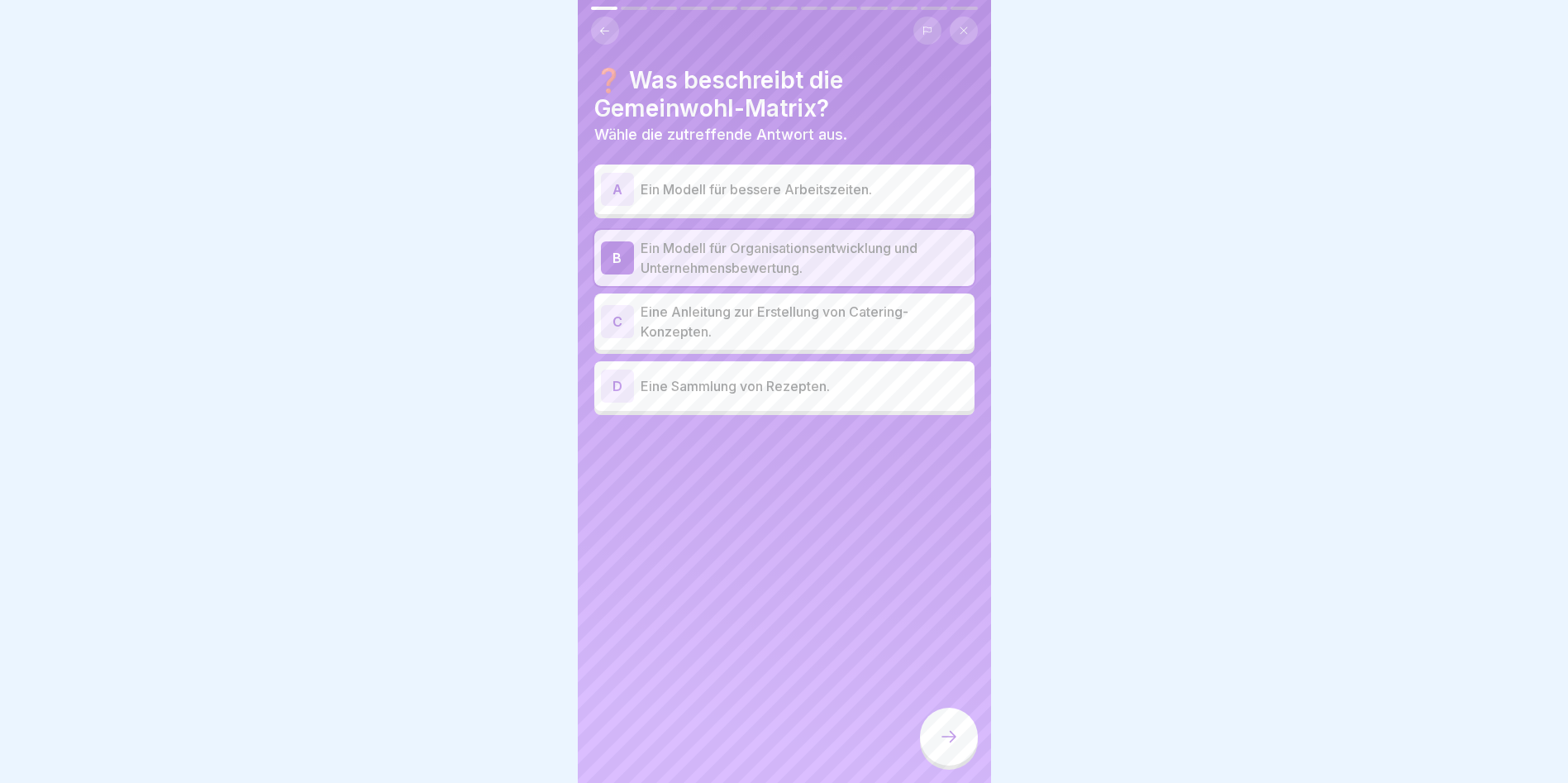
click at [604, 25] on icon at bounding box center [604, 31] width 13 height 13
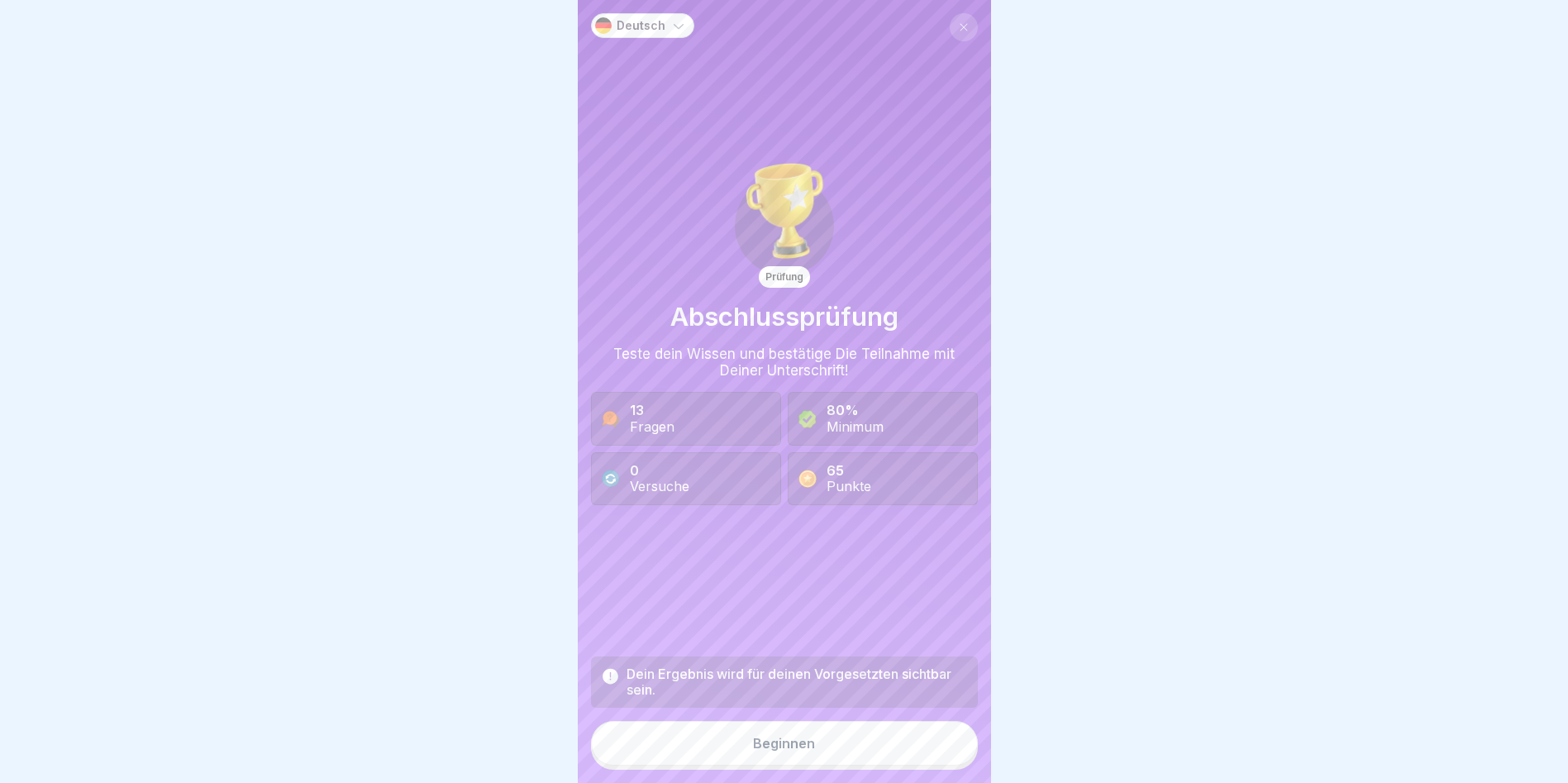
click at [604, 19] on div "Deutsch Prüfung Abschlussprüfung Teste dein Wissen und bestätige Die Teilnahme …" at bounding box center [785, 392] width 414 height 783
click at [604, 19] on div "Deutsch" at bounding box center [642, 26] width 103 height 25
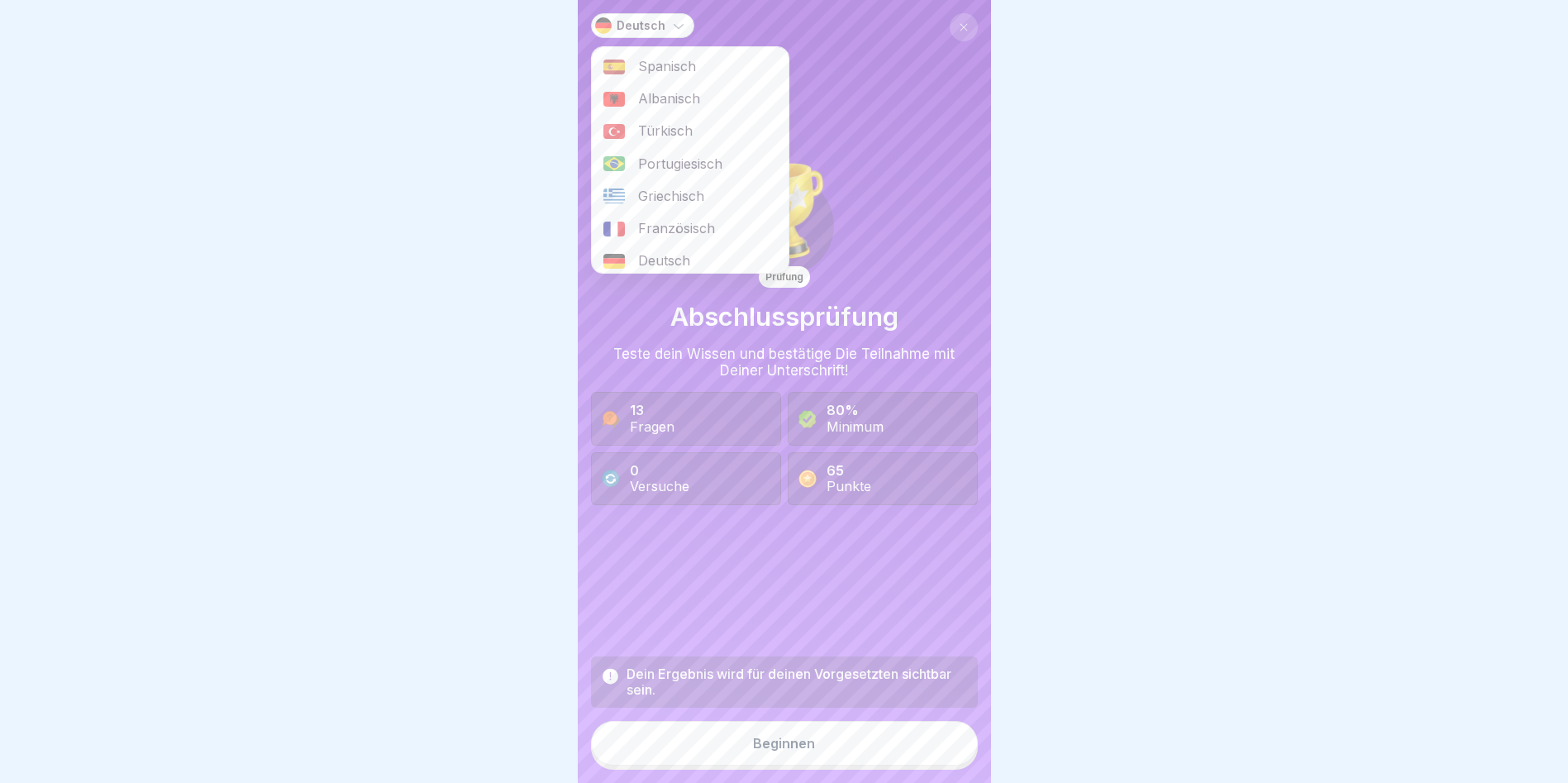
click at [858, 82] on div "Prüfung Abschlussprüfung Teste dein Wissen und bestätige Die Teilnahme mit [PER…" at bounding box center [784, 331] width 387 height 635
click at [855, 560] on div "Prüfung Abschlussprüfung Teste dein Wissen und bestätige Die Teilnahme mit [PER…" at bounding box center [784, 331] width 387 height 635
click at [866, 110] on div "Prüfung Abschlussprüfung Teste dein Wissen und bestätige Die Teilnahme mit [PER…" at bounding box center [784, 331] width 387 height 635
click at [1116, 229] on div at bounding box center [784, 392] width 1568 height 783
click at [645, 419] on div "Fragen" at bounding box center [652, 427] width 44 height 15
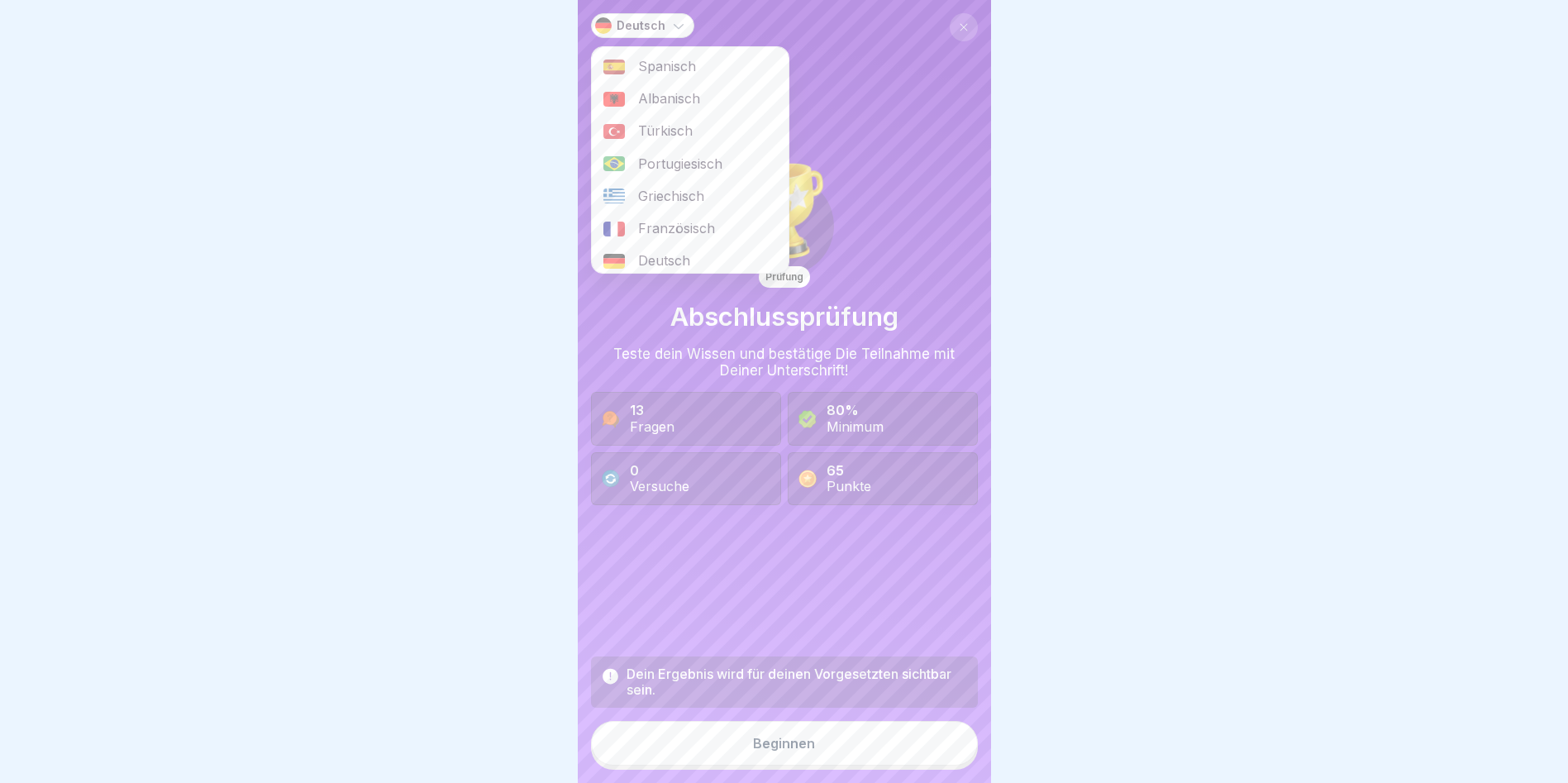
click at [872, 419] on div "Minimum" at bounding box center [854, 427] width 57 height 15
click at [836, 738] on button "Beginnen" at bounding box center [784, 743] width 387 height 44
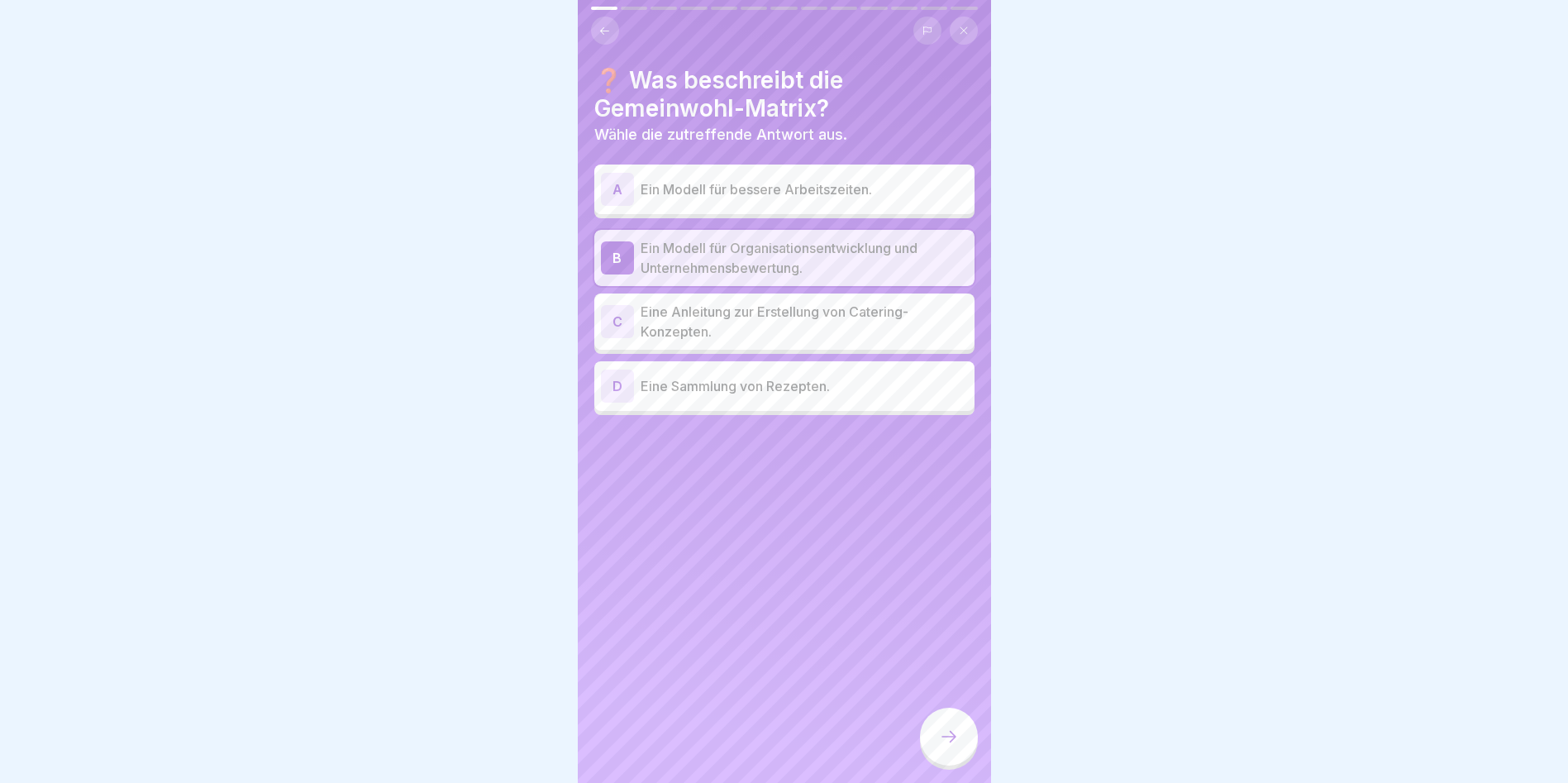
click at [937, 726] on div at bounding box center [948, 736] width 58 height 58
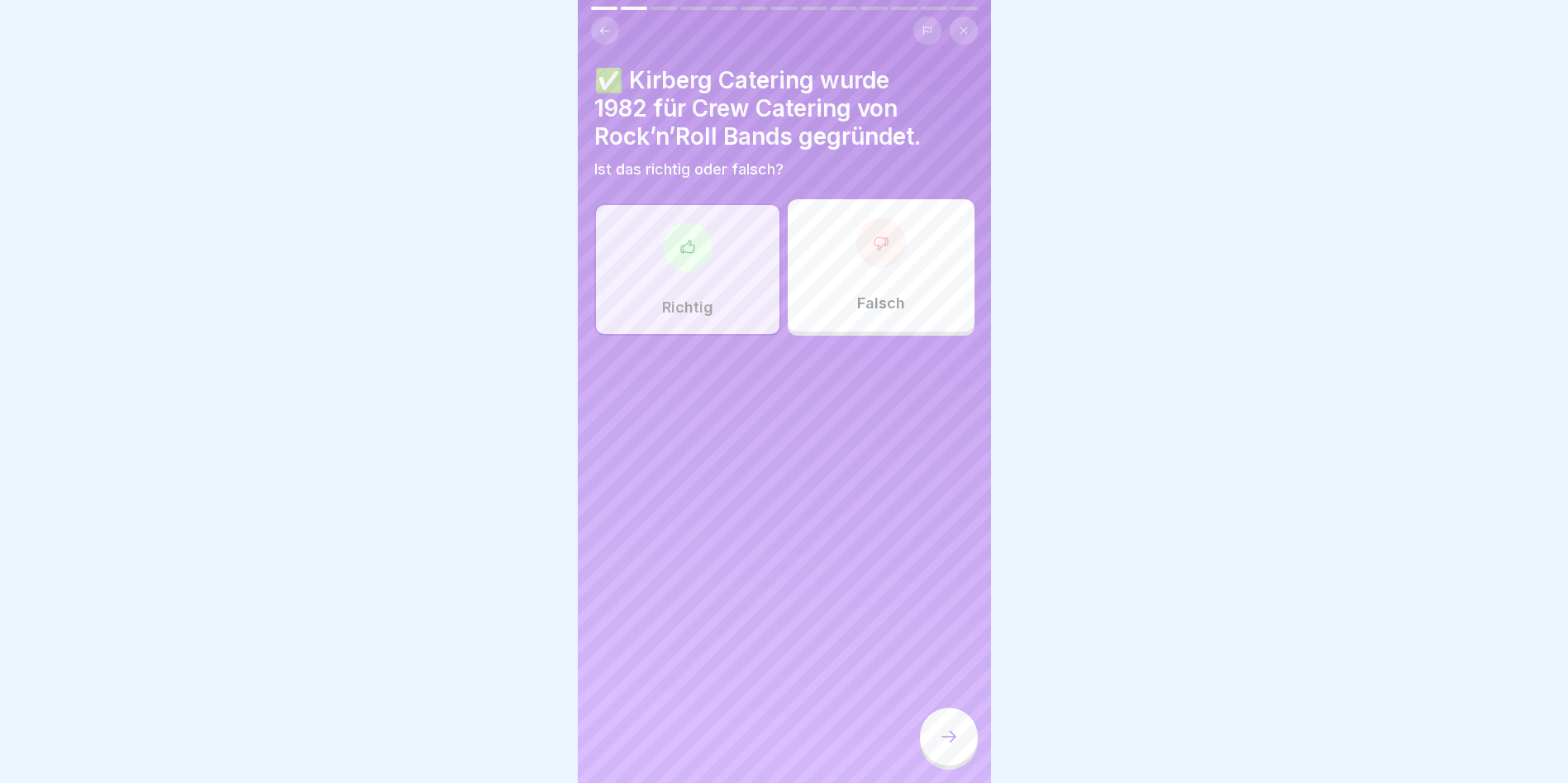
click at [604, 16] on button at bounding box center [604, 30] width 28 height 28
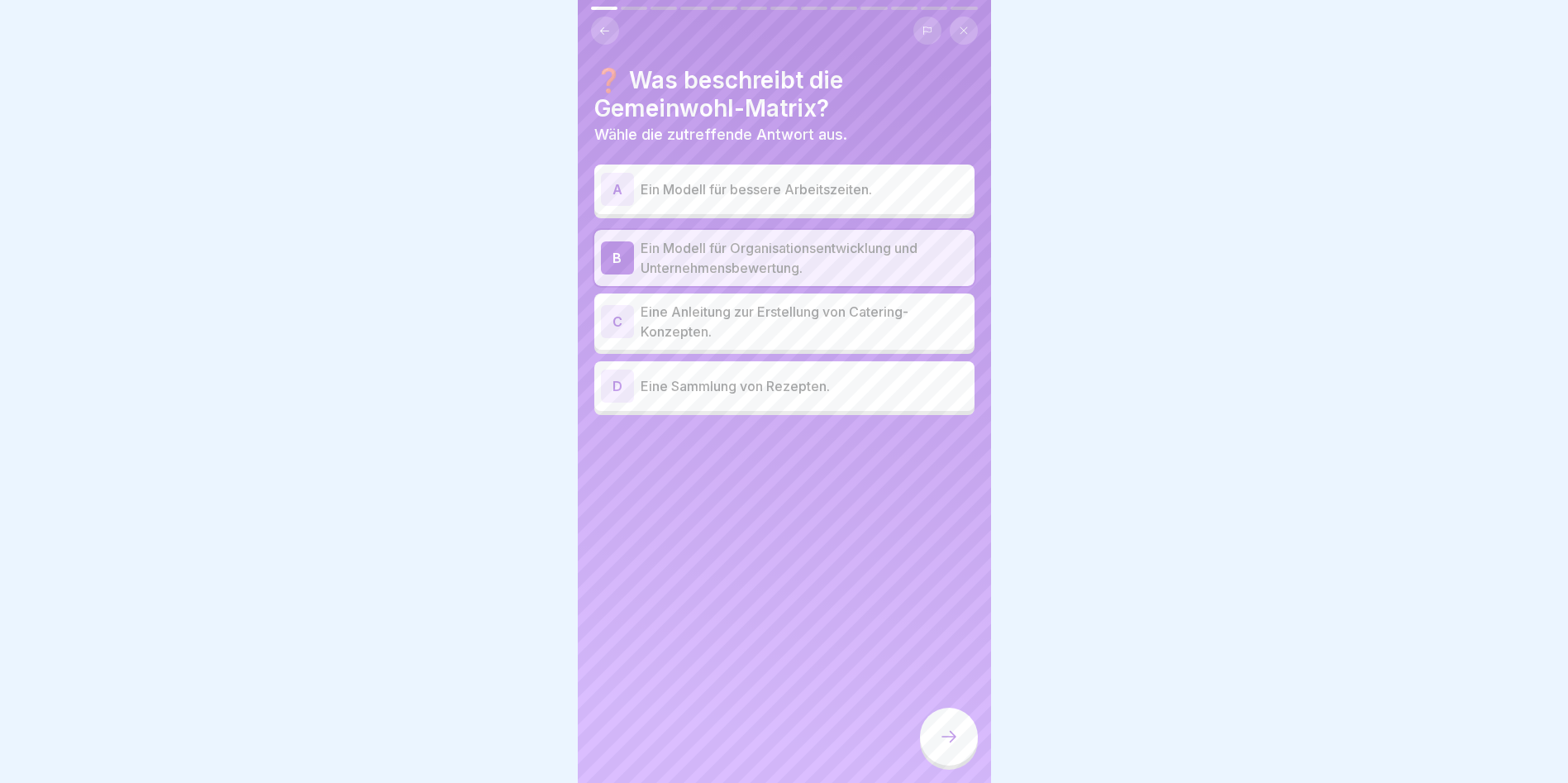
click at [936, 756] on div at bounding box center [948, 736] width 58 height 58
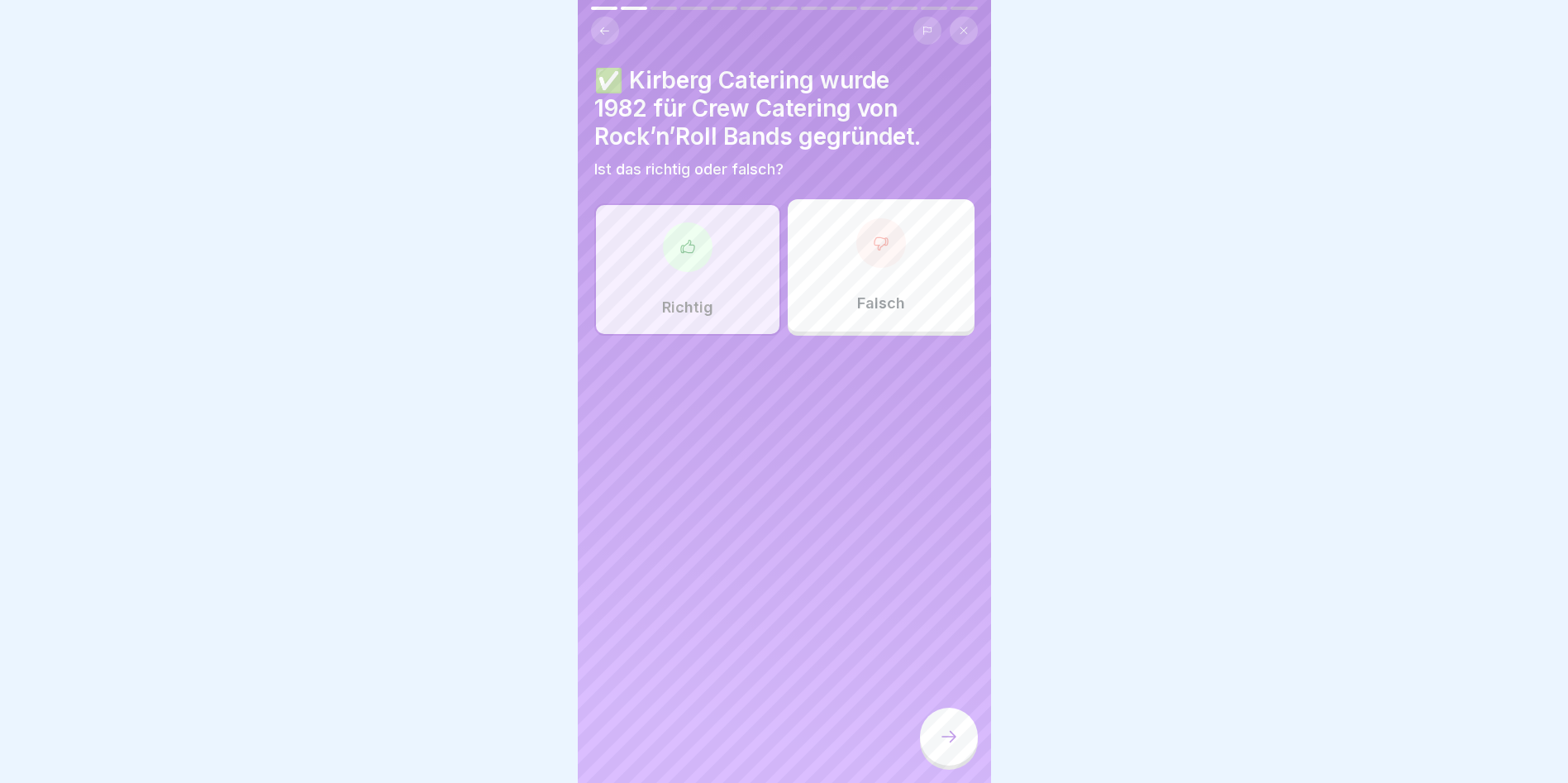
click at [941, 749] on div at bounding box center [948, 736] width 58 height 58
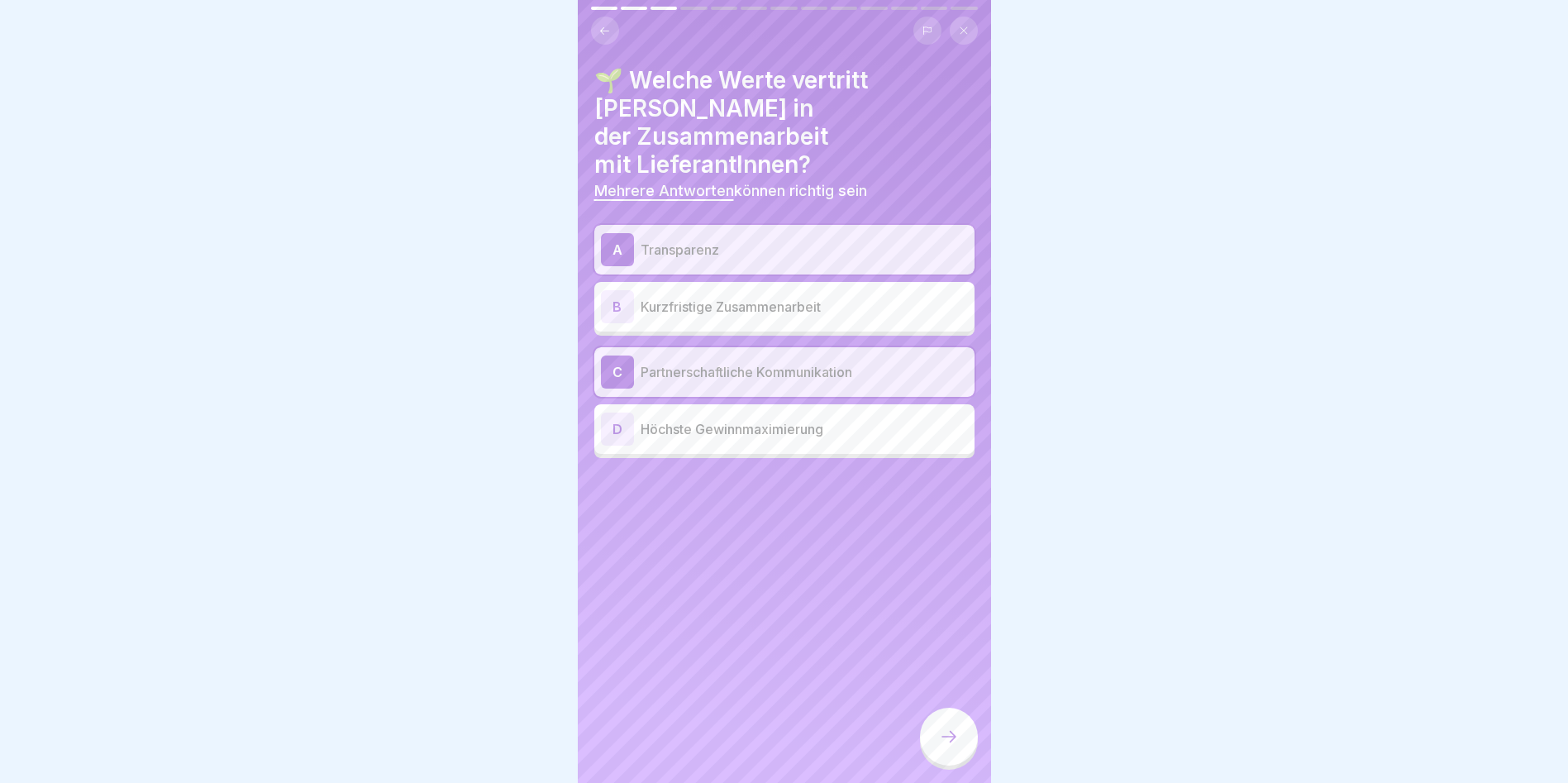
click at [955, 754] on div at bounding box center [948, 736] width 58 height 58
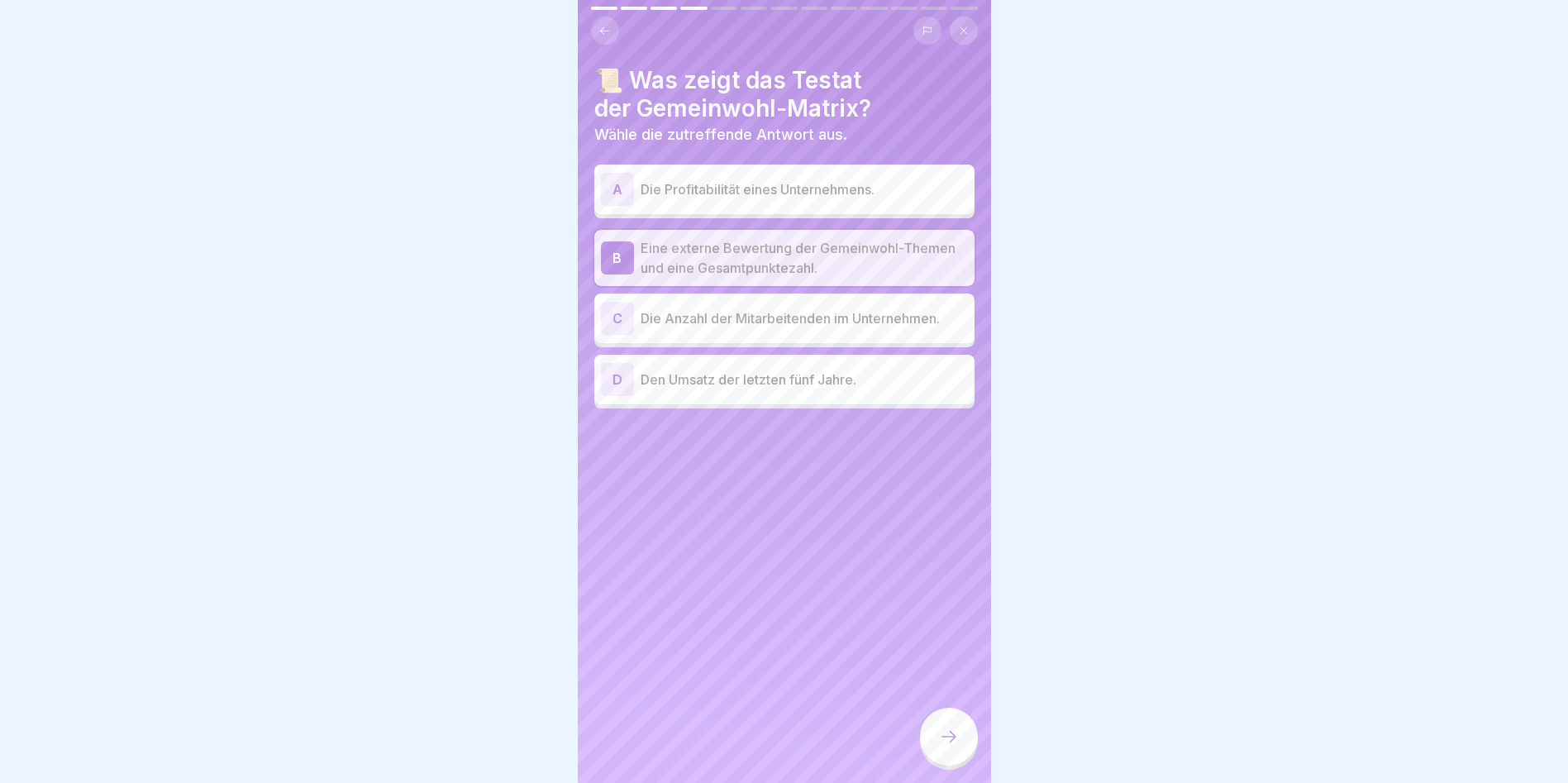
click at [953, 745] on icon at bounding box center [948, 736] width 20 height 20
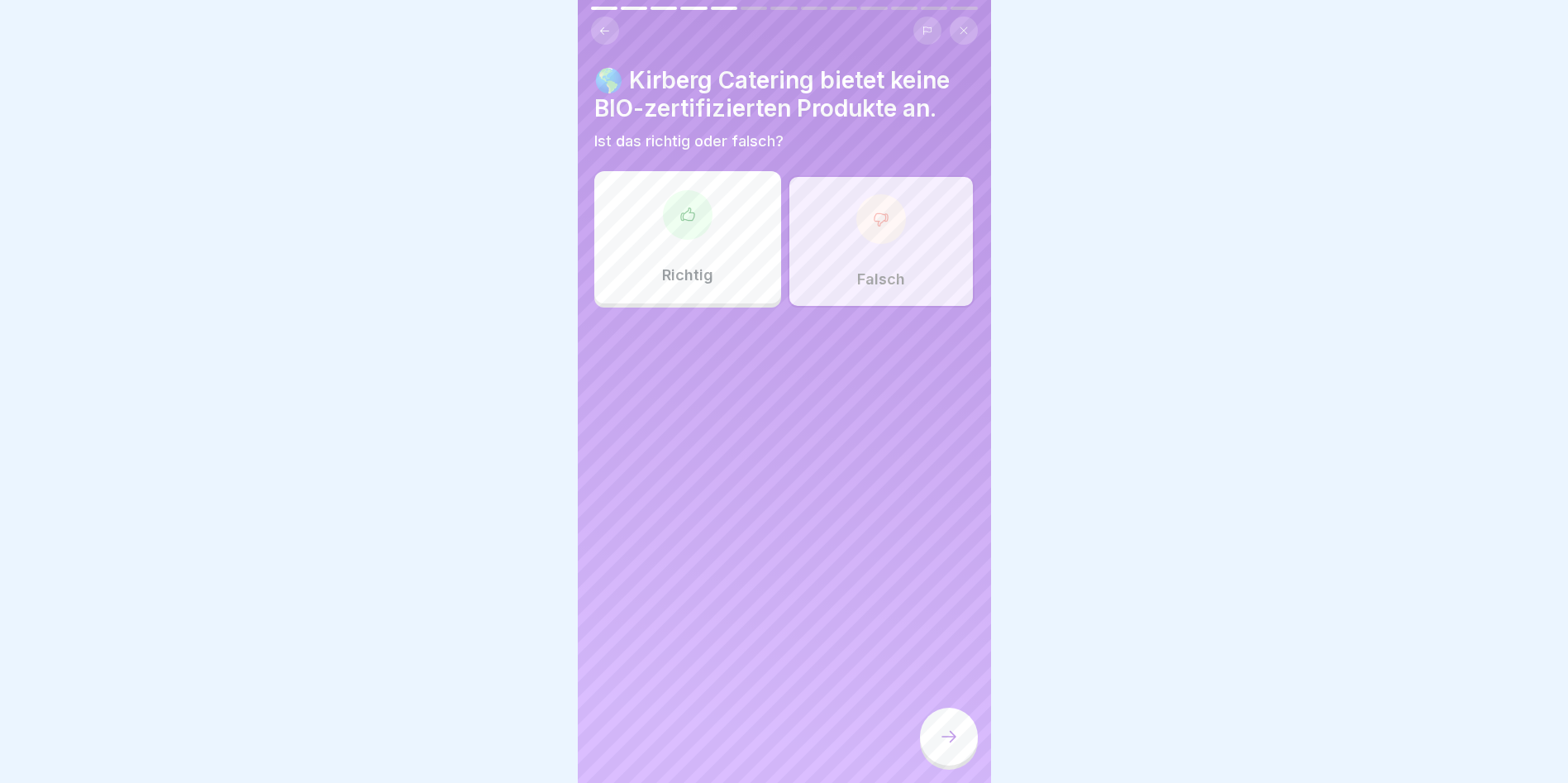
click at [949, 749] on div at bounding box center [948, 736] width 58 height 58
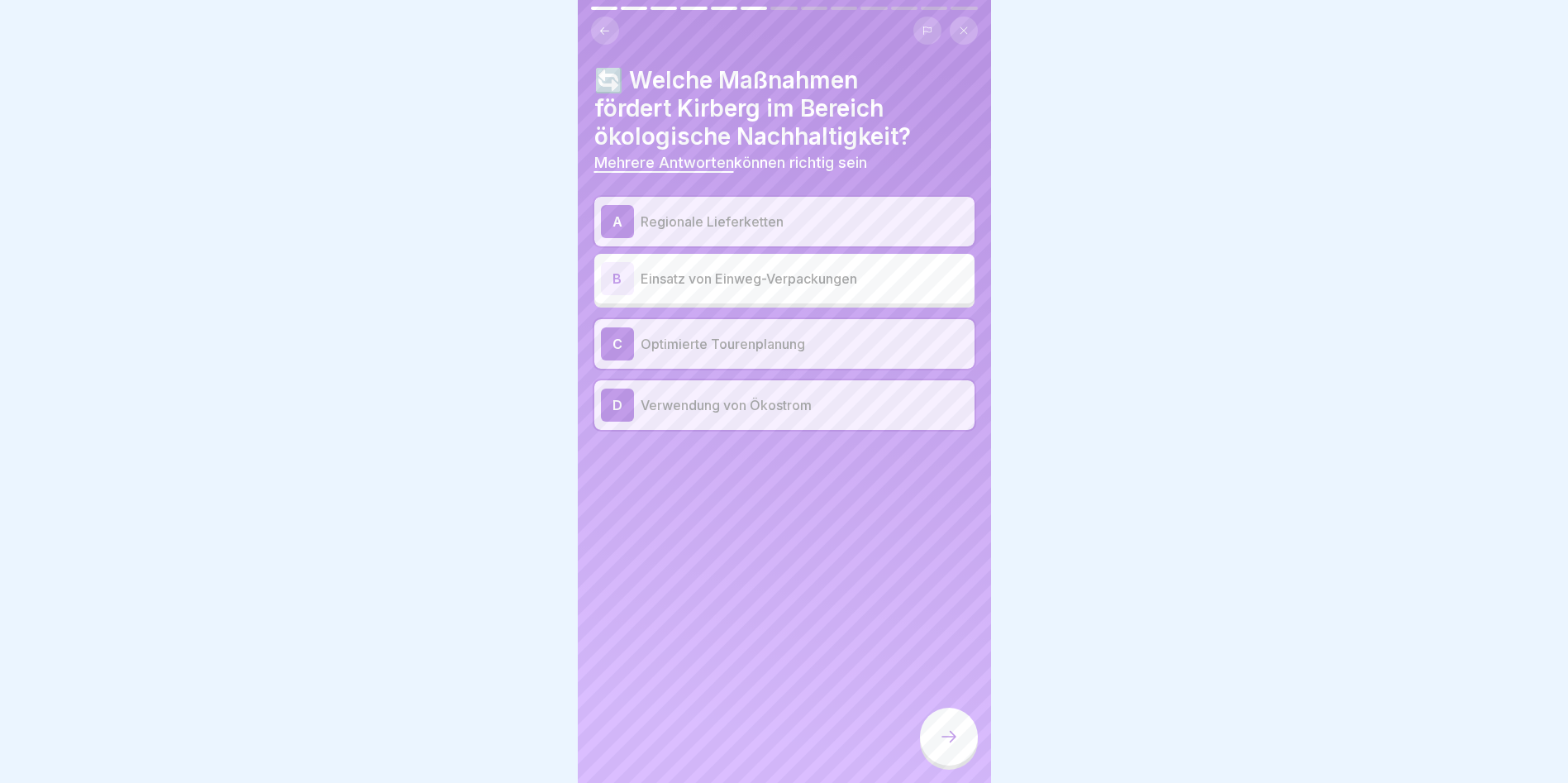
click at [948, 752] on div at bounding box center [948, 736] width 58 height 58
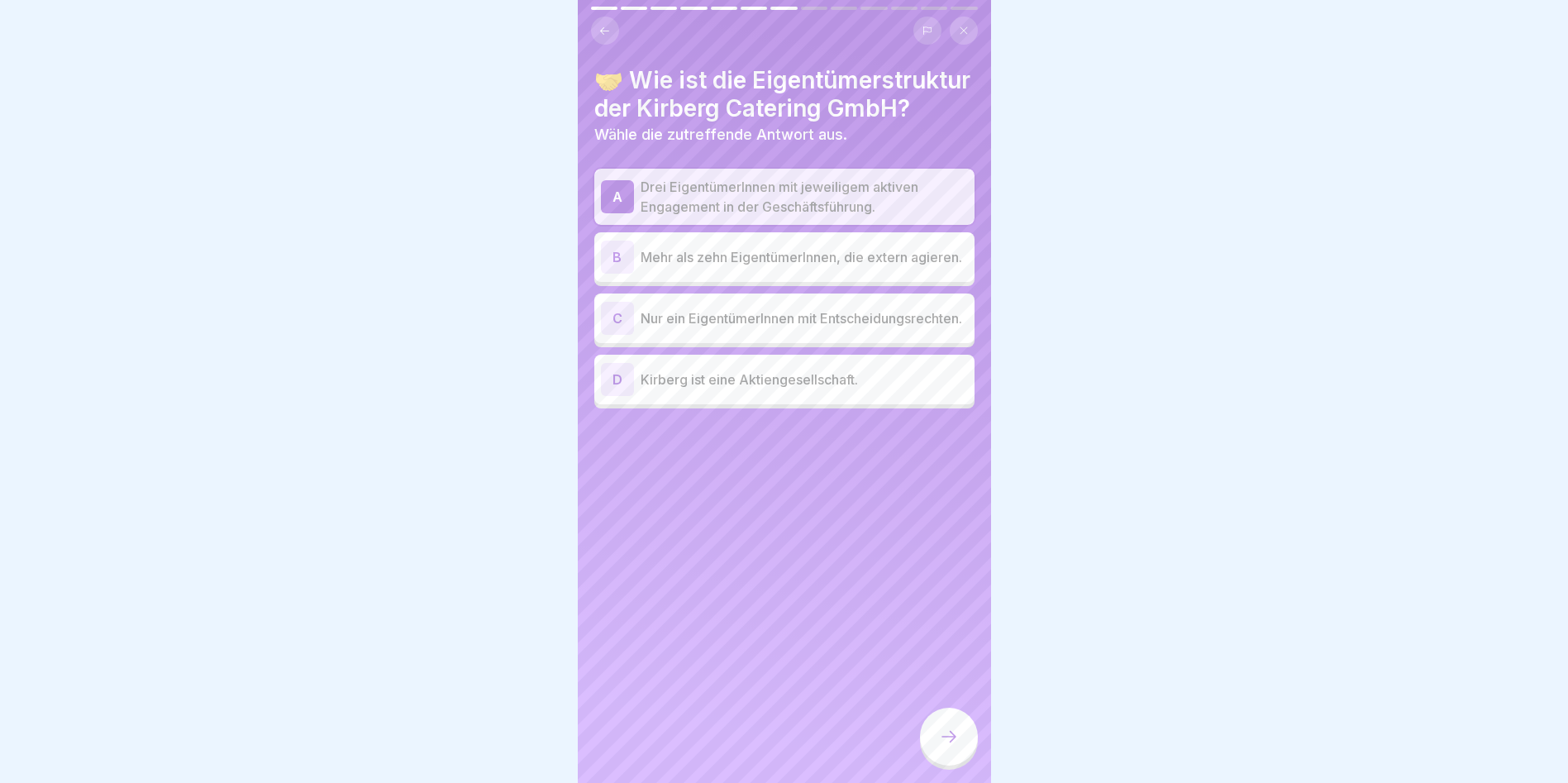
click at [946, 755] on div at bounding box center [948, 736] width 58 height 58
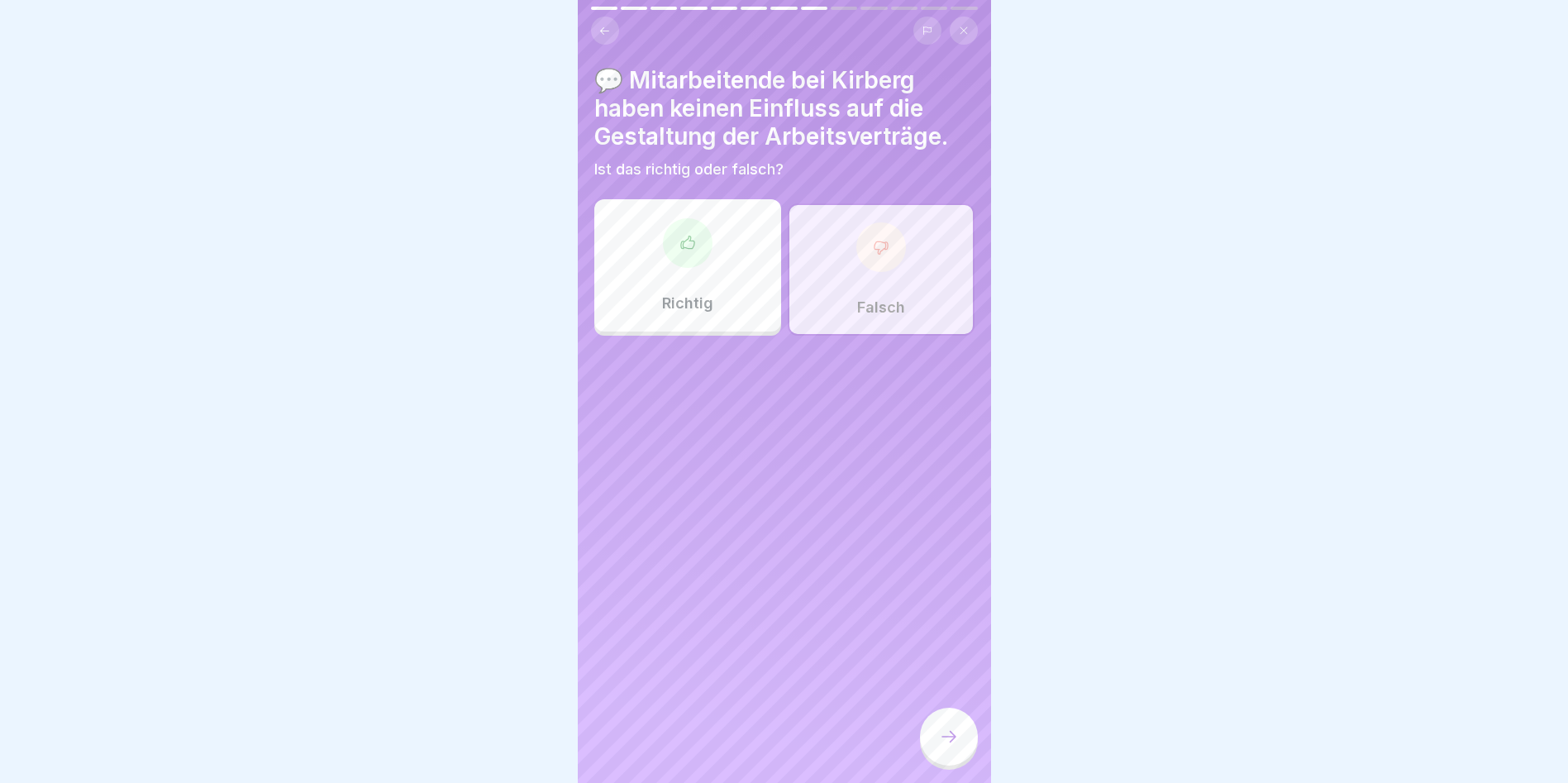
click at [946, 755] on div at bounding box center [948, 736] width 58 height 58
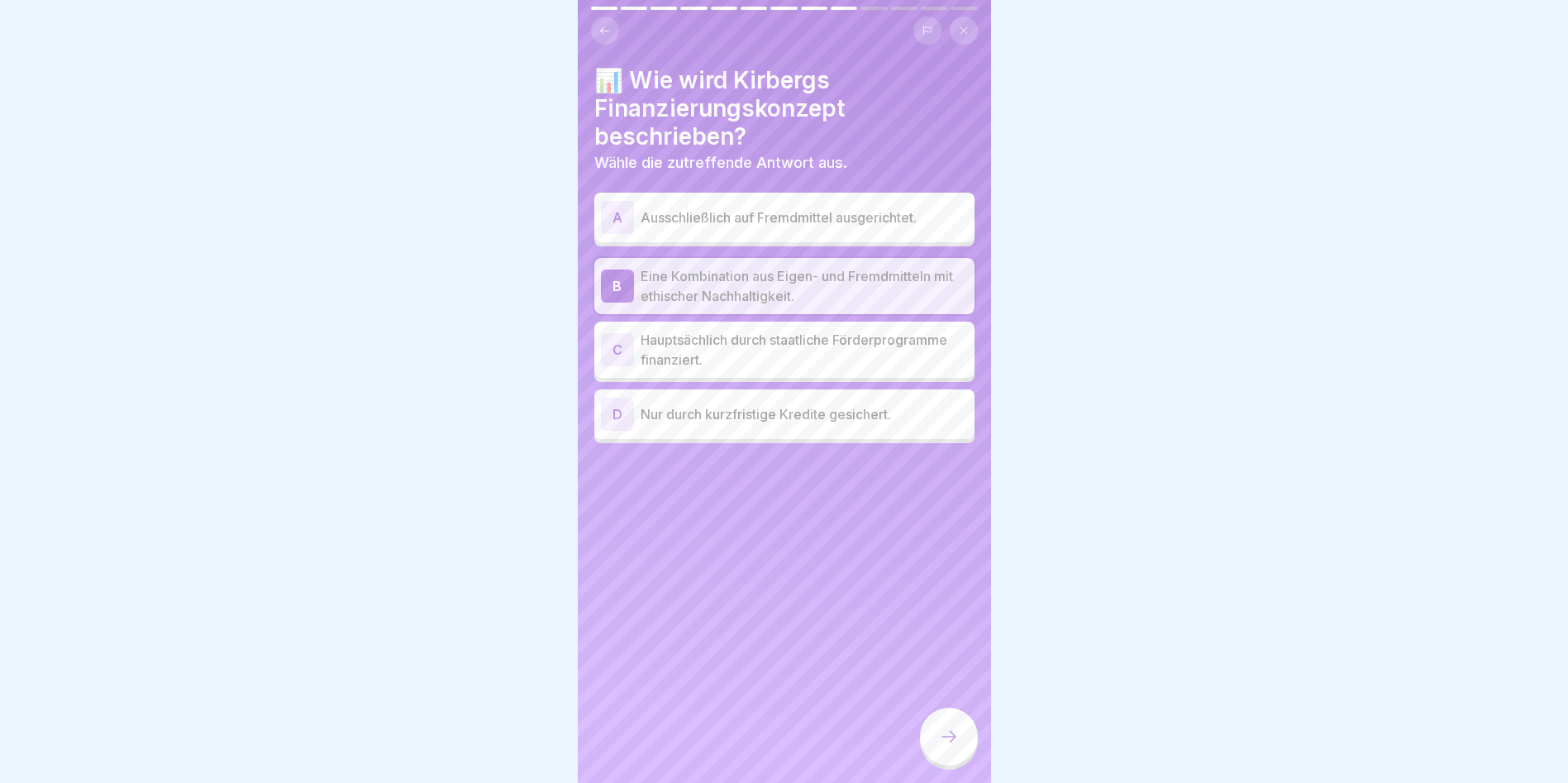
click at [946, 755] on div at bounding box center [948, 736] width 58 height 58
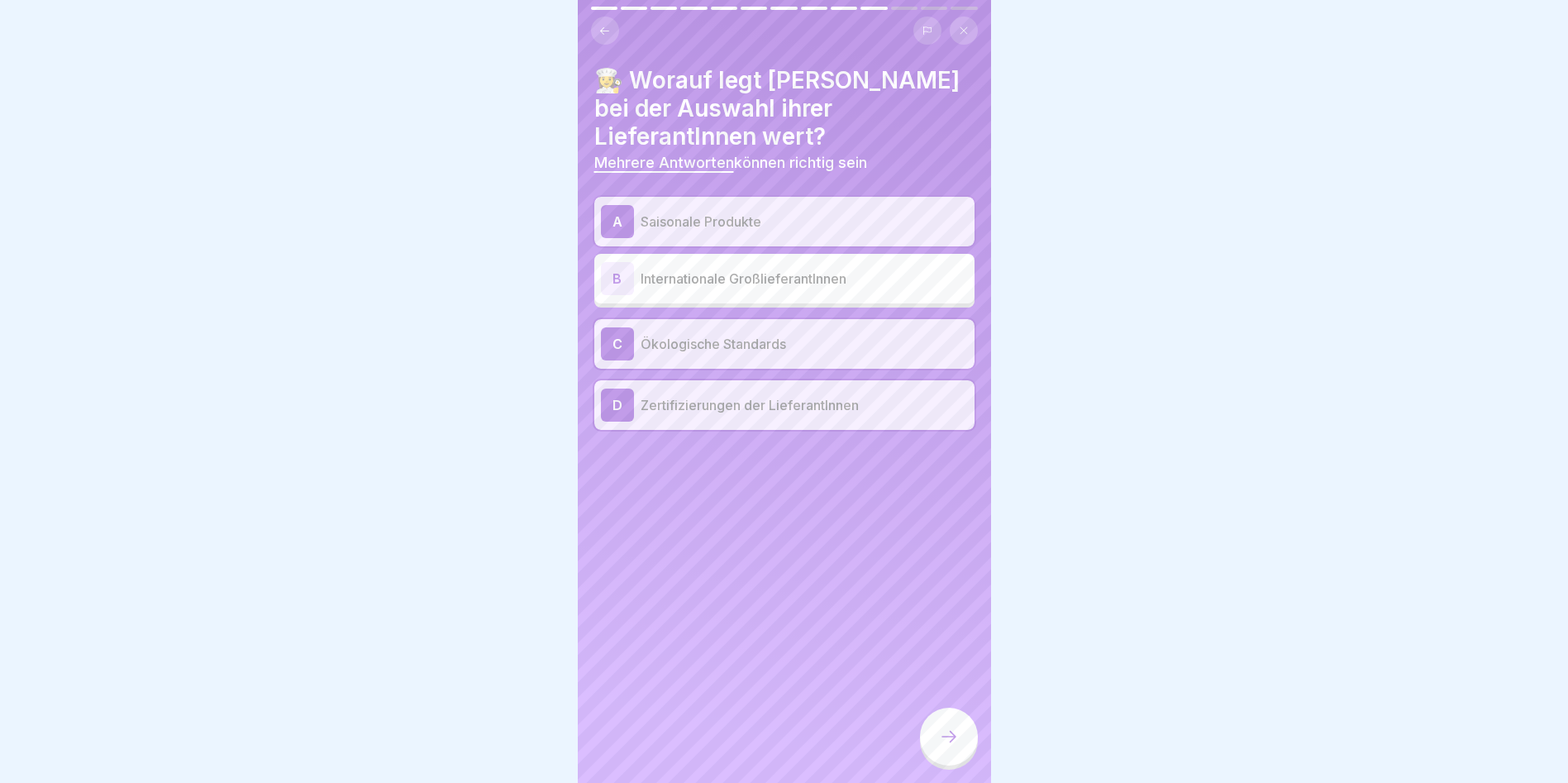
click at [946, 755] on div at bounding box center [948, 736] width 58 height 58
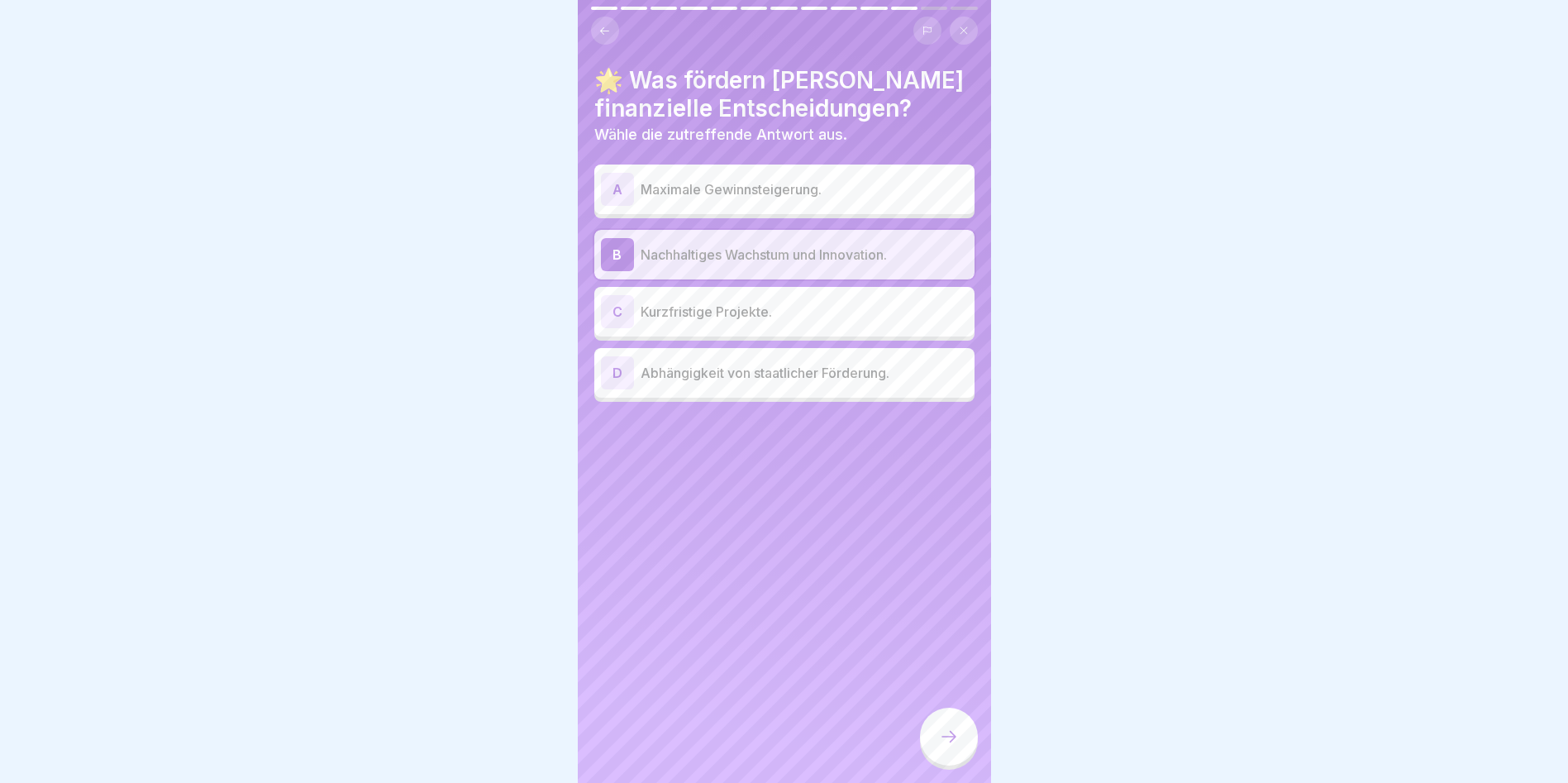
click at [945, 750] on div at bounding box center [948, 736] width 58 height 58
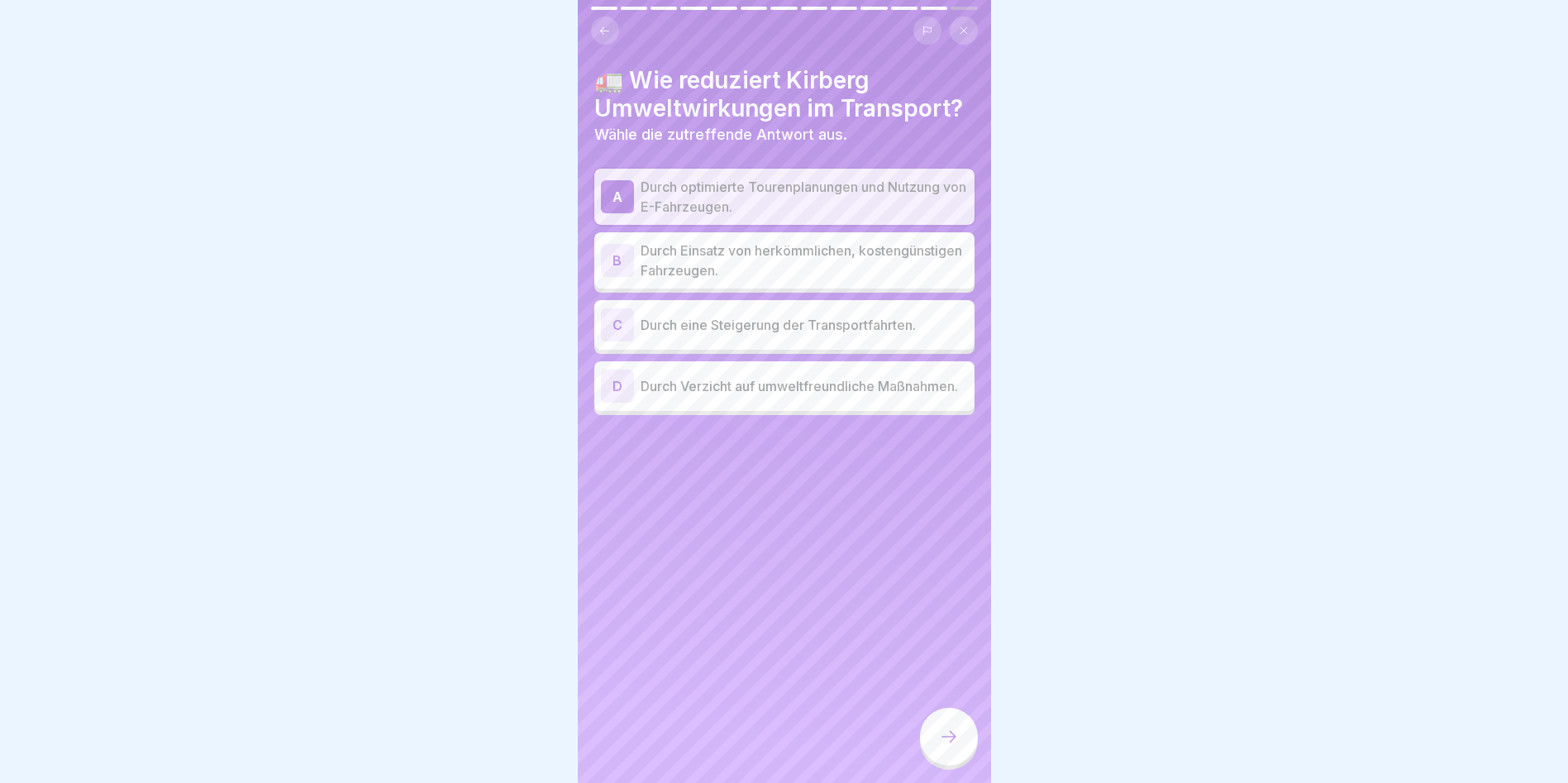
click at [945, 750] on div at bounding box center [948, 736] width 58 height 58
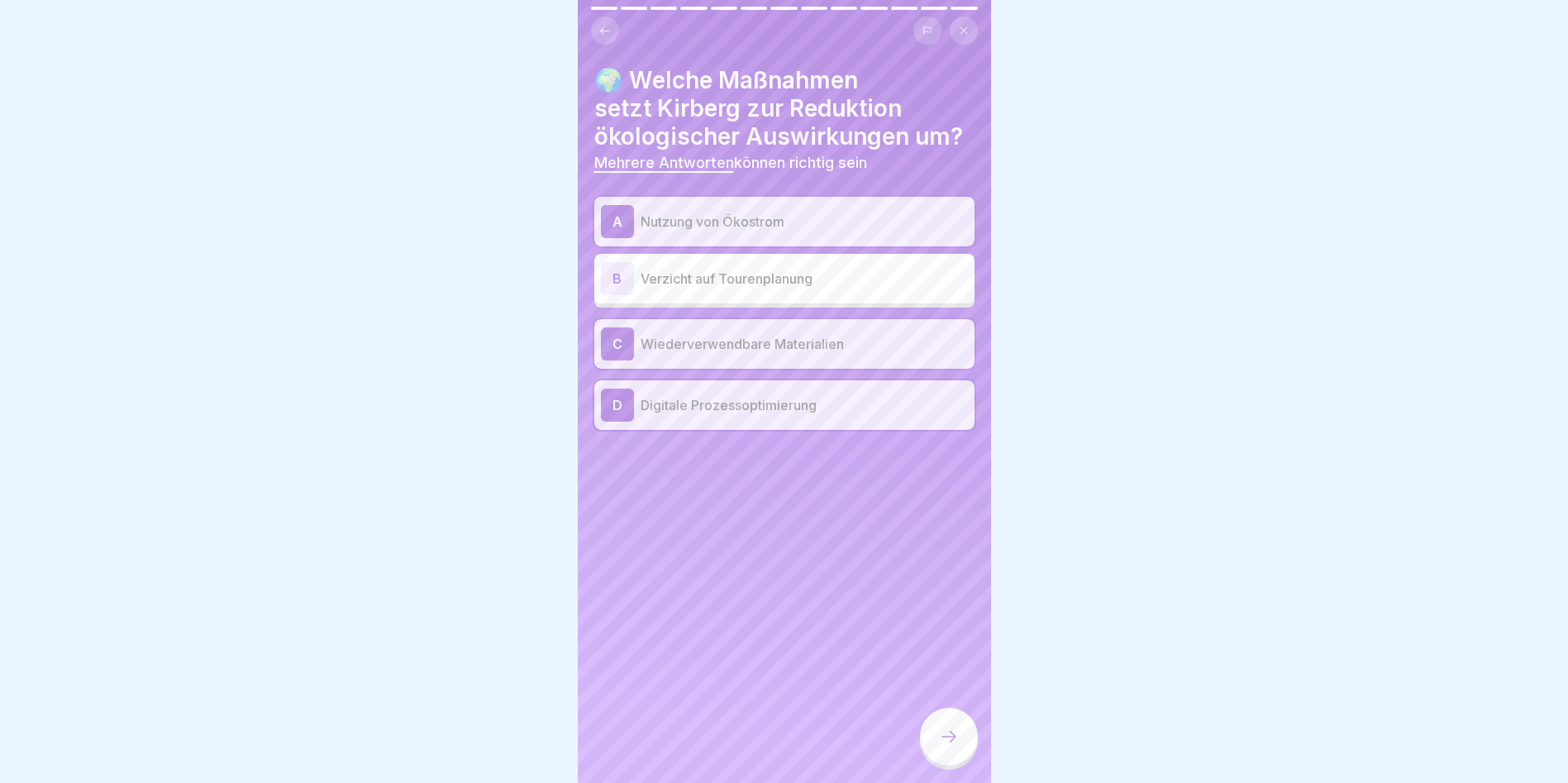
click at [945, 750] on div at bounding box center [948, 736] width 58 height 58
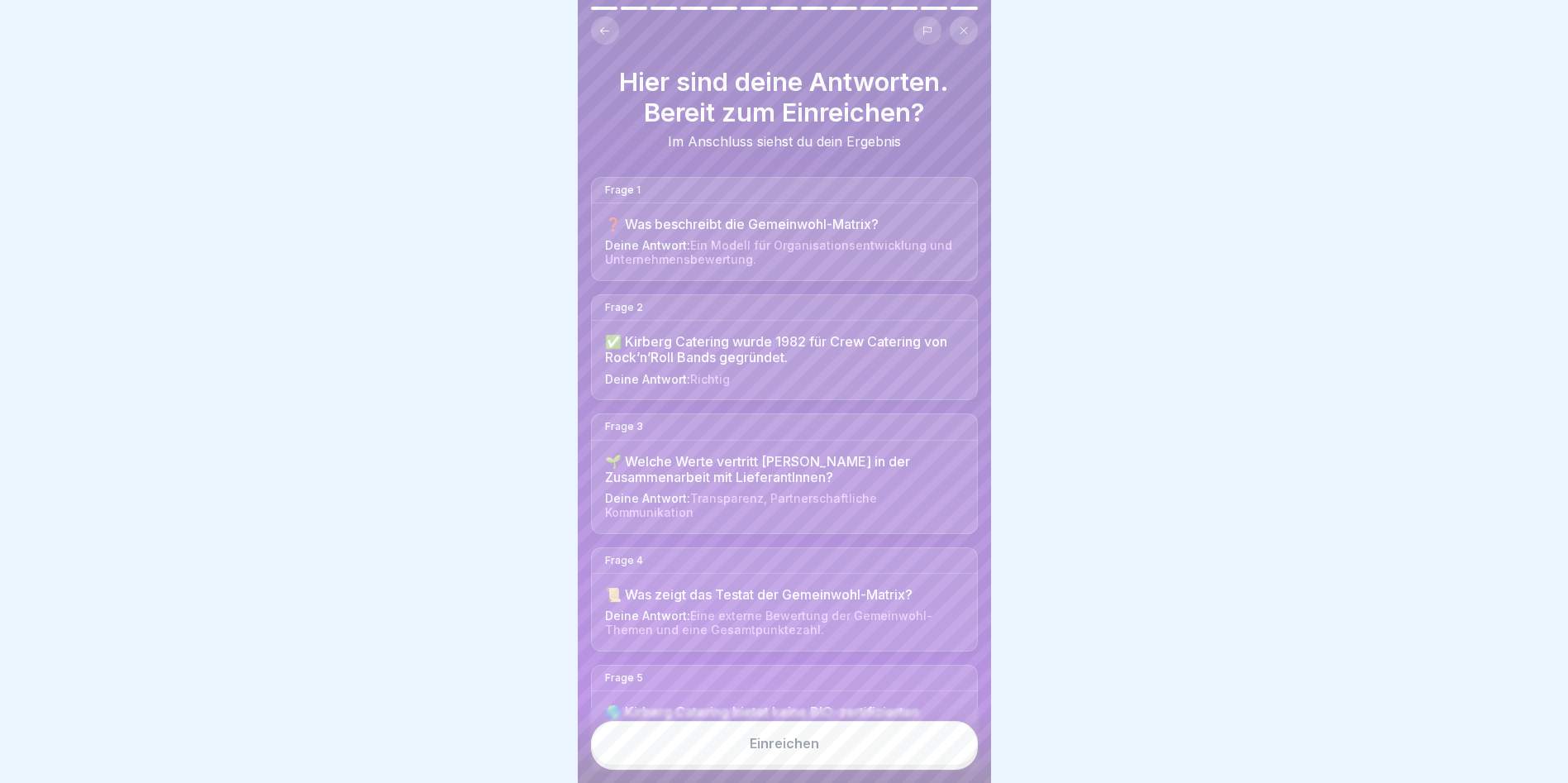
click at [945, 748] on button "Einreichen" at bounding box center [784, 743] width 387 height 44
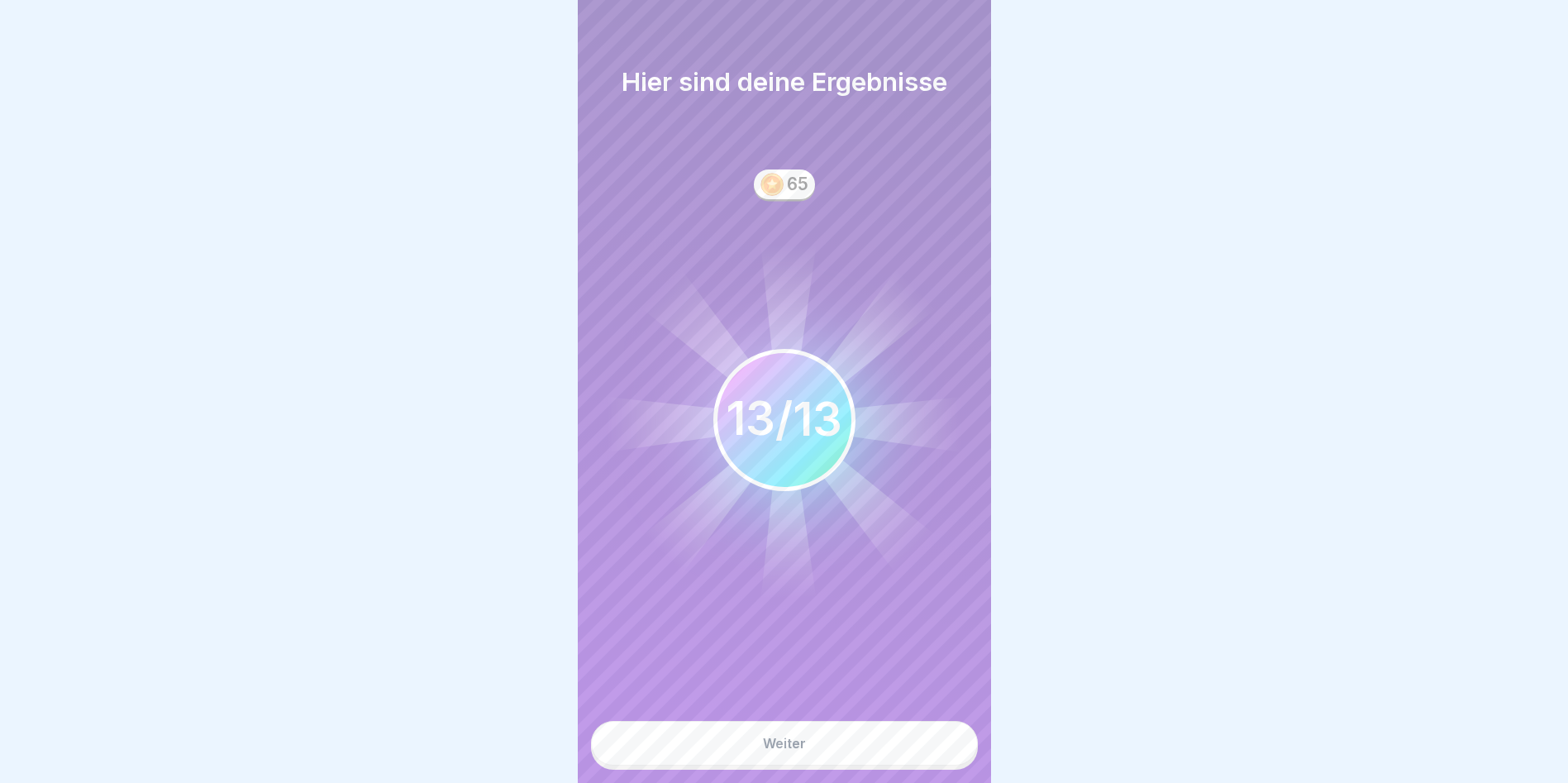
click at [942, 750] on button "Weiter" at bounding box center [784, 743] width 387 height 44
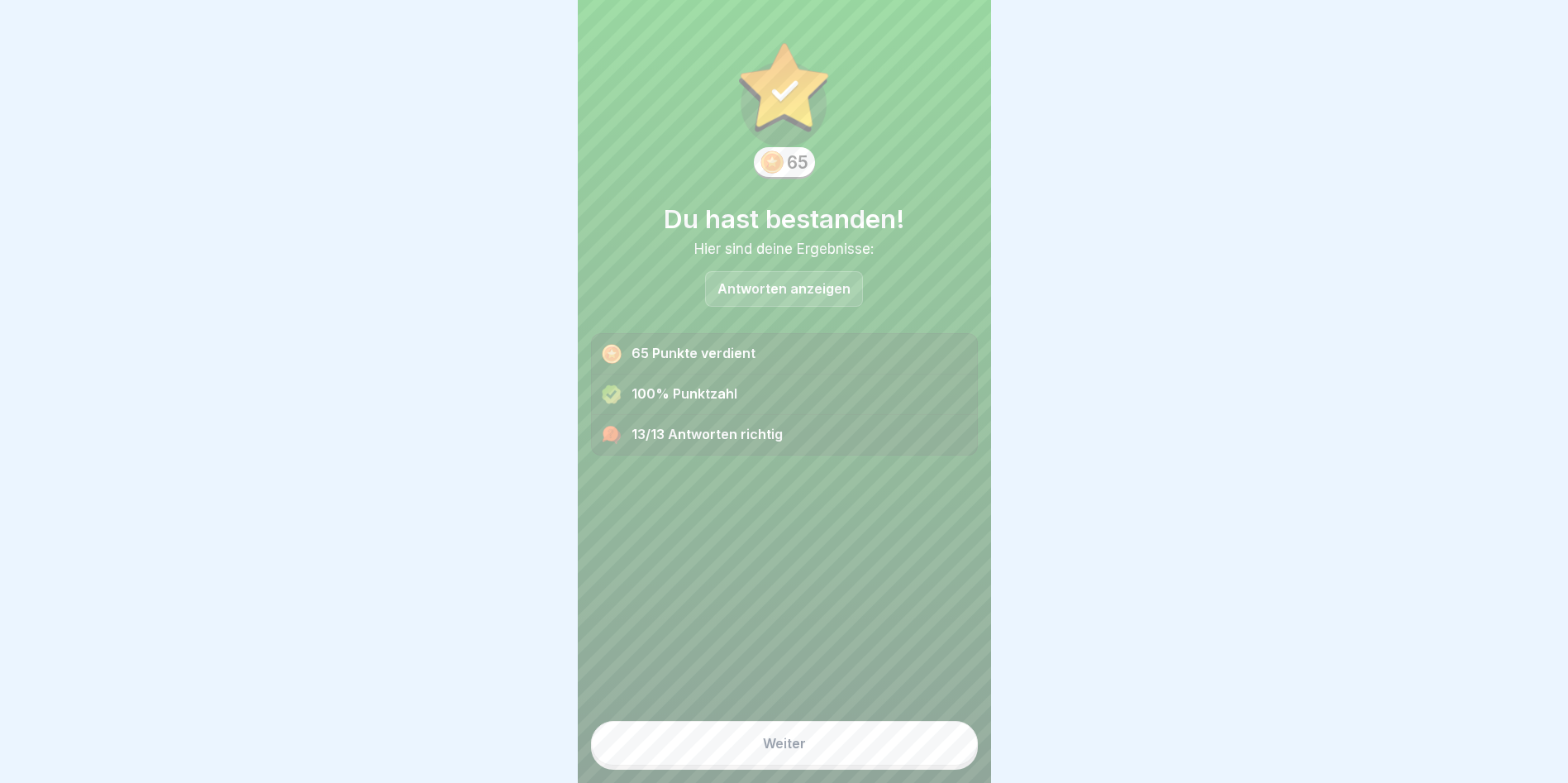
click at [926, 739] on button "Weiter" at bounding box center [784, 743] width 387 height 44
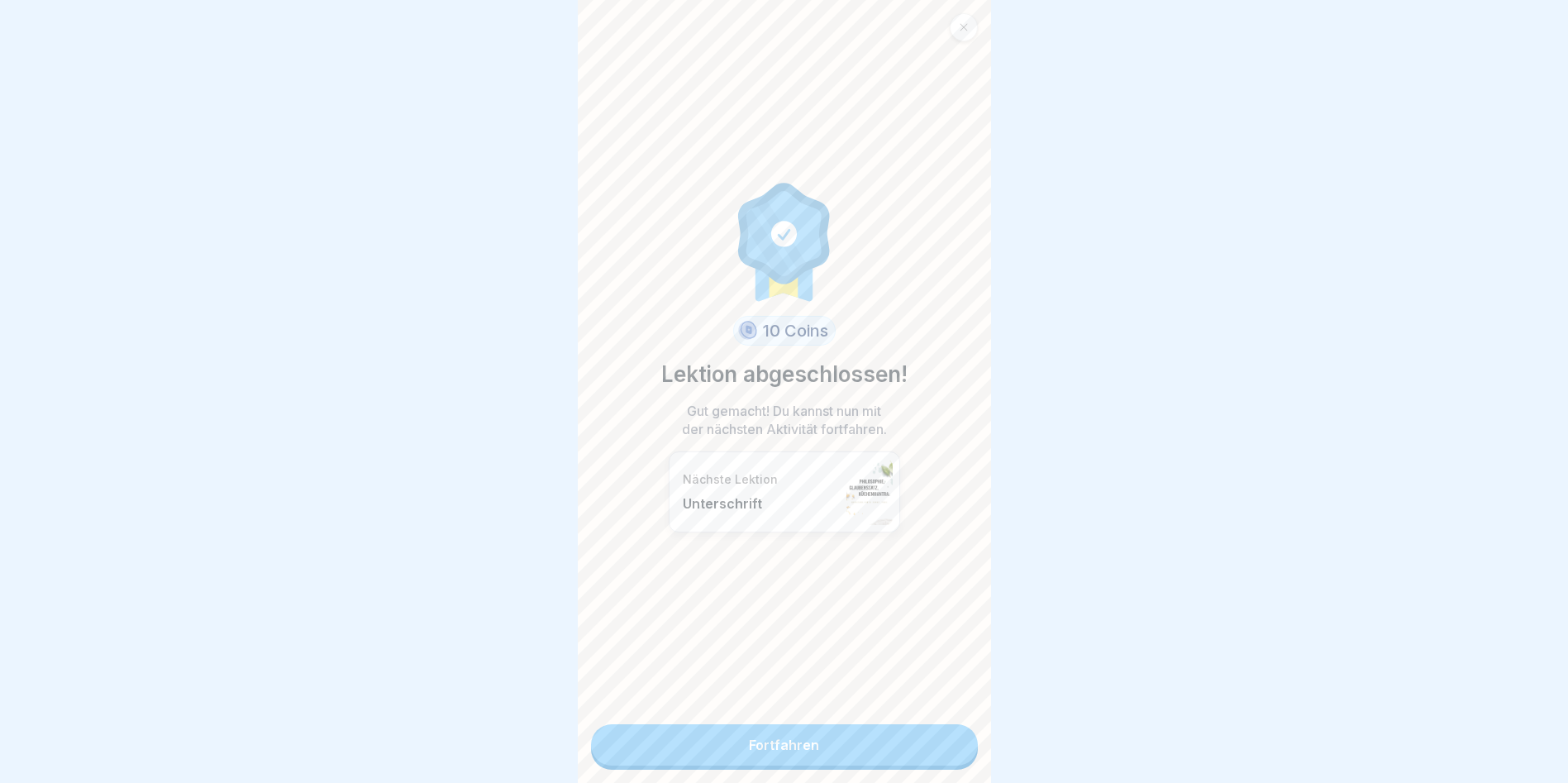
click at [897, 729] on link "Fortfahren" at bounding box center [784, 745] width 387 height 41
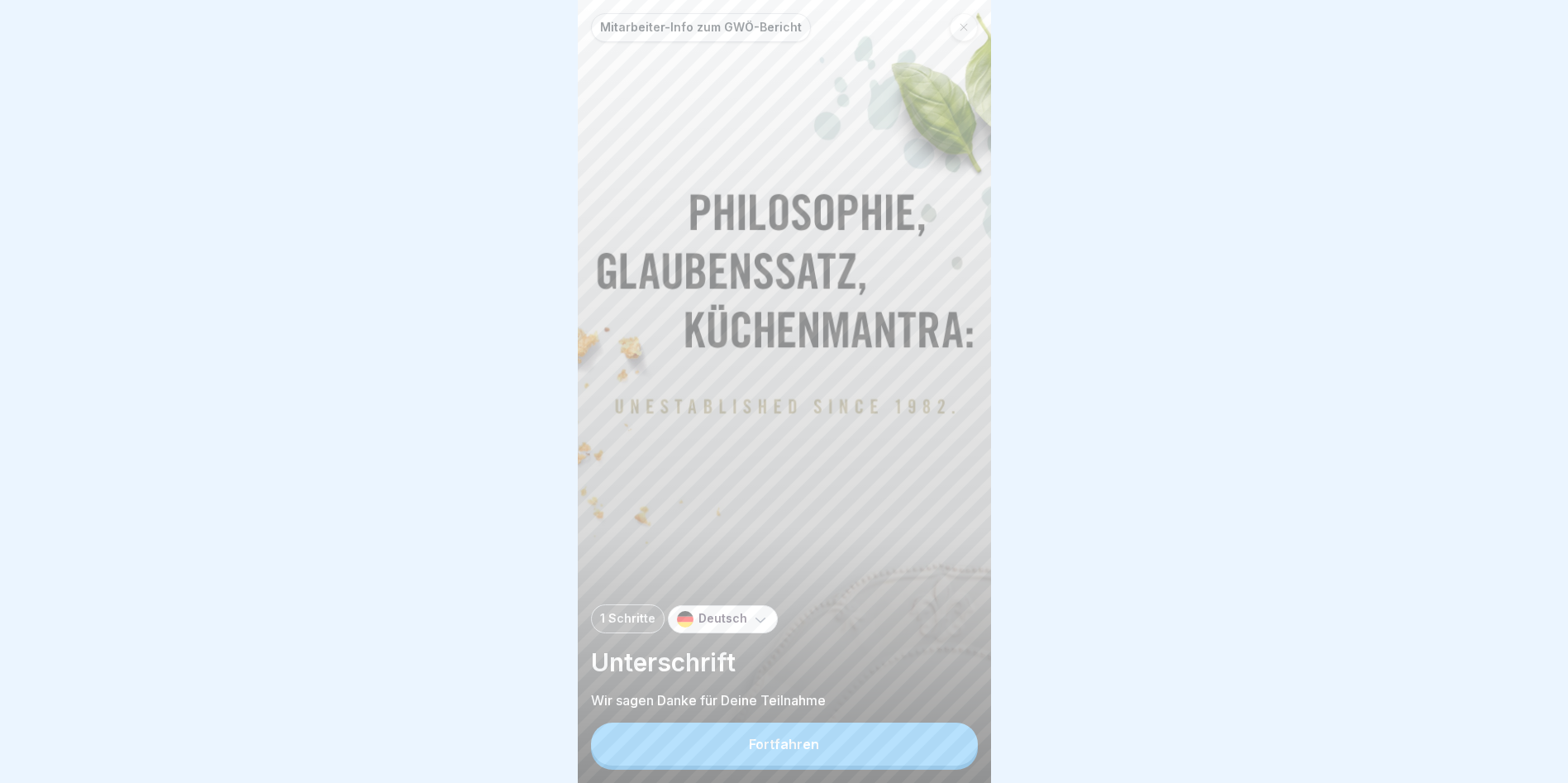
click at [884, 750] on button "Fortfahren" at bounding box center [784, 744] width 387 height 43
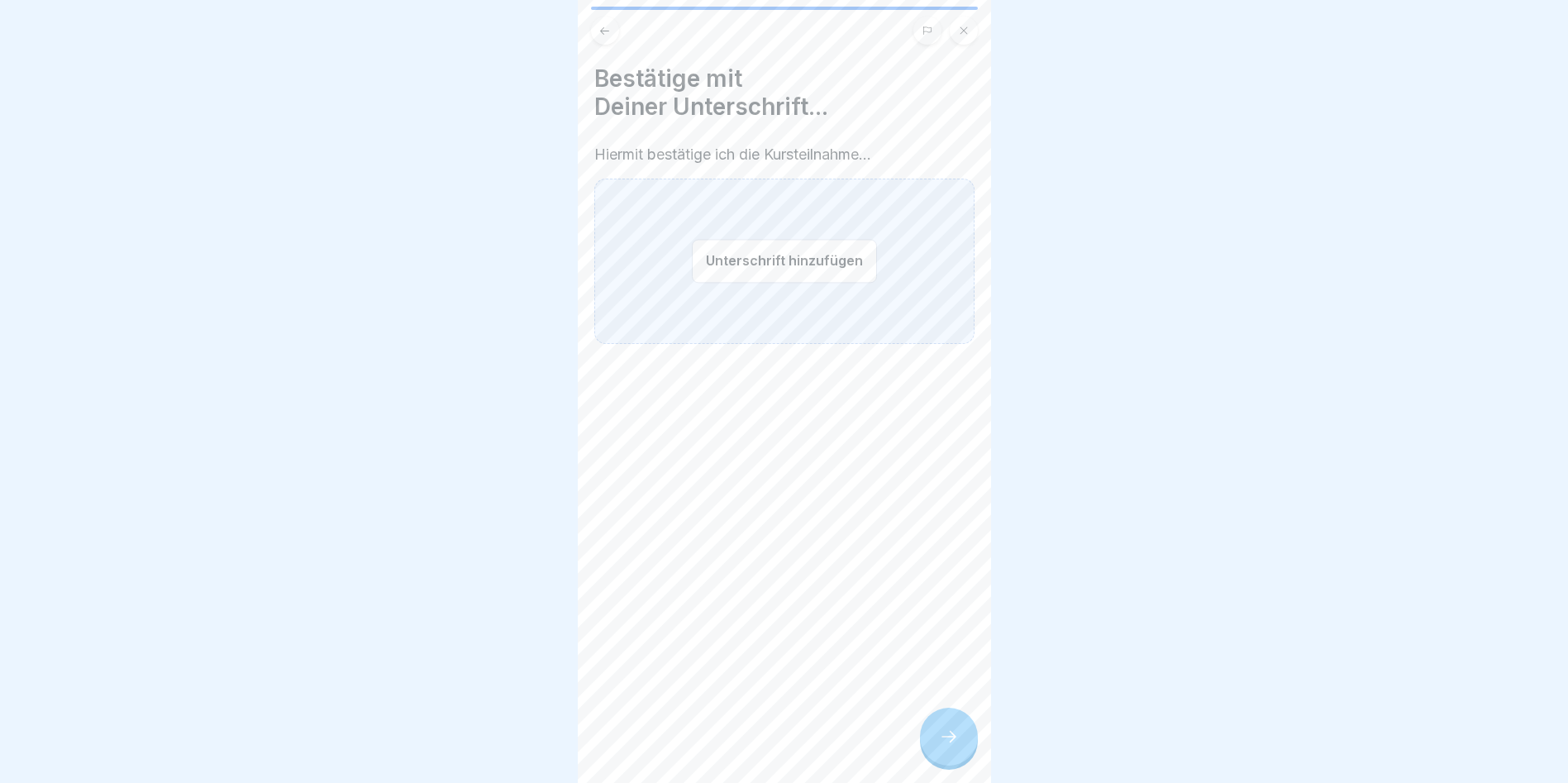
click at [742, 245] on button "Unterschrift hinzufügen" at bounding box center [784, 261] width 185 height 44
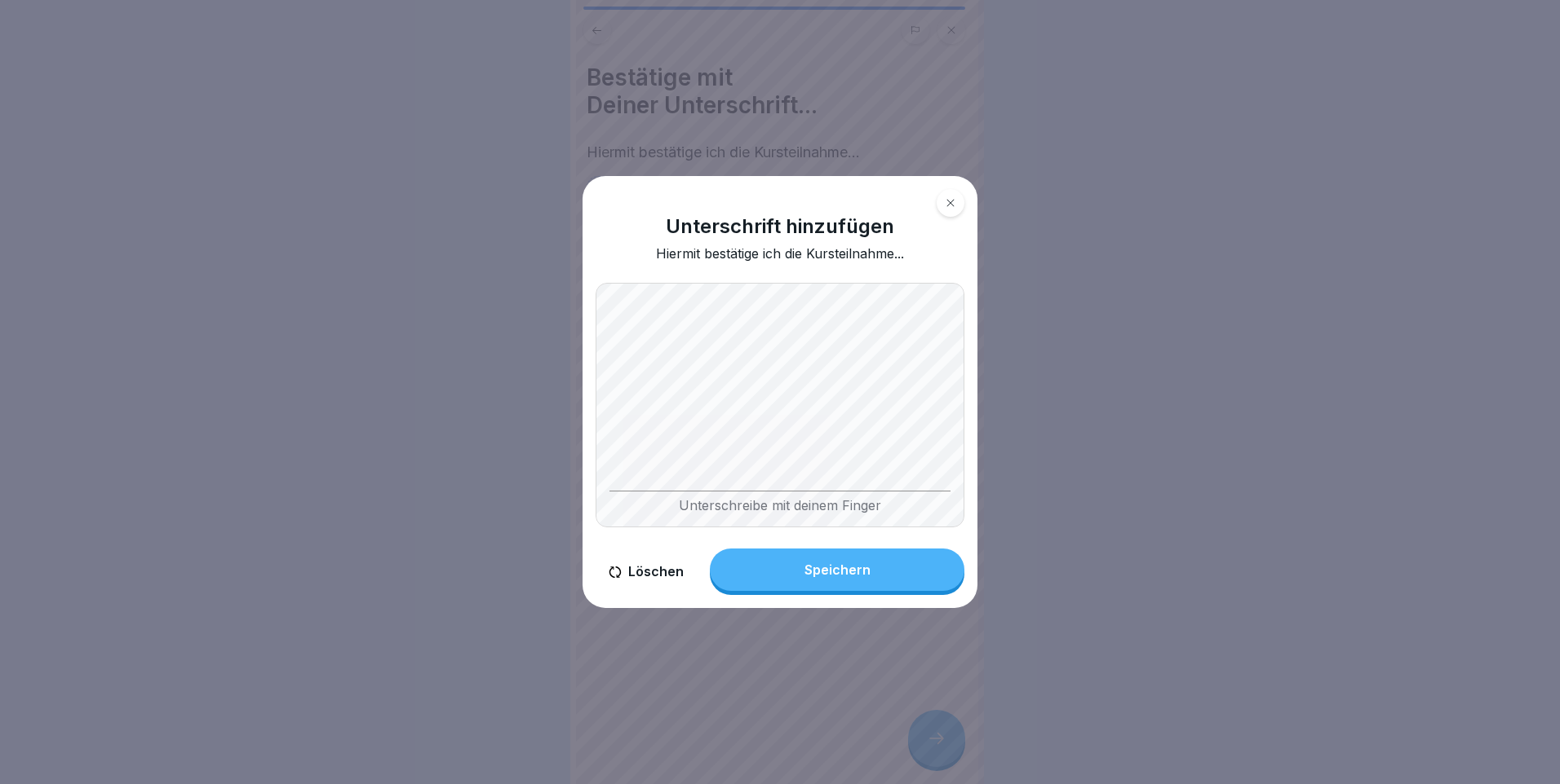
click at [841, 555] on button "Speichern" at bounding box center [836, 569] width 254 height 43
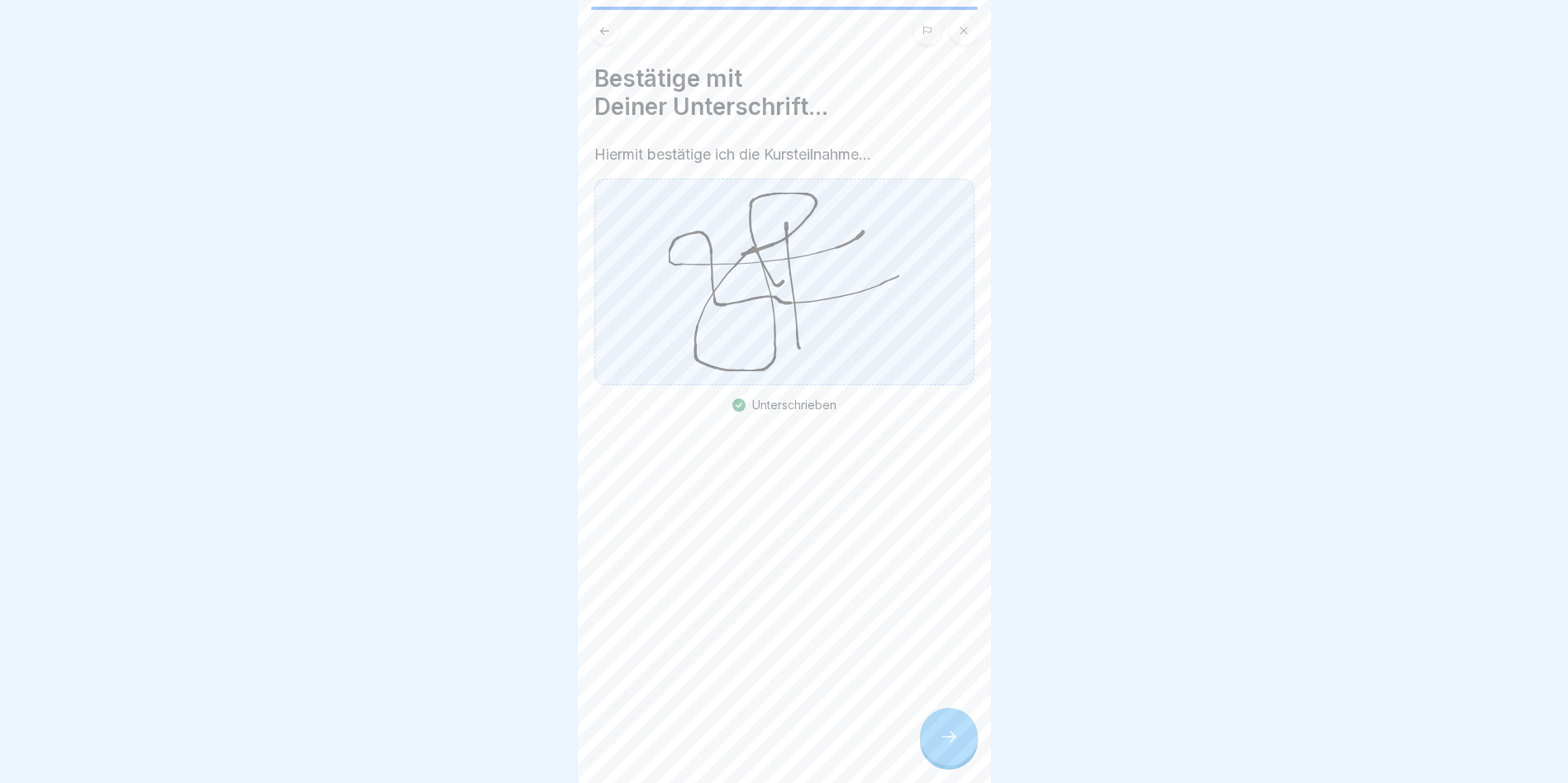
click at [946, 742] on icon at bounding box center [948, 736] width 20 height 20
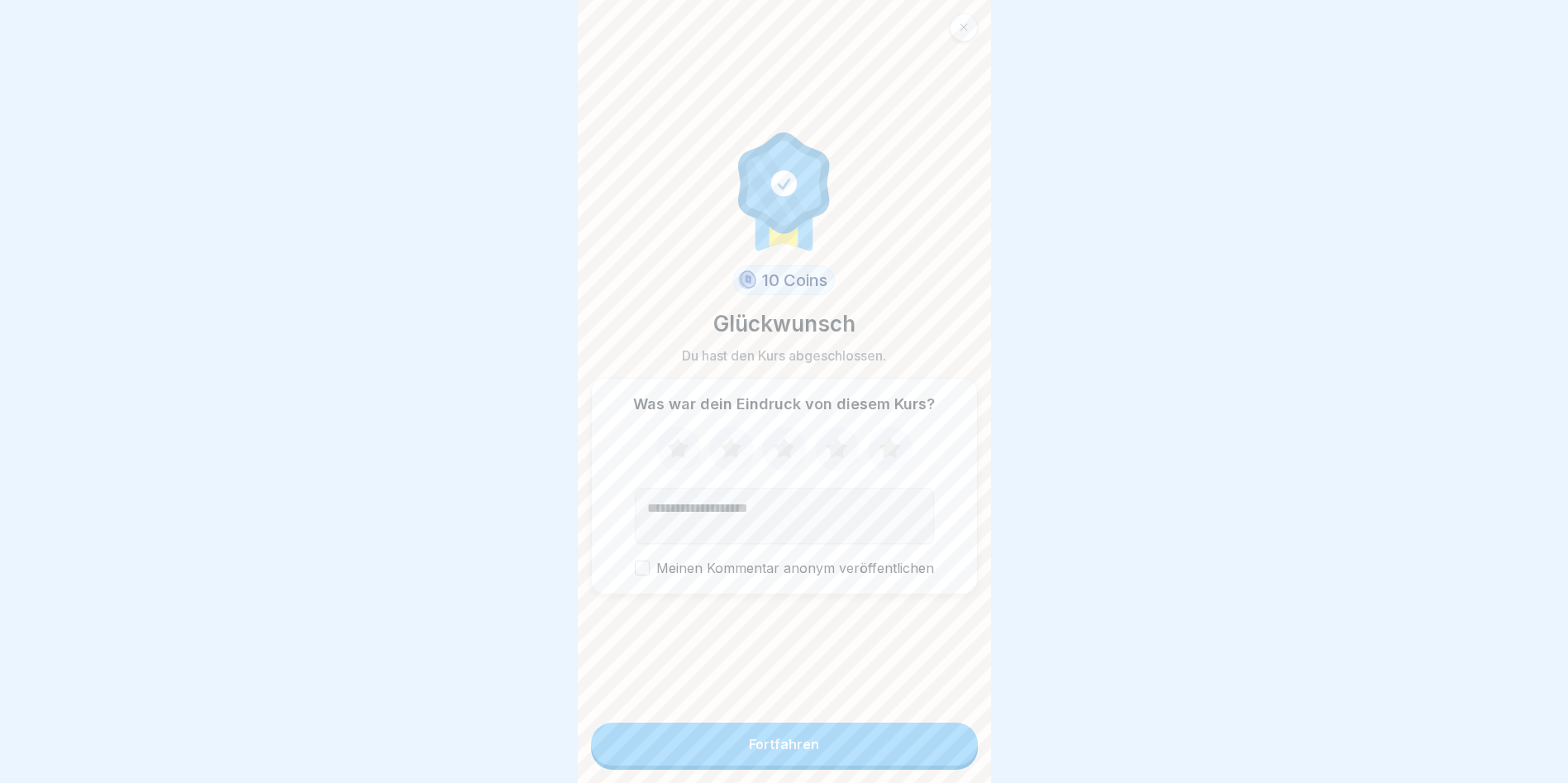
click at [800, 744] on button "Fortfahren" at bounding box center [784, 744] width 387 height 43
click at [830, 451] on icon at bounding box center [836, 446] width 21 height 20
click at [879, 455] on icon at bounding box center [889, 446] width 21 height 20
click at [683, 572] on label "Meinen Kommentar anonym veröffentlichen" at bounding box center [784, 568] width 299 height 15
click at [649, 572] on button "Meinen Kommentar anonym veröffentlichen" at bounding box center [642, 567] width 14 height 14
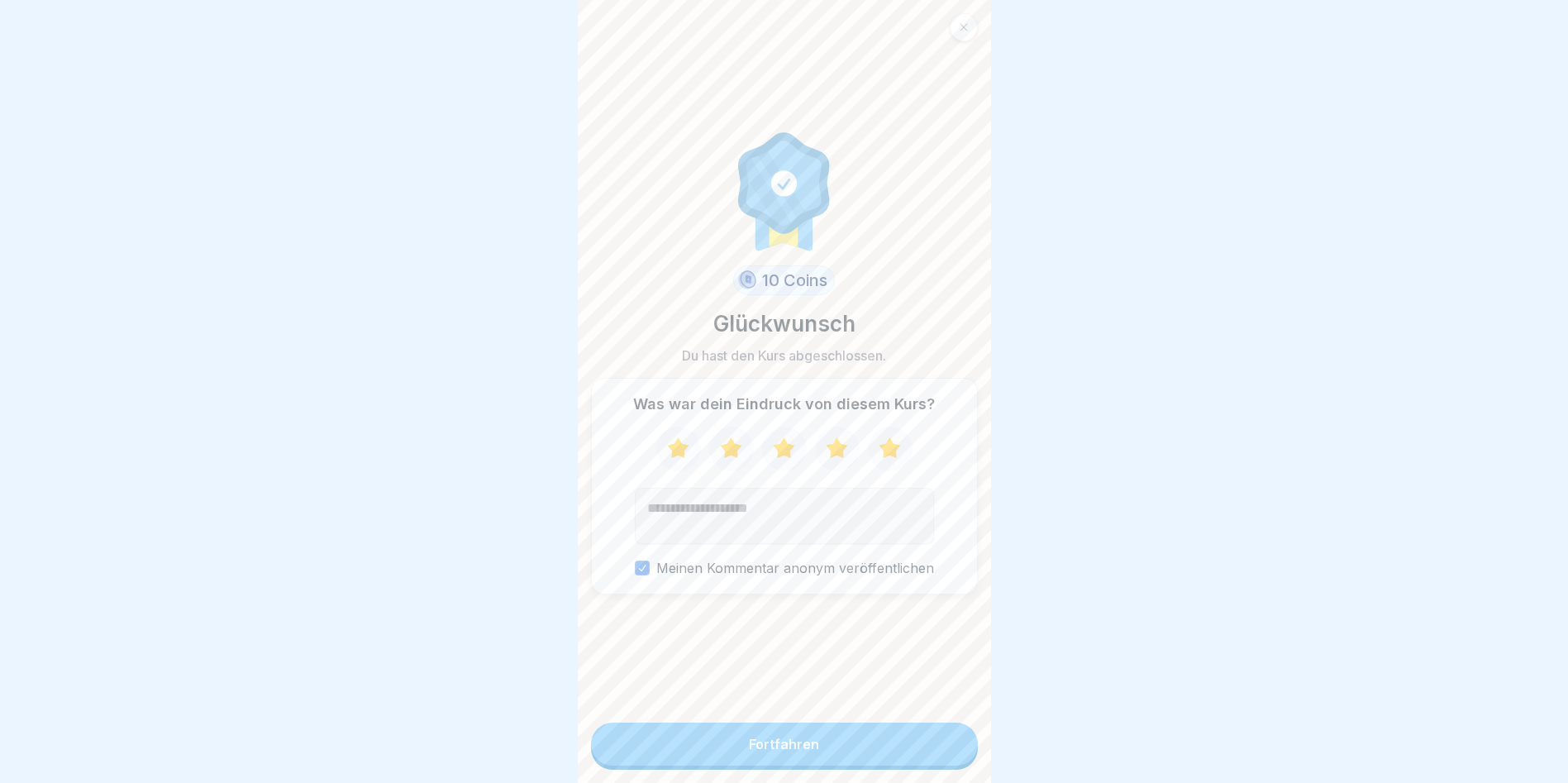
click at [665, 572] on label "Meinen Kommentar anonym veröffentlichen" at bounding box center [784, 568] width 299 height 15
click at [649, 572] on button "Meinen Kommentar anonym veröffentlichen" at bounding box center [642, 567] width 14 height 14
click at [888, 759] on button "Fortfahren" at bounding box center [784, 744] width 387 height 43
click at [795, 751] on div "Fortfahren" at bounding box center [783, 743] width 70 height 14
